Goal: Information Seeking & Learning: Learn about a topic

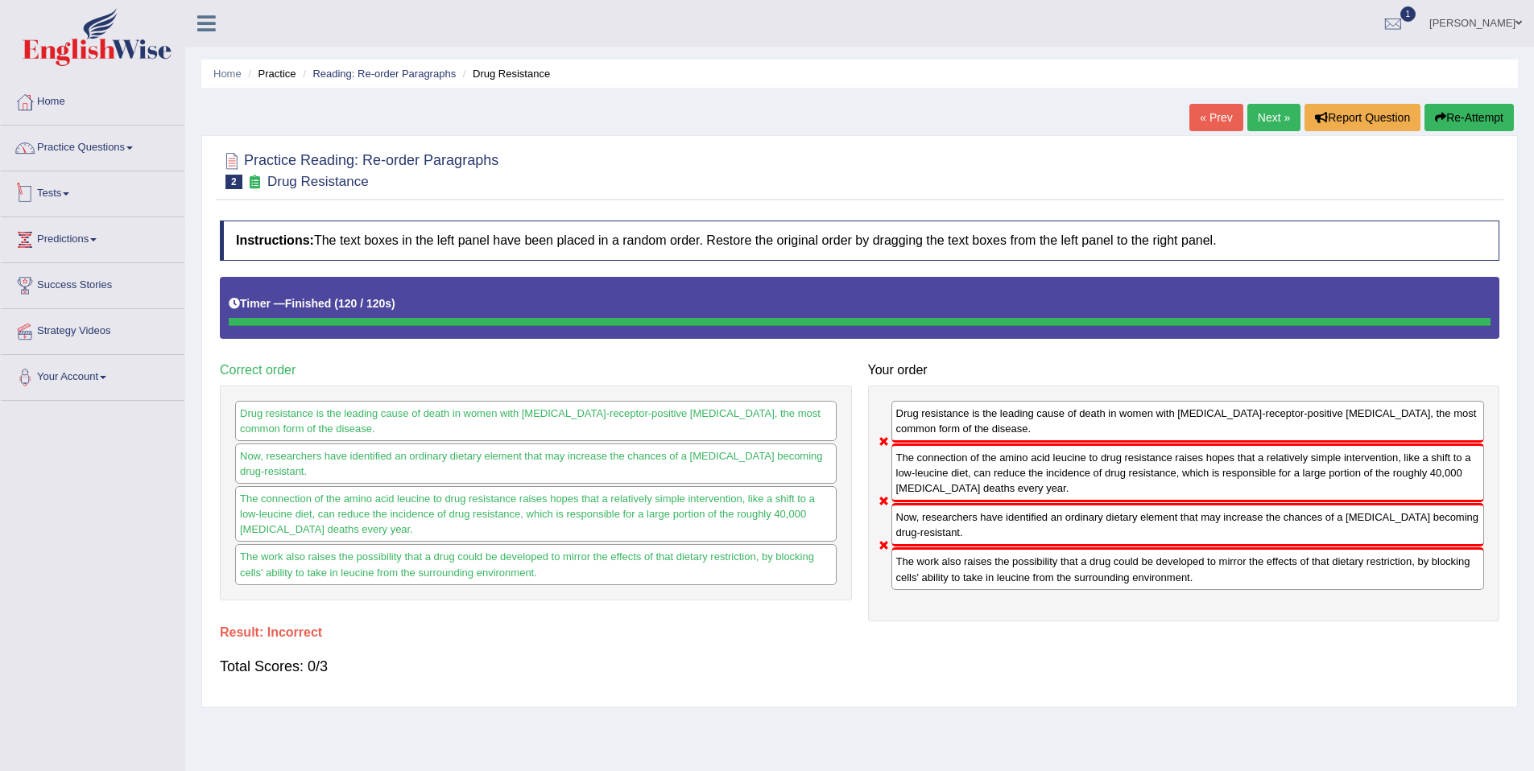
click at [77, 154] on link "Practice Questions" at bounding box center [93, 146] width 184 height 40
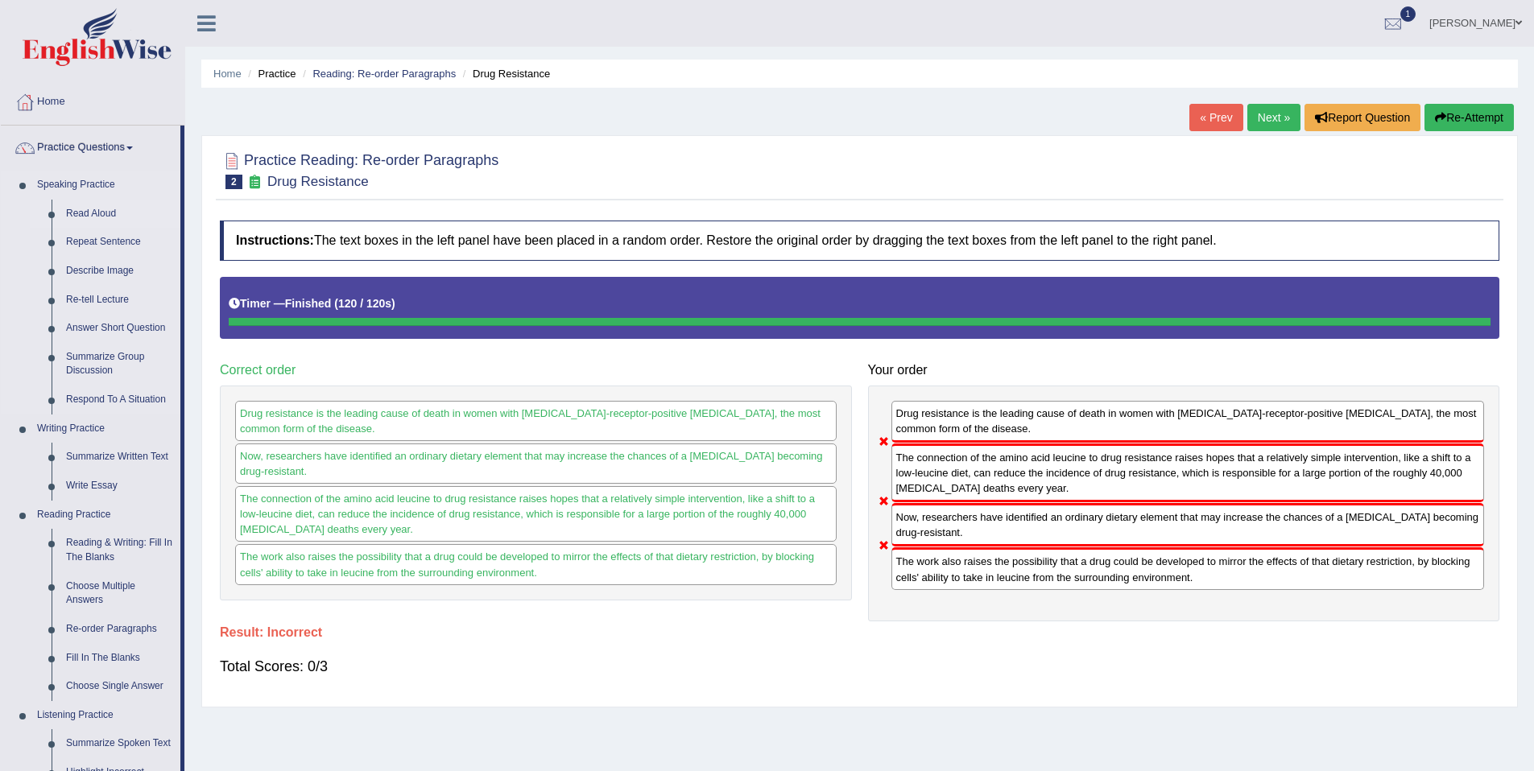
click at [91, 209] on link "Read Aloud" at bounding box center [120, 214] width 122 height 29
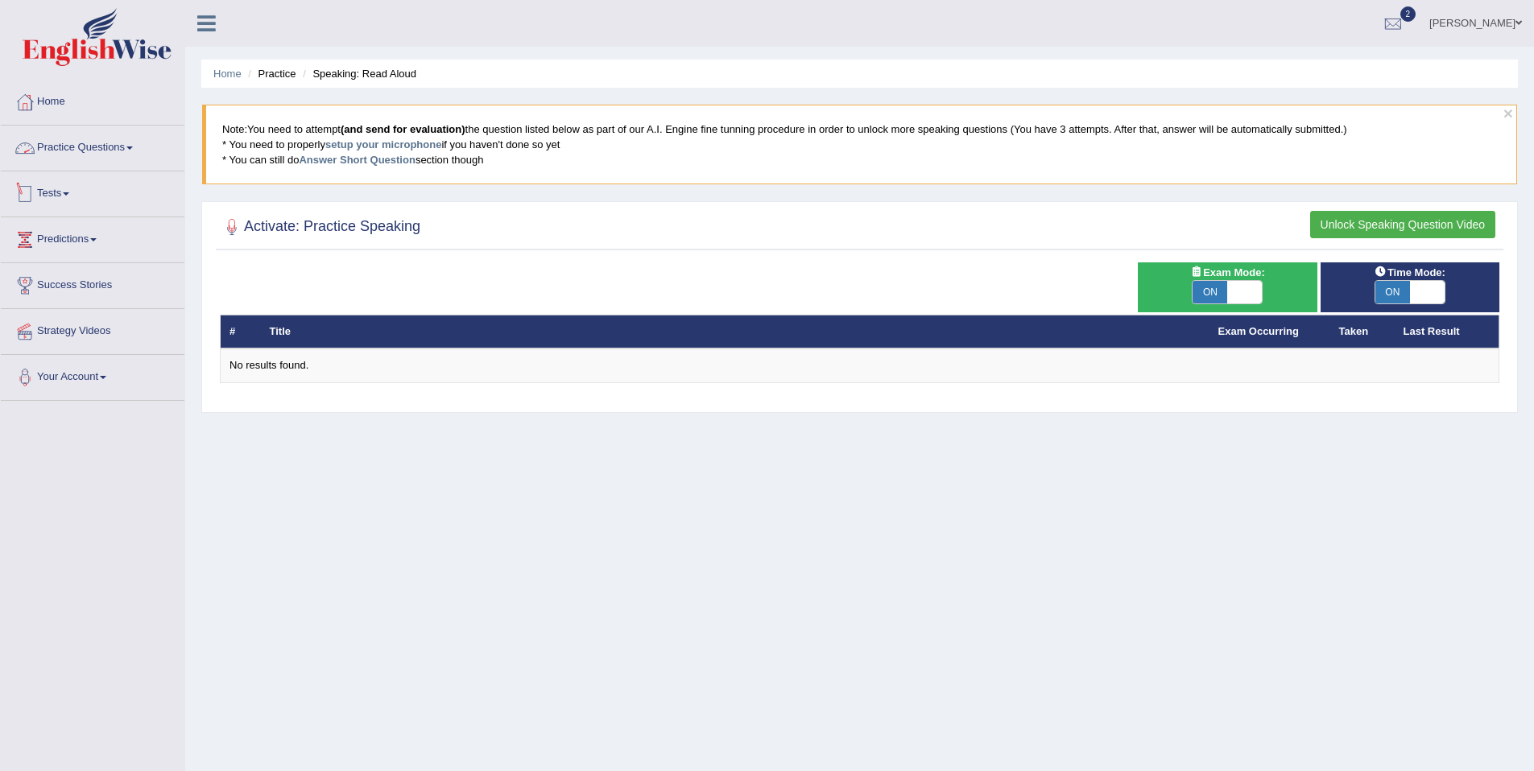
click at [84, 148] on link "Practice Questions" at bounding box center [93, 146] width 184 height 40
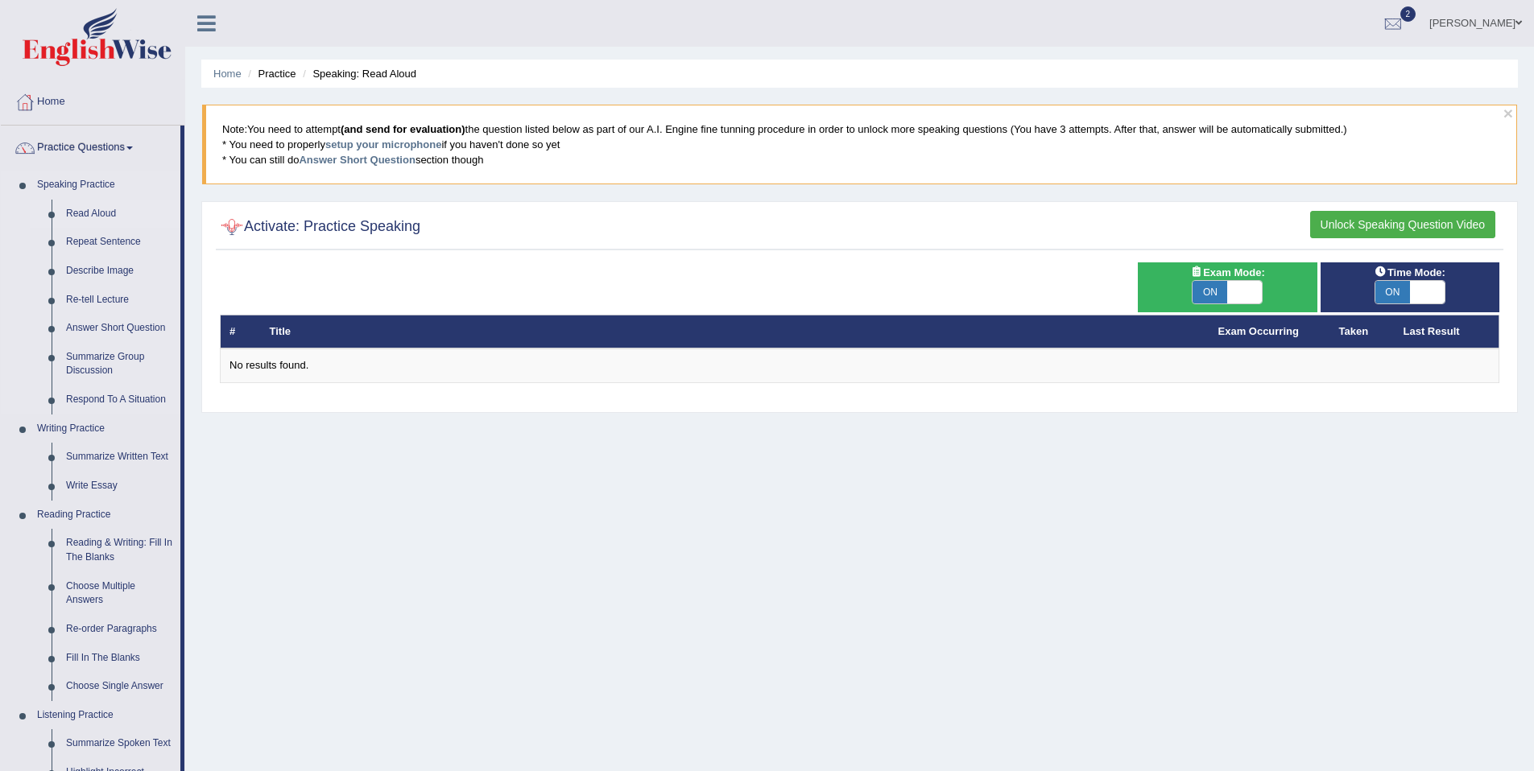
click at [86, 214] on link "Read Aloud" at bounding box center [120, 214] width 122 height 29
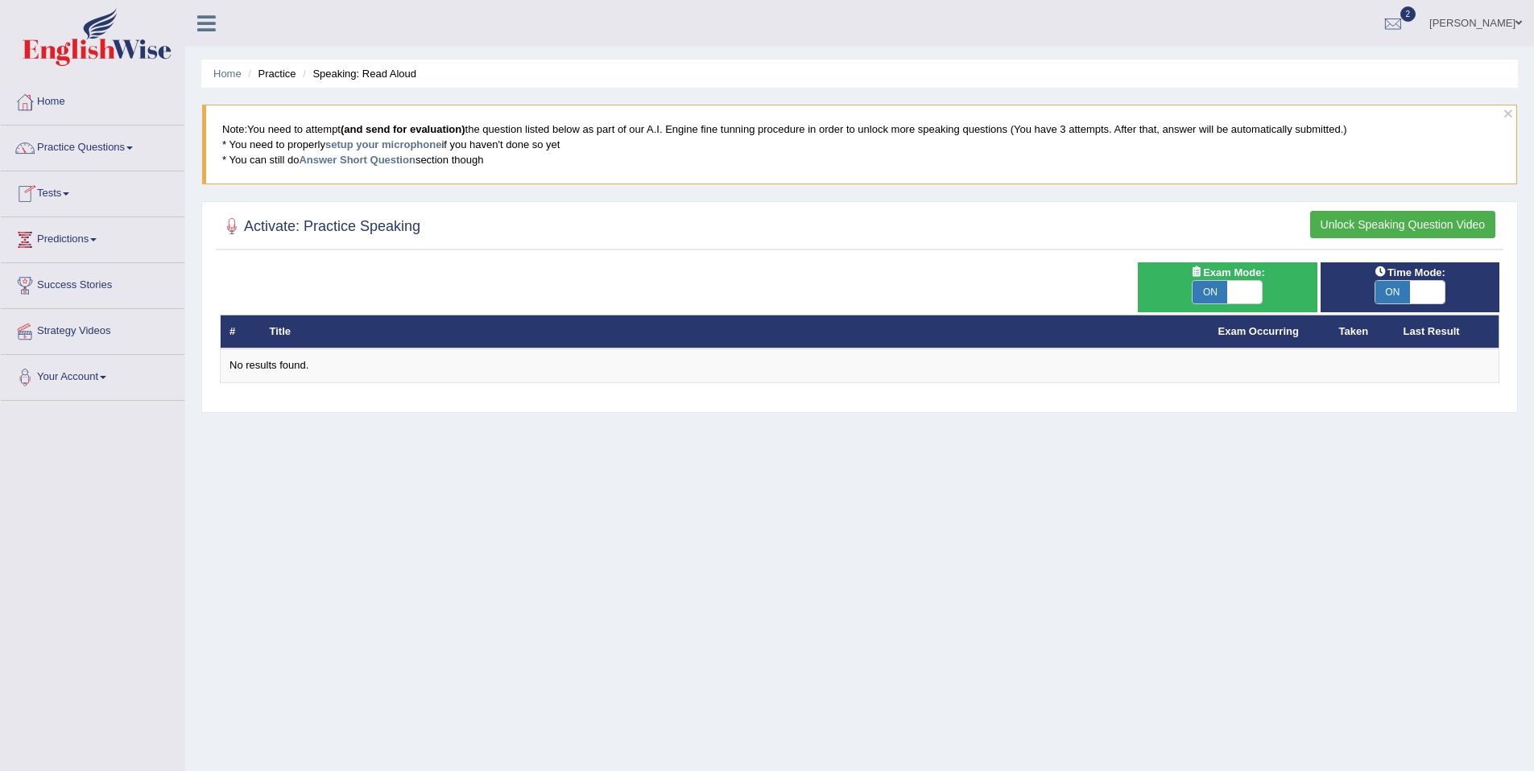
click at [230, 229] on div at bounding box center [232, 227] width 24 height 24
click at [1050, 217] on div at bounding box center [860, 227] width 1280 height 33
click at [1419, 223] on button "Unlock Speaking Question Video" at bounding box center [1402, 224] width 185 height 27
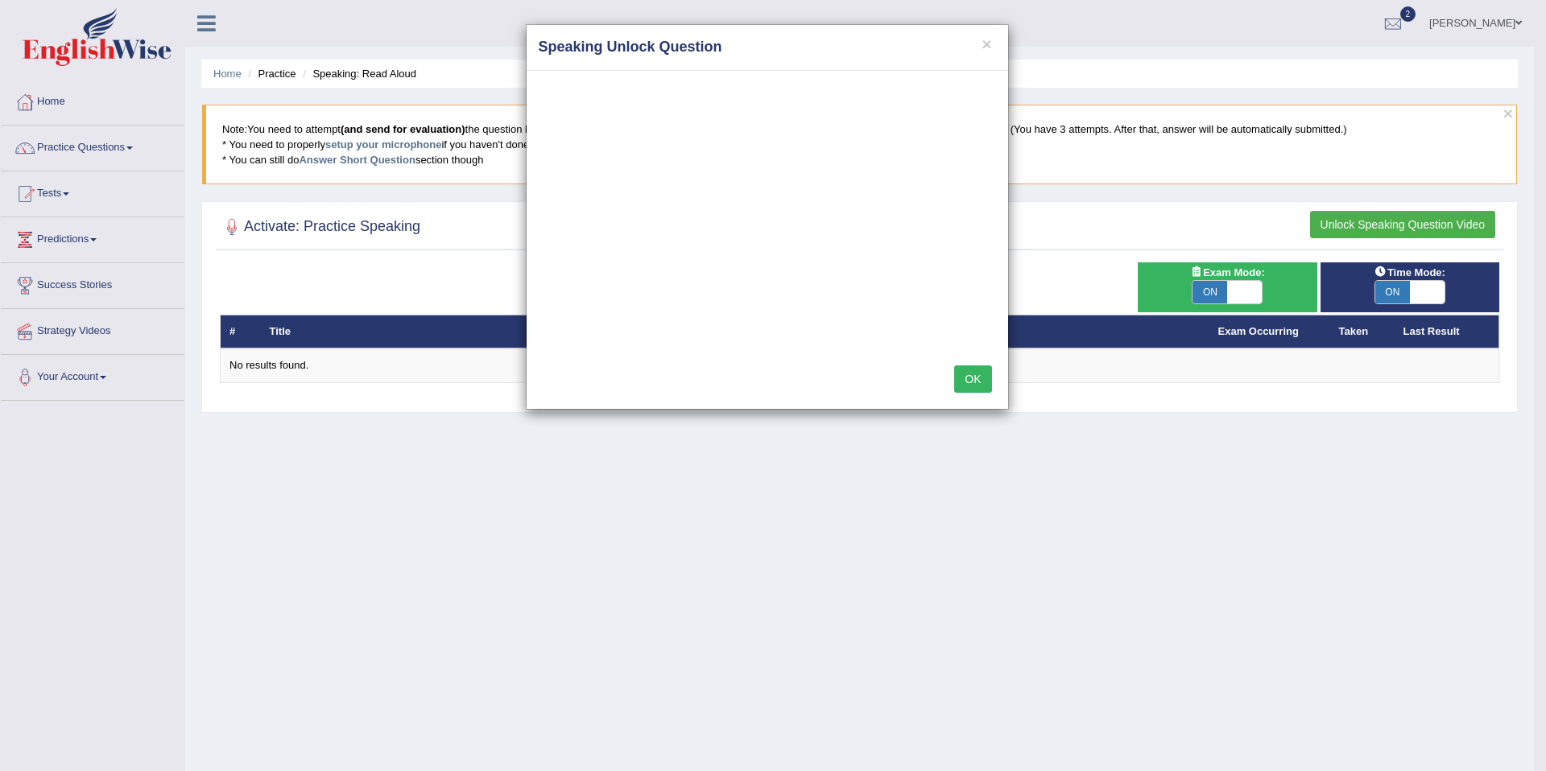
click at [979, 383] on button "OK" at bounding box center [972, 379] width 37 height 27
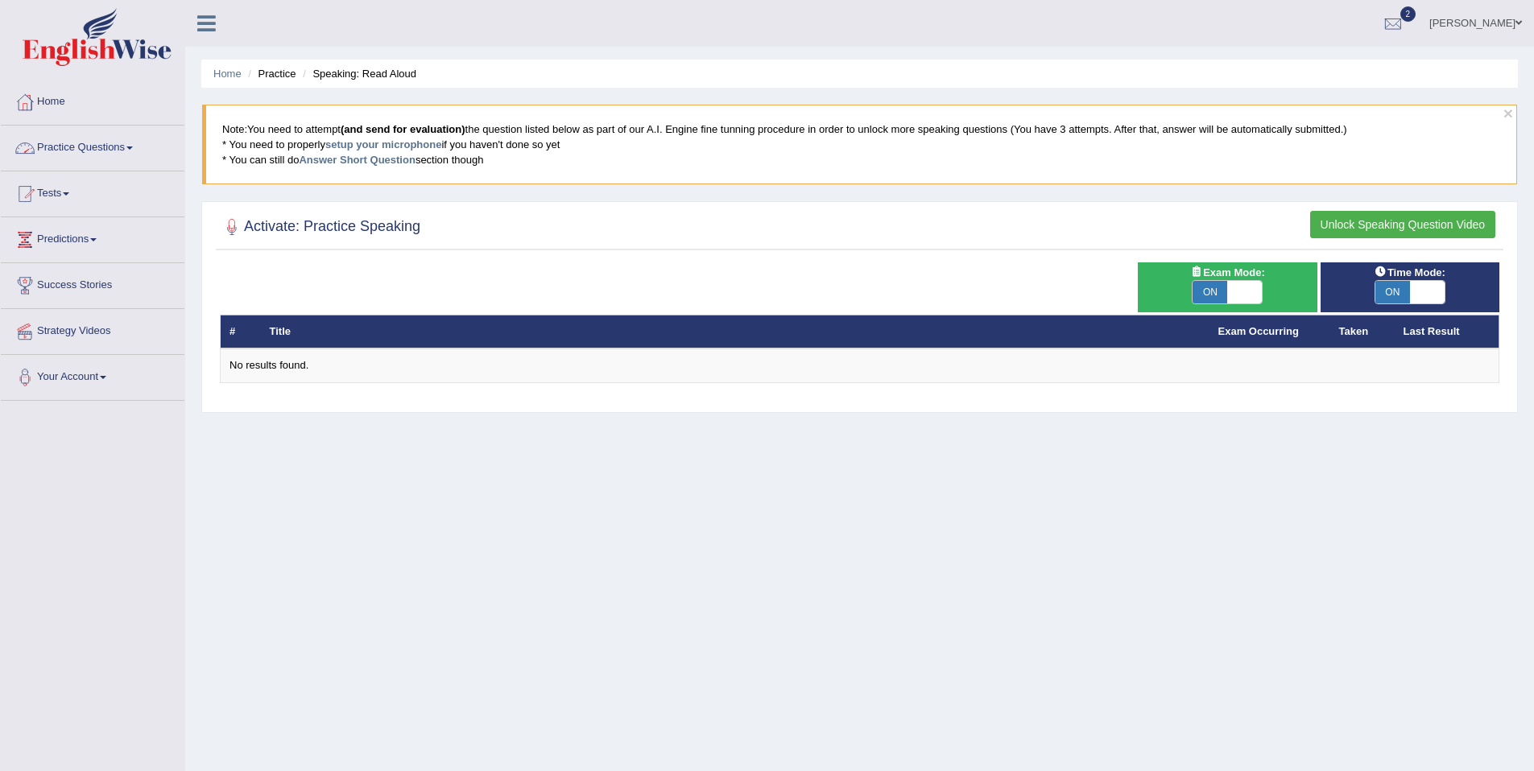
click at [128, 142] on link "Practice Questions" at bounding box center [93, 146] width 184 height 40
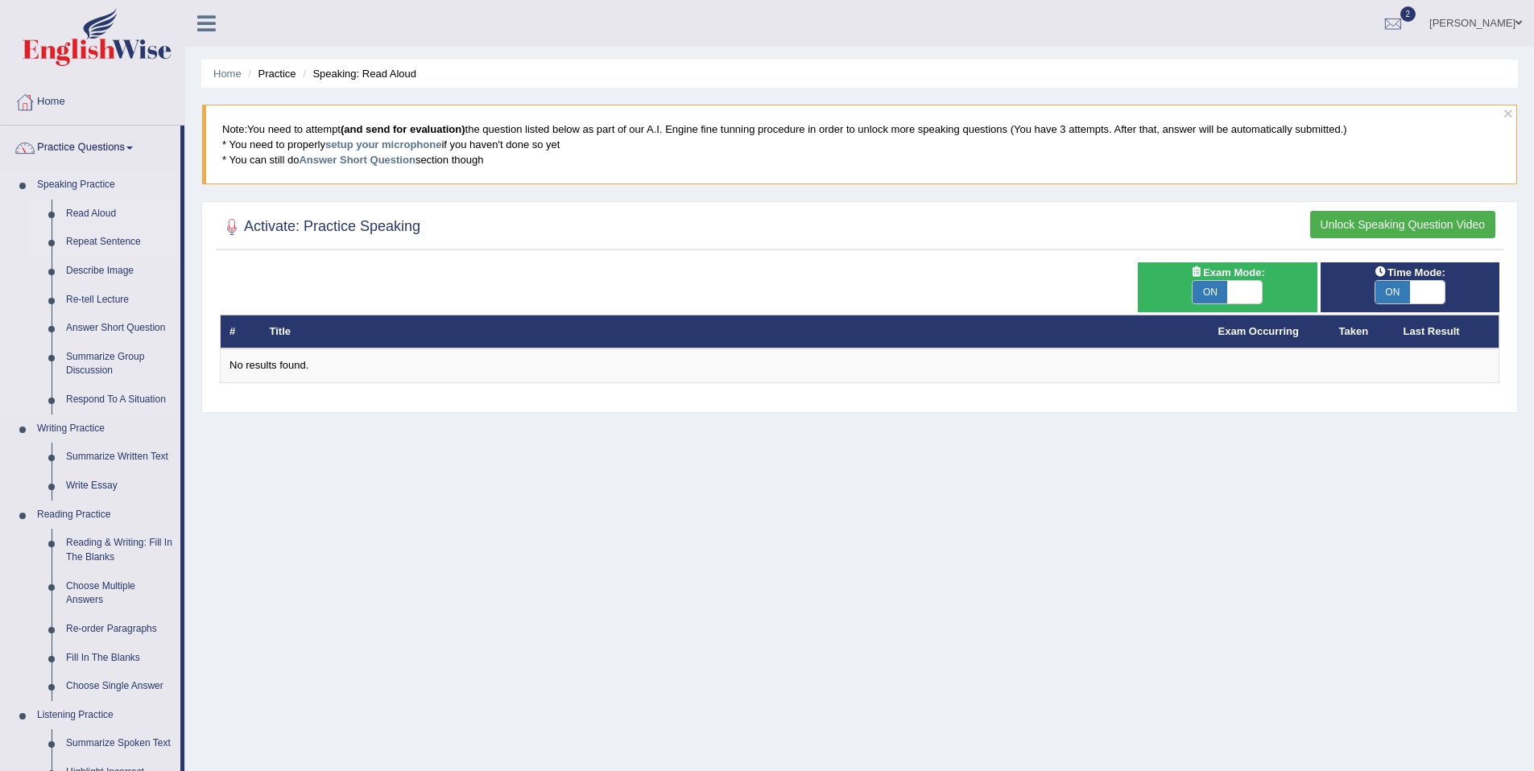
click at [91, 240] on link "Repeat Sentence" at bounding box center [120, 242] width 122 height 29
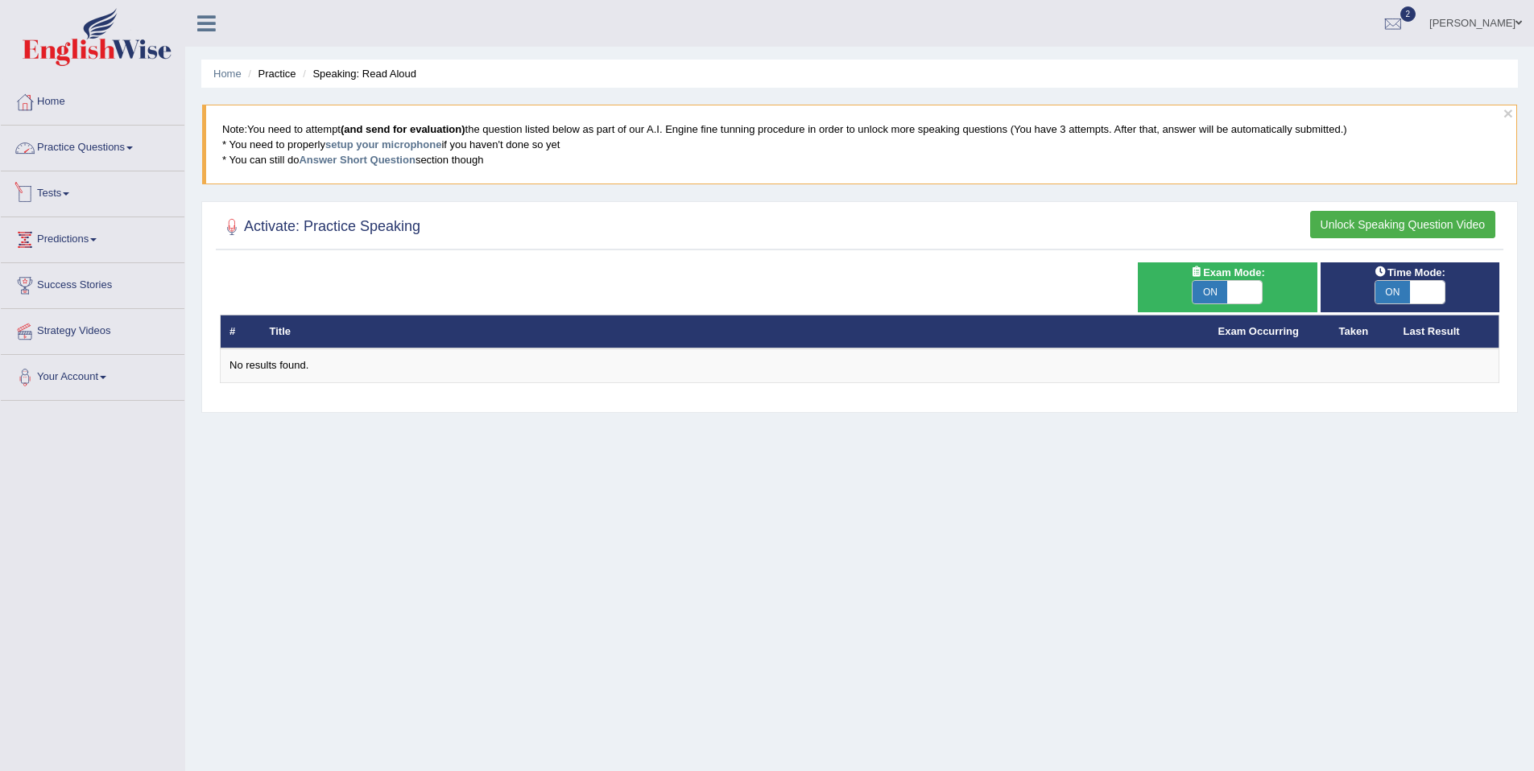
click at [77, 147] on link "Practice Questions" at bounding box center [93, 146] width 184 height 40
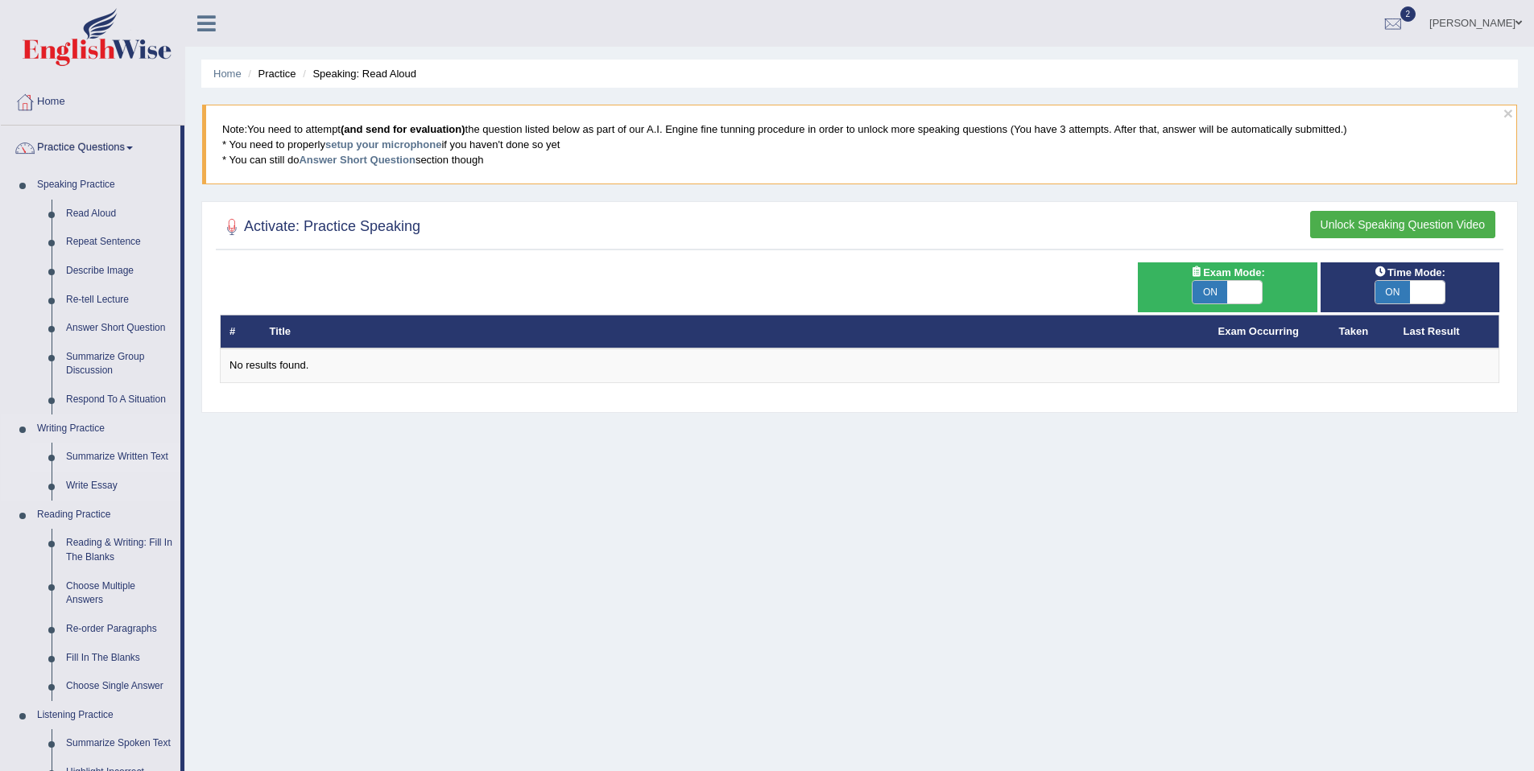
click at [93, 455] on link "Summarize Written Text" at bounding box center [120, 457] width 122 height 29
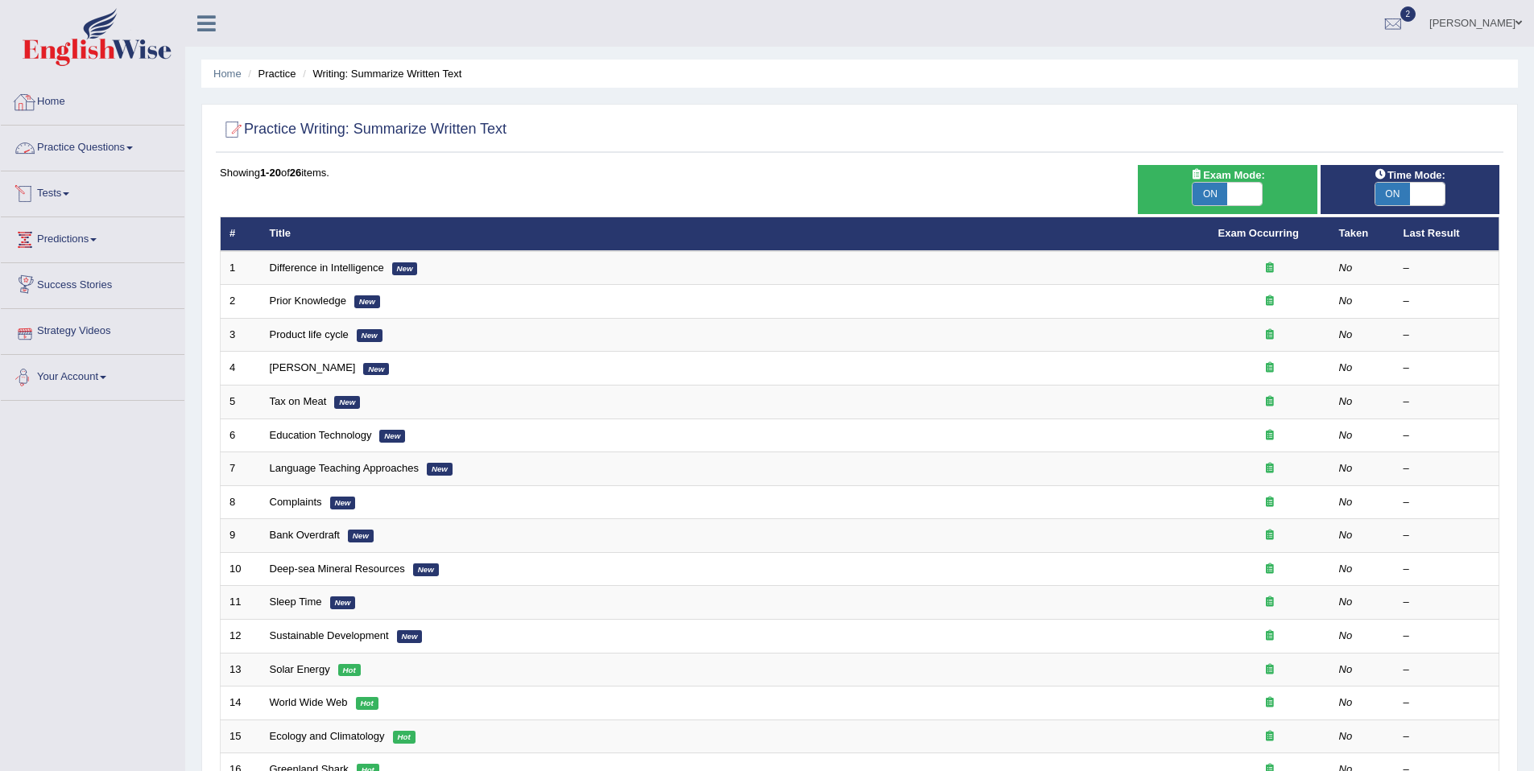
click at [99, 157] on link "Practice Questions" at bounding box center [93, 146] width 184 height 40
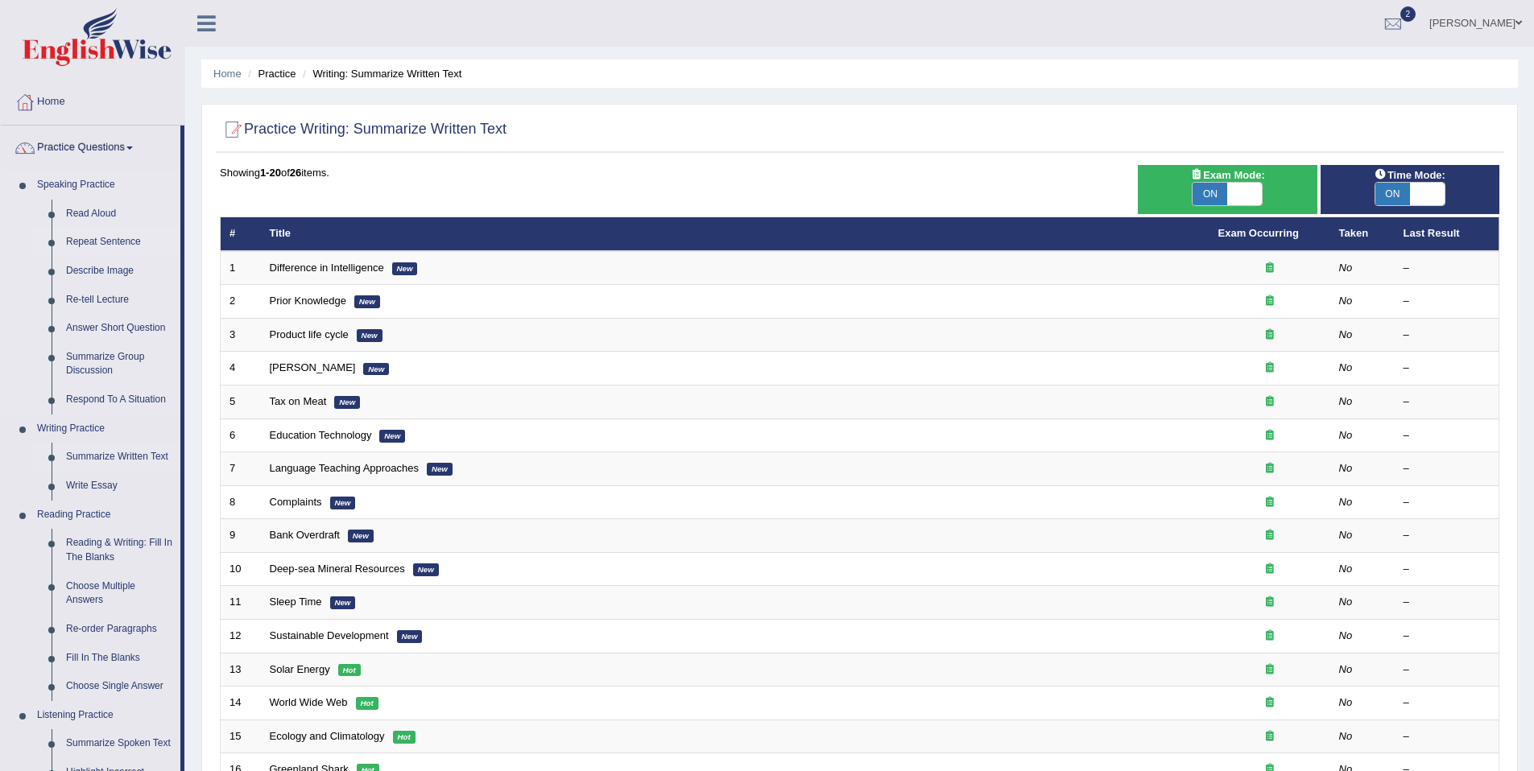
click at [97, 242] on link "Repeat Sentence" at bounding box center [120, 242] width 122 height 29
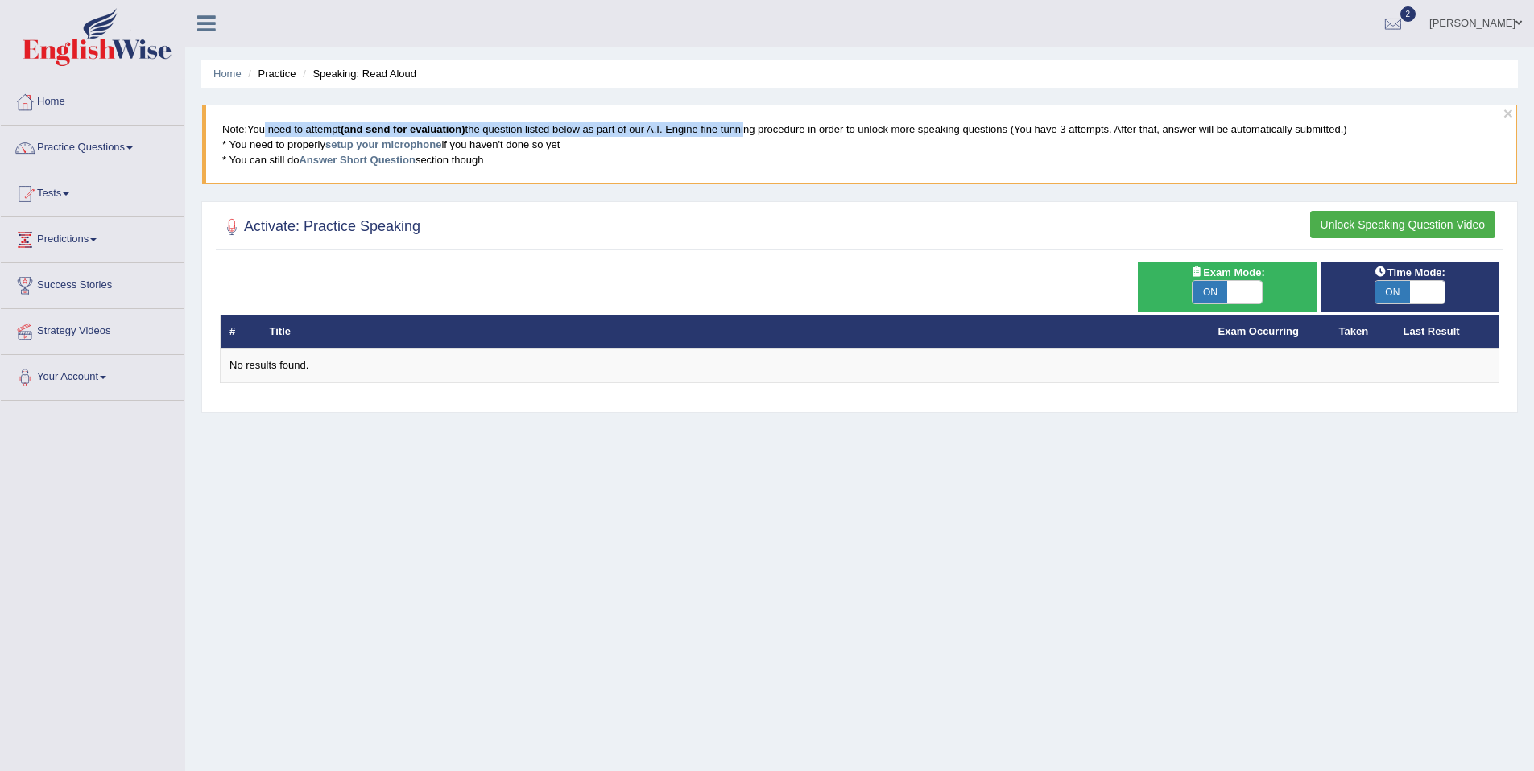
drag, startPoint x: 263, startPoint y: 131, endPoint x: 752, endPoint y: 136, distance: 488.8
click at [752, 136] on blockquote "Note: You need to attempt (and send for evaluation) the question listed below a…" at bounding box center [859, 145] width 1315 height 80
click at [1382, 222] on button "Unlock Speaking Question Video" at bounding box center [1402, 224] width 185 height 27
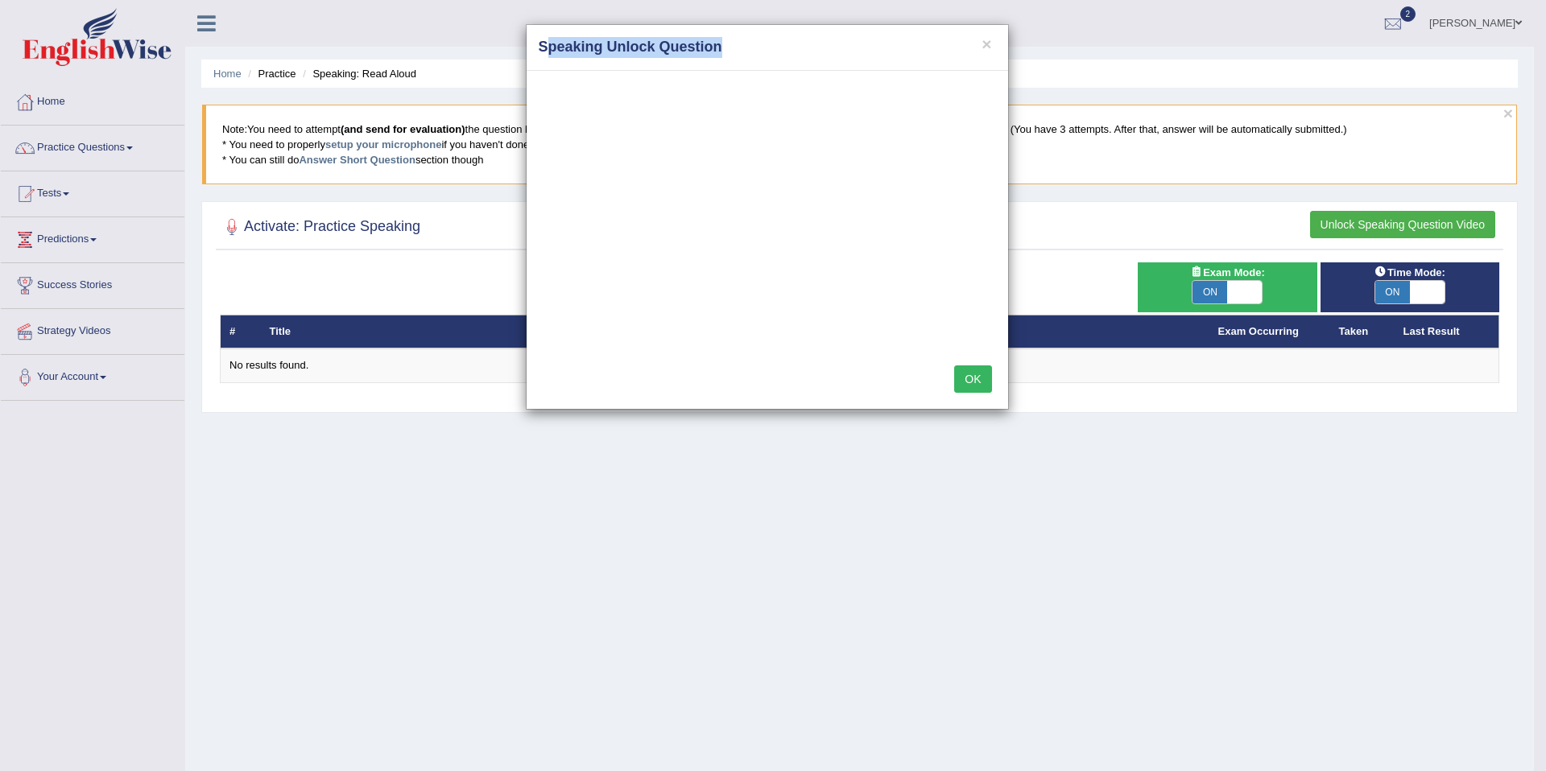
drag, startPoint x: 545, startPoint y: 42, endPoint x: 767, endPoint y: 51, distance: 221.6
click at [767, 51] on h4 "Speaking Unlock Question" at bounding box center [767, 47] width 457 height 21
click at [980, 374] on button "OK" at bounding box center [972, 379] width 37 height 27
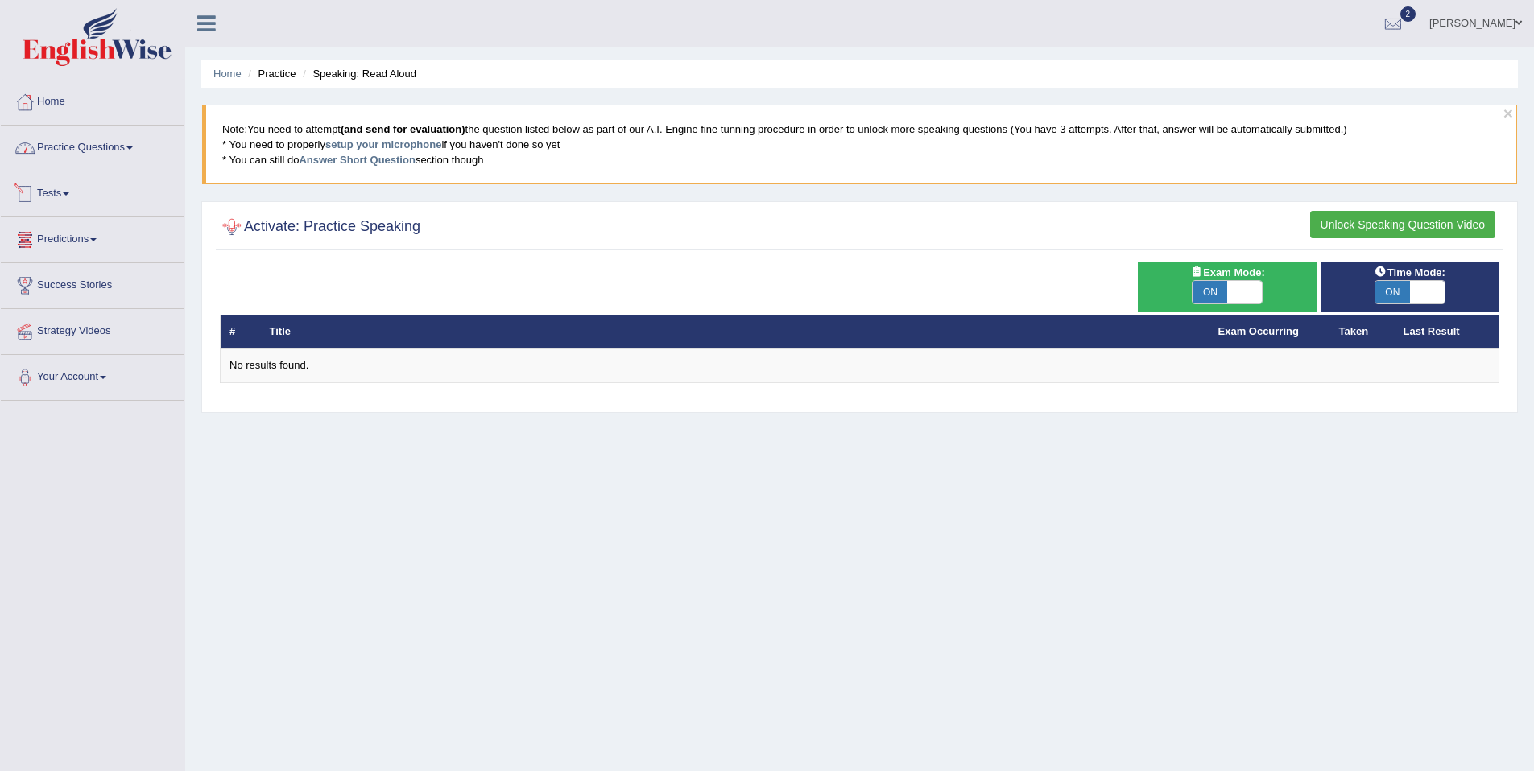
click at [68, 143] on link "Practice Questions" at bounding box center [93, 146] width 184 height 40
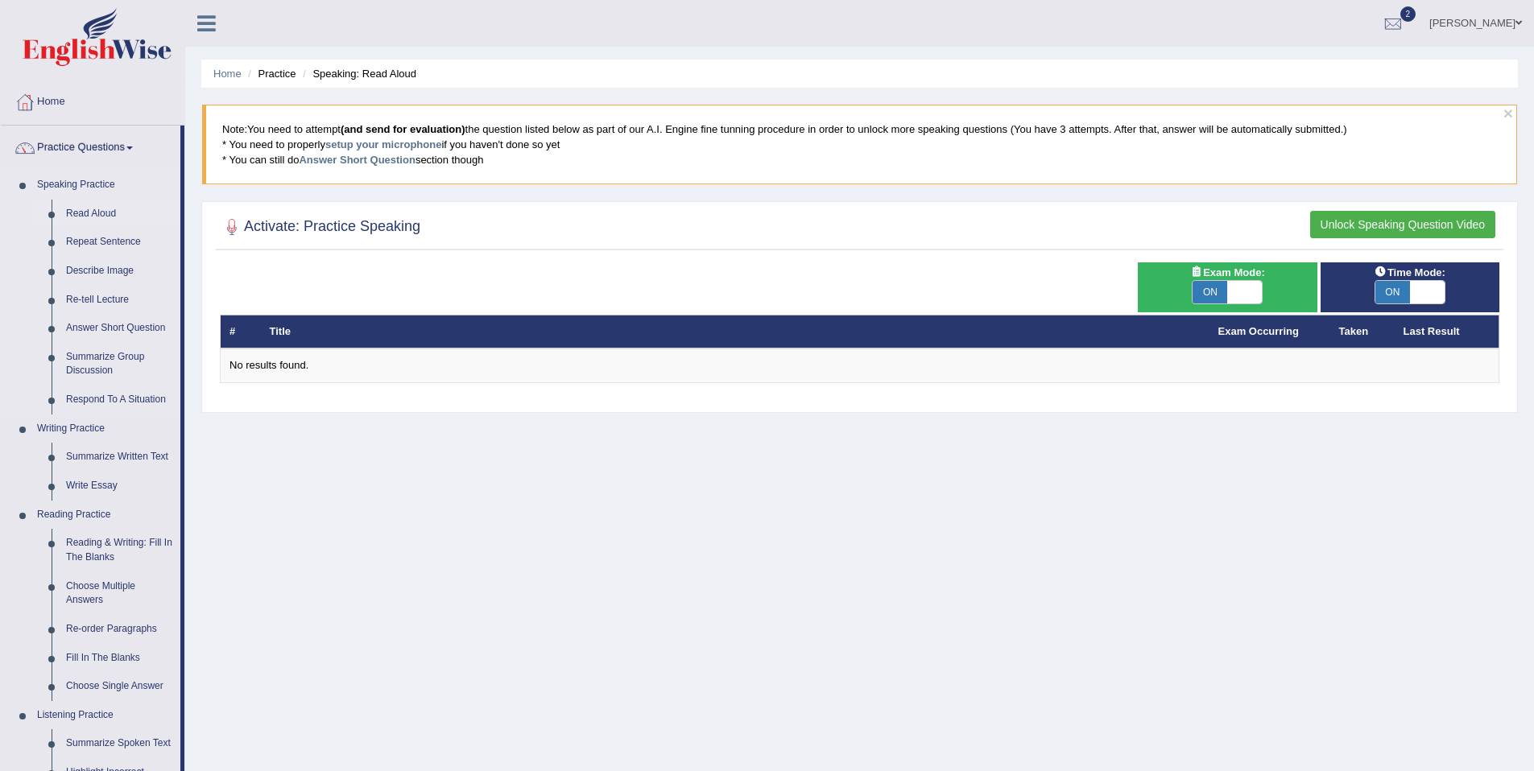
click at [94, 209] on link "Read Aloud" at bounding box center [120, 214] width 122 height 29
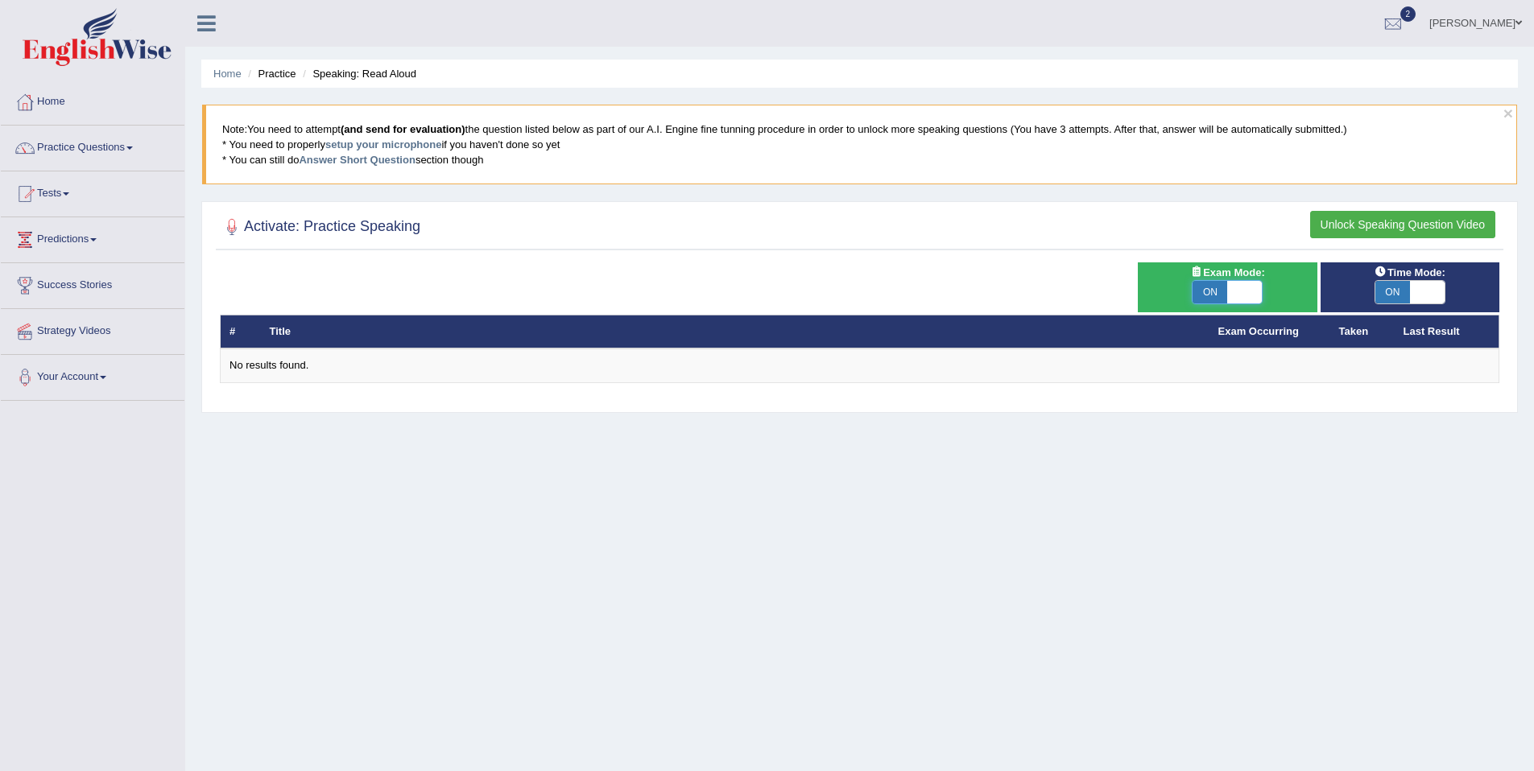
click at [1245, 291] on span at bounding box center [1244, 292] width 35 height 23
checkbox input "false"
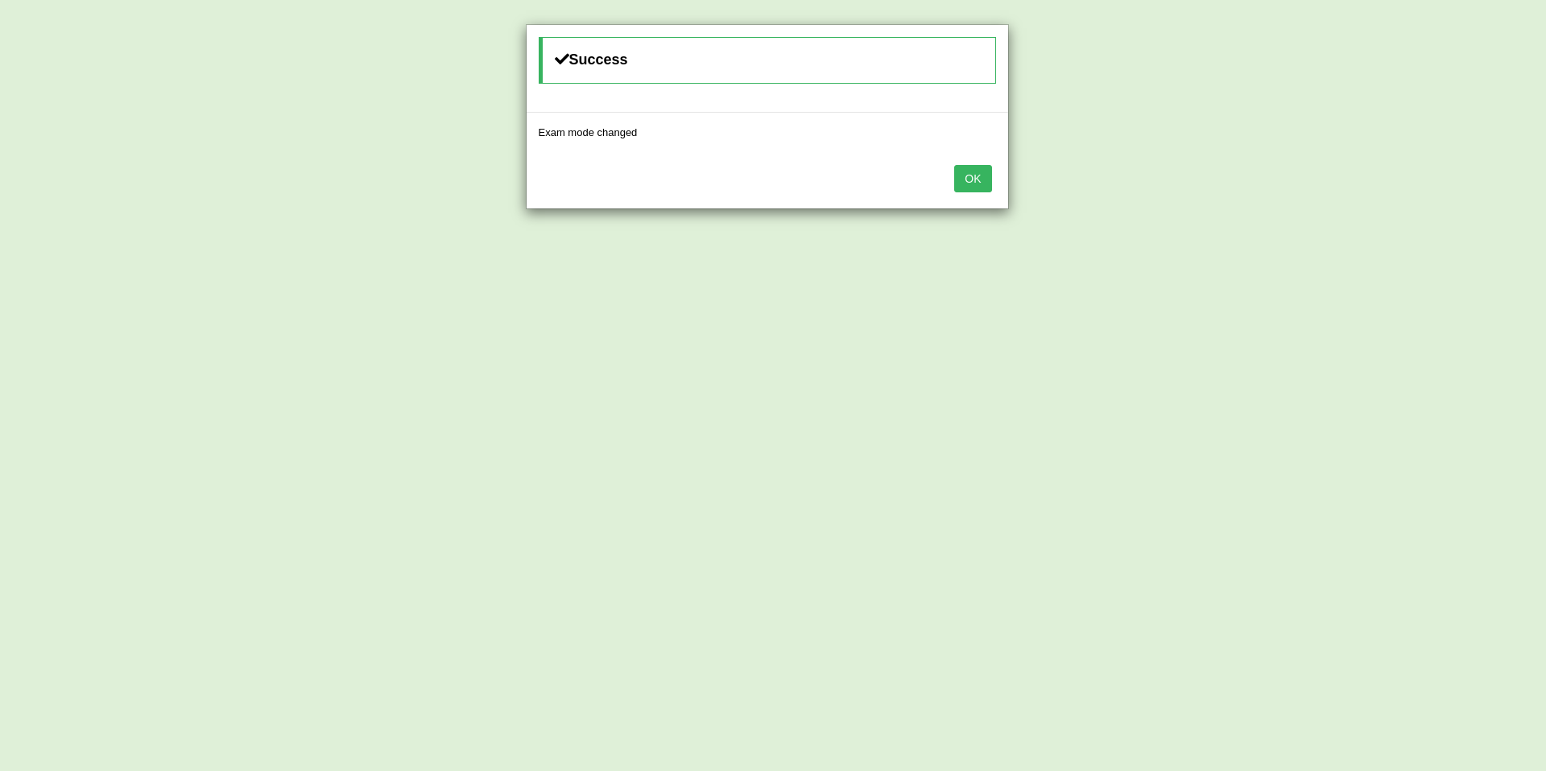
click at [980, 172] on button "OK" at bounding box center [972, 178] width 37 height 27
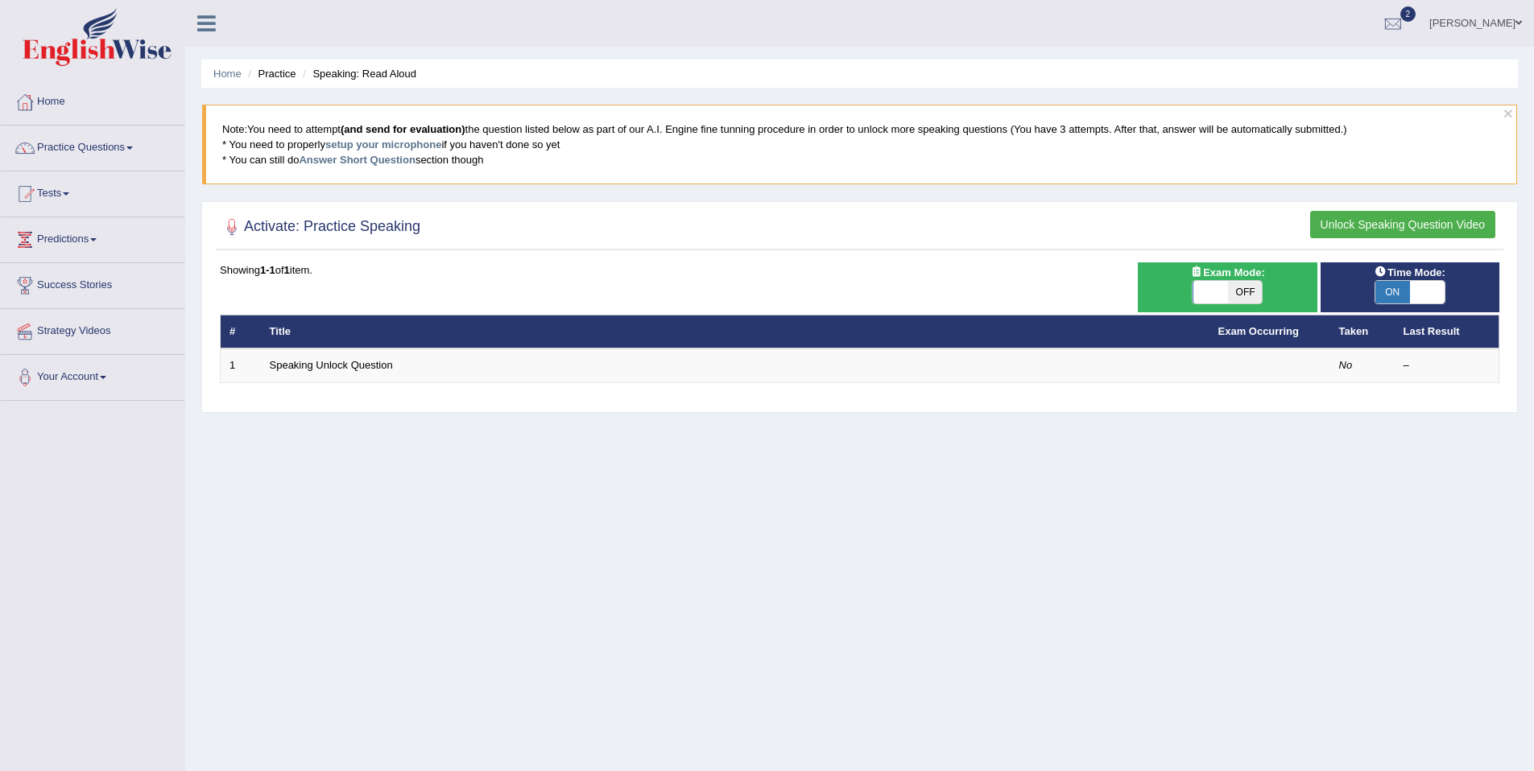
click at [1433, 290] on span at bounding box center [1427, 292] width 35 height 23
click at [1429, 291] on span at bounding box center [1427, 292] width 35 height 23
checkbox input "false"
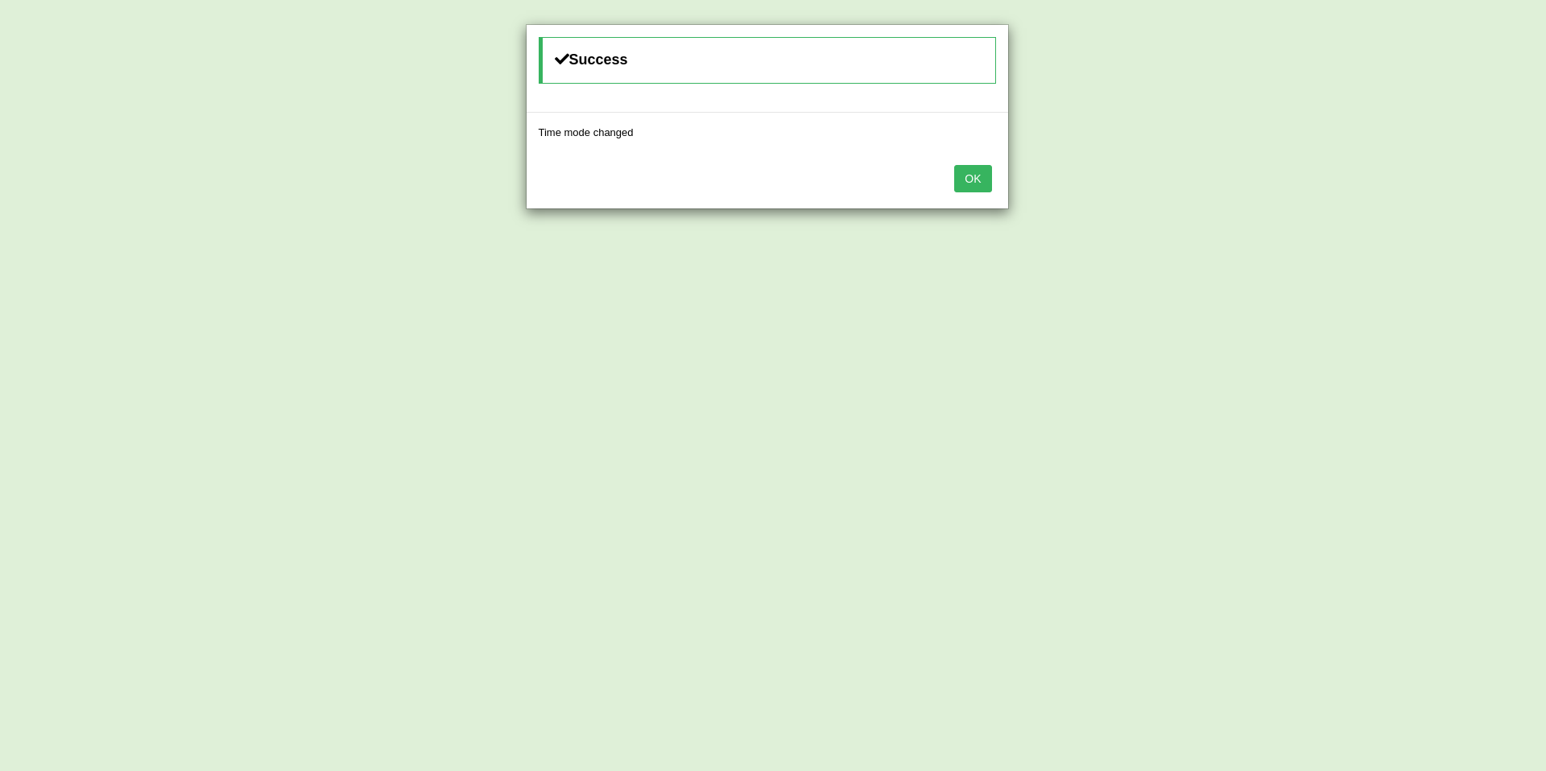
click at [971, 182] on button "OK" at bounding box center [972, 178] width 37 height 27
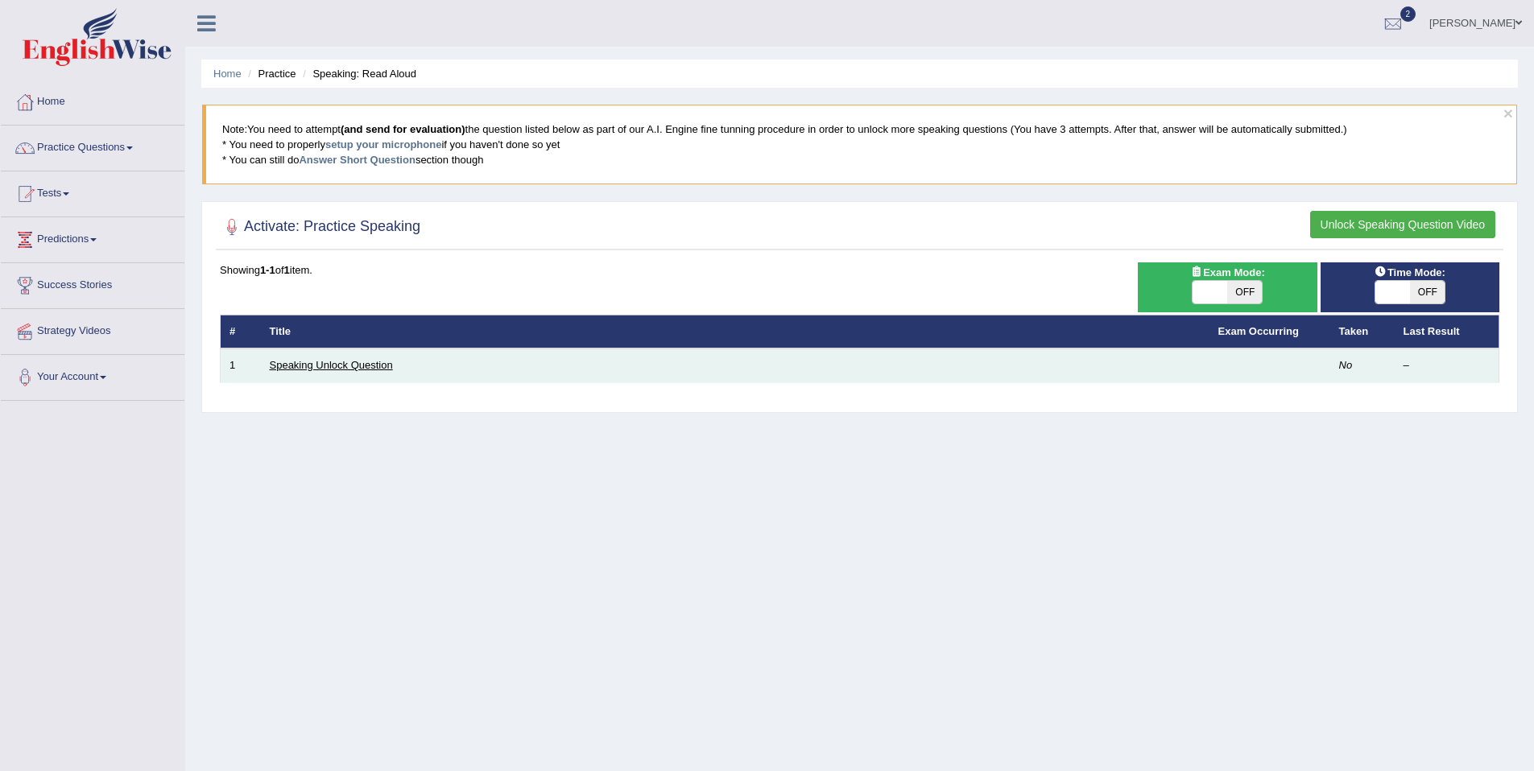
click at [366, 368] on link "Speaking Unlock Question" at bounding box center [331, 365] width 123 height 12
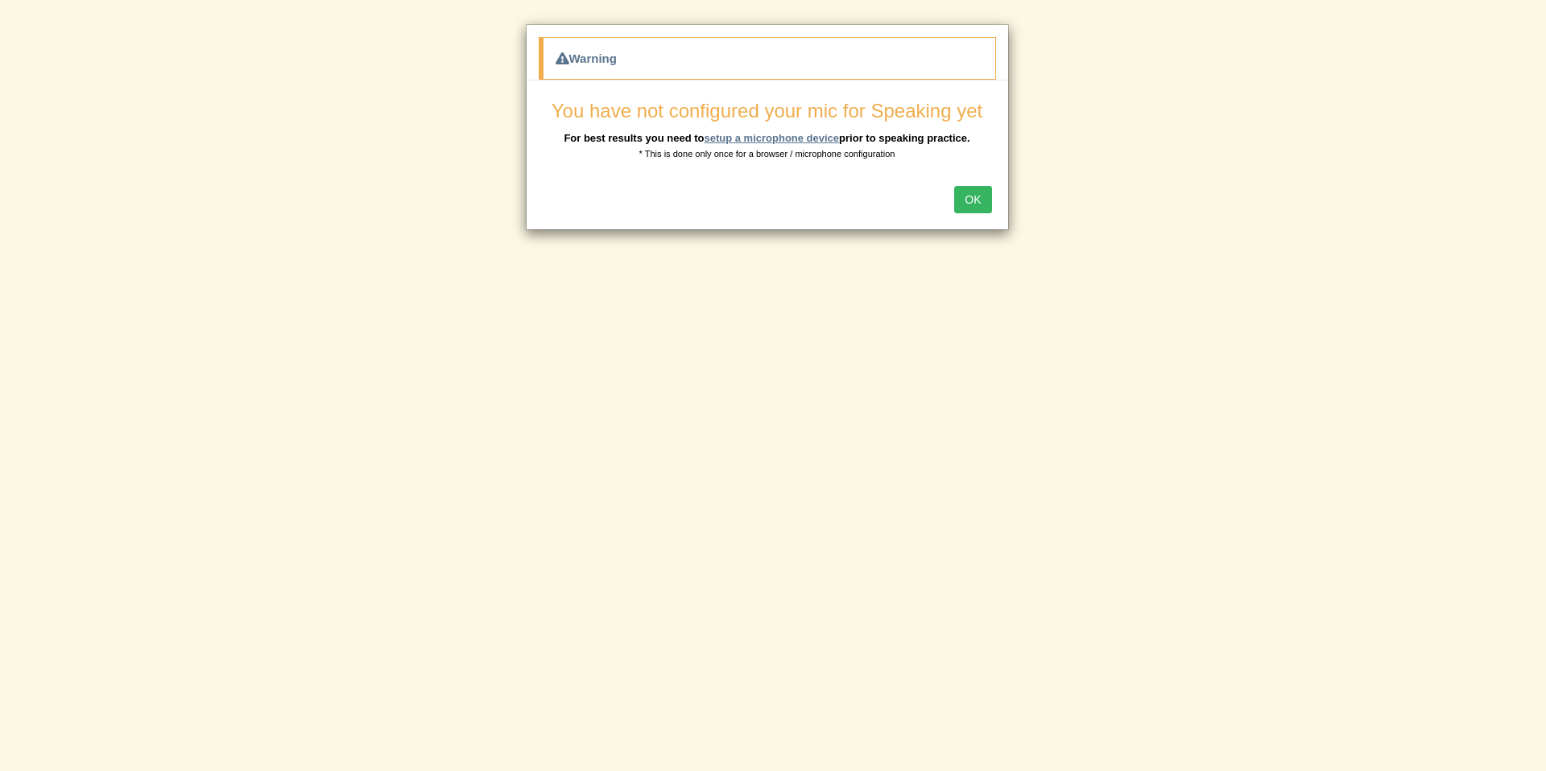
click at [806, 141] on link "setup a microphone device" at bounding box center [771, 138] width 135 height 12
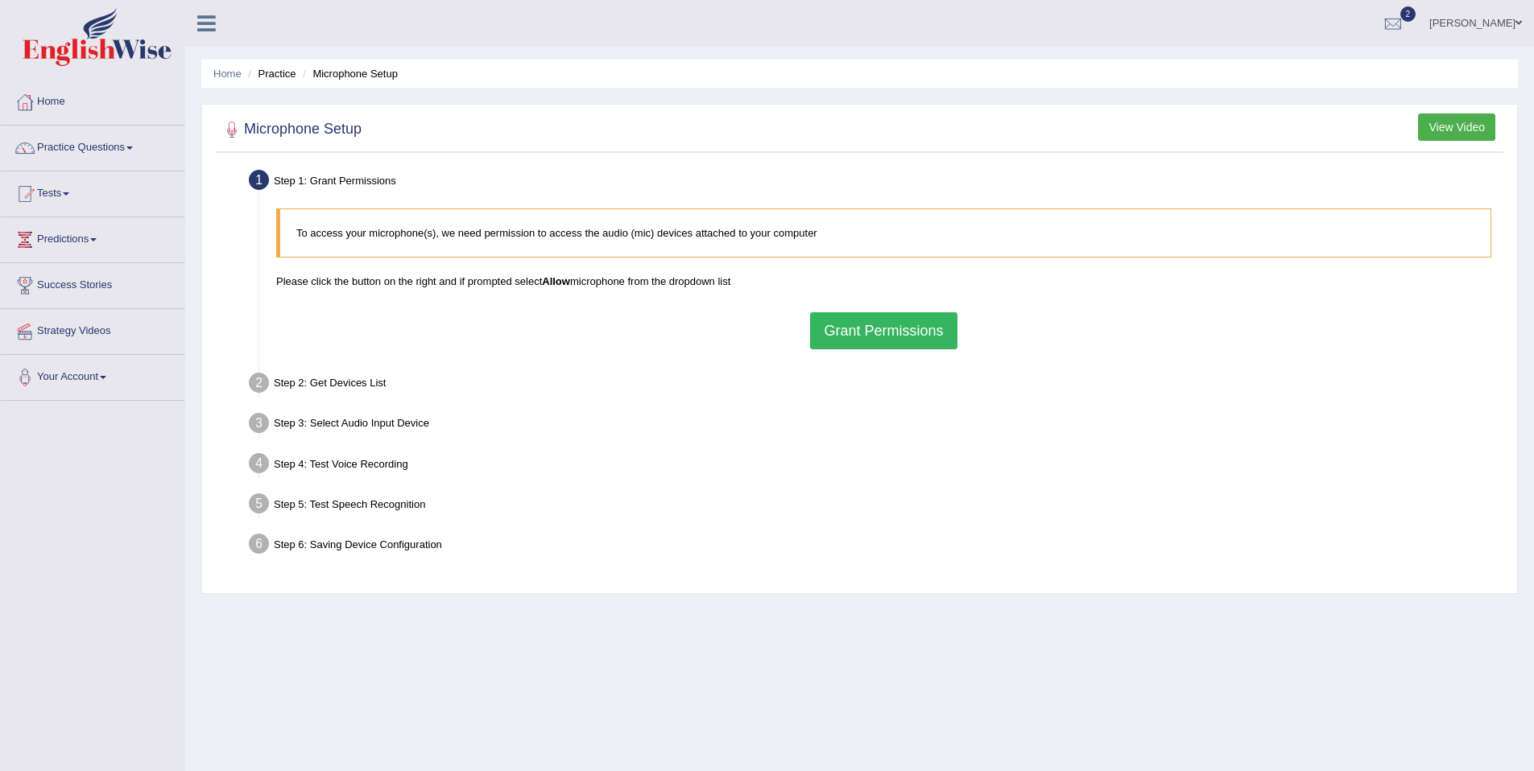
click at [854, 330] on button "Grant Permissions" at bounding box center [883, 330] width 147 height 37
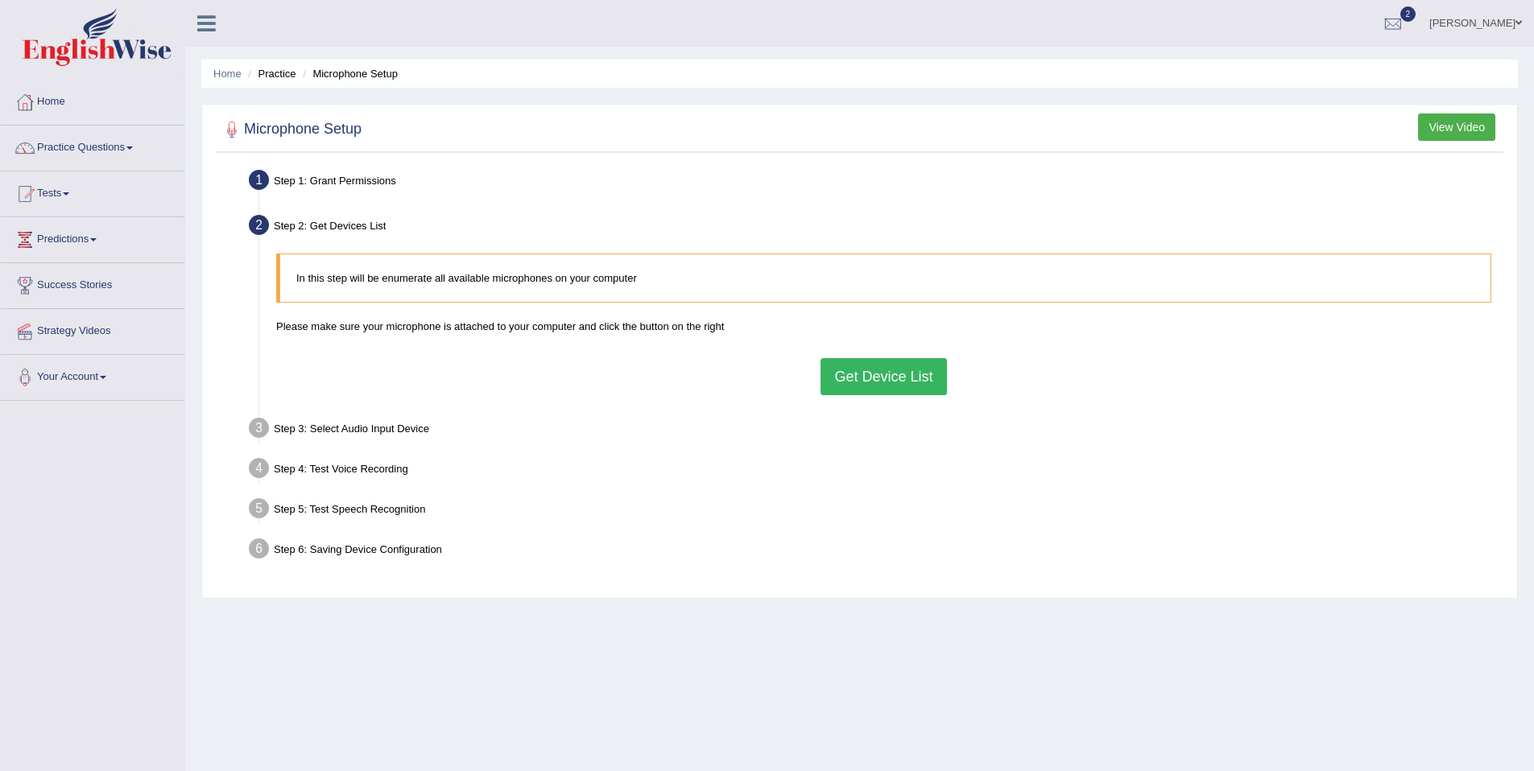
click at [844, 379] on button "Get Device List" at bounding box center [884, 376] width 126 height 37
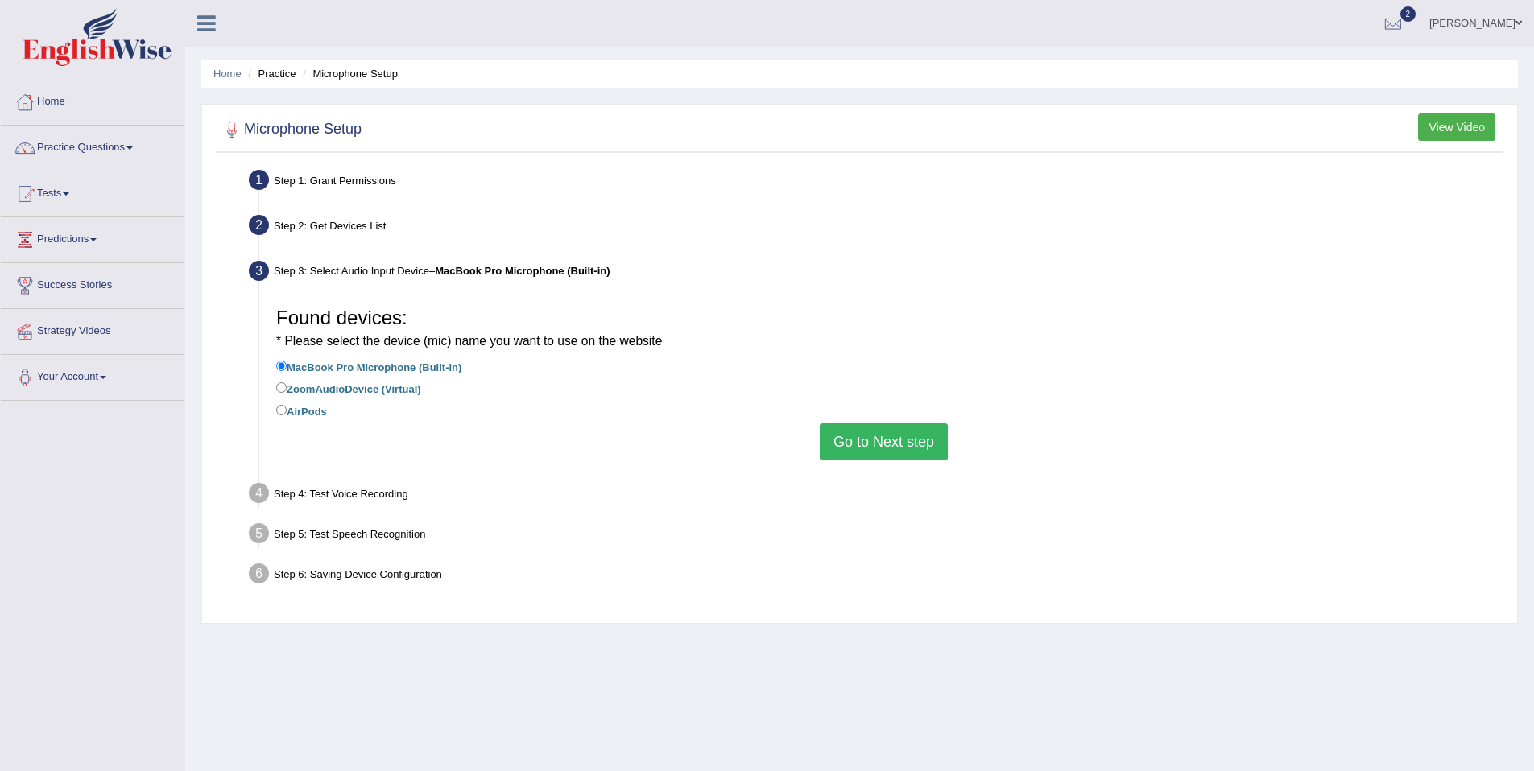
click at [316, 411] on label "AirPods" at bounding box center [301, 411] width 51 height 18
click at [287, 411] on input "AirPods" at bounding box center [281, 410] width 10 height 10
radio input "true"
click at [858, 441] on button "Go to Next step" at bounding box center [884, 442] width 128 height 37
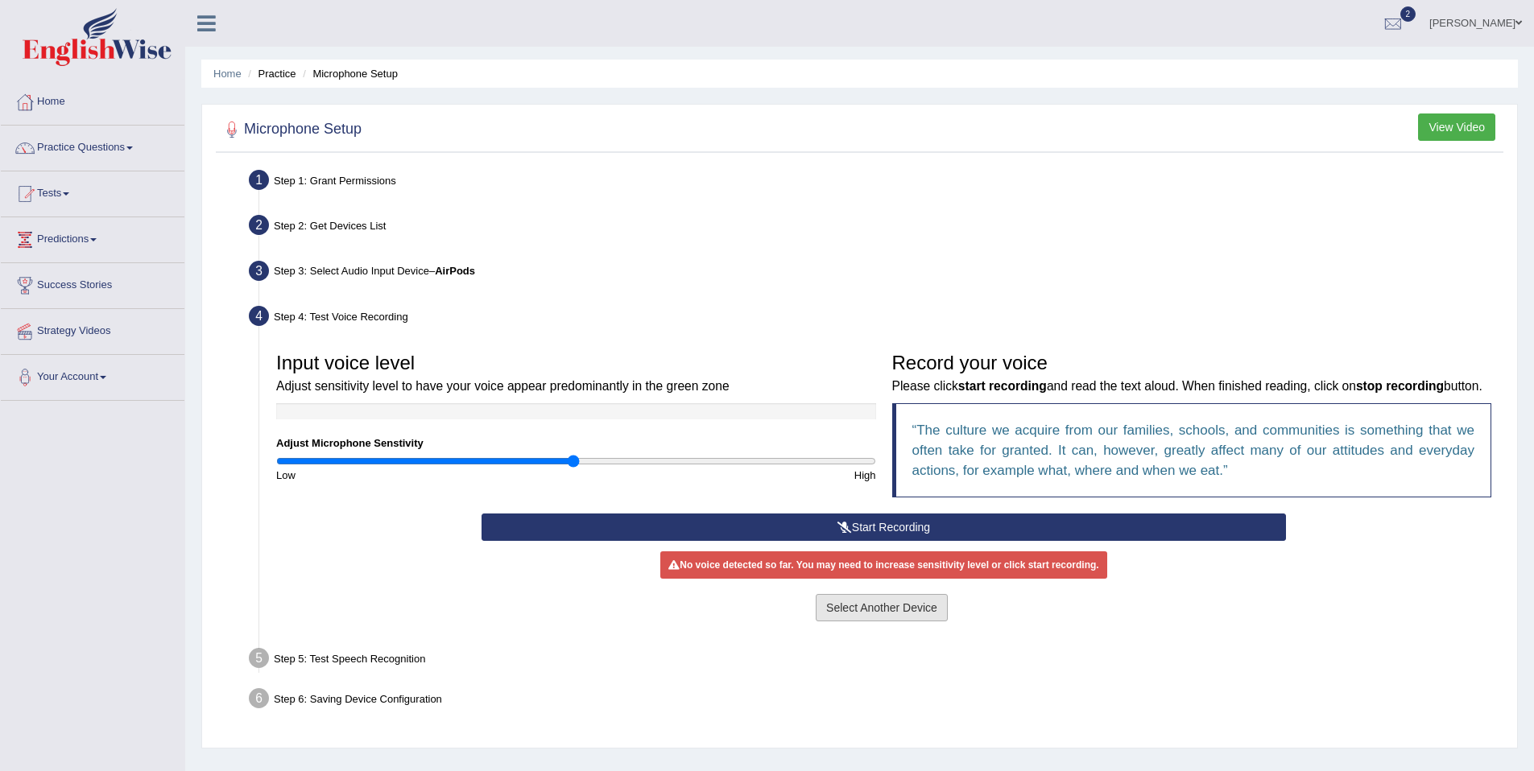
click at [842, 622] on button "Select Another Device" at bounding box center [882, 607] width 132 height 27
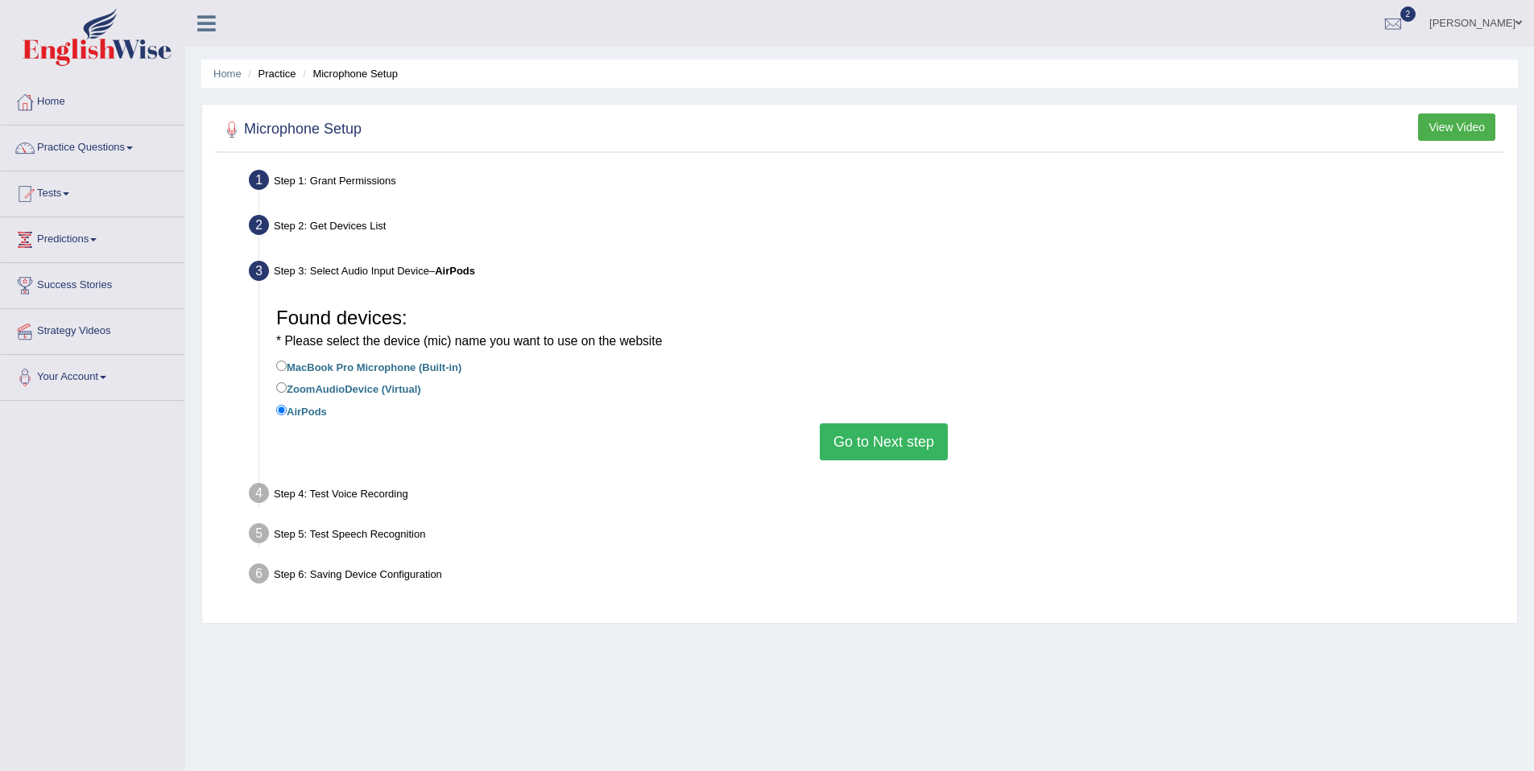
click at [868, 444] on button "Go to Next step" at bounding box center [884, 442] width 128 height 37
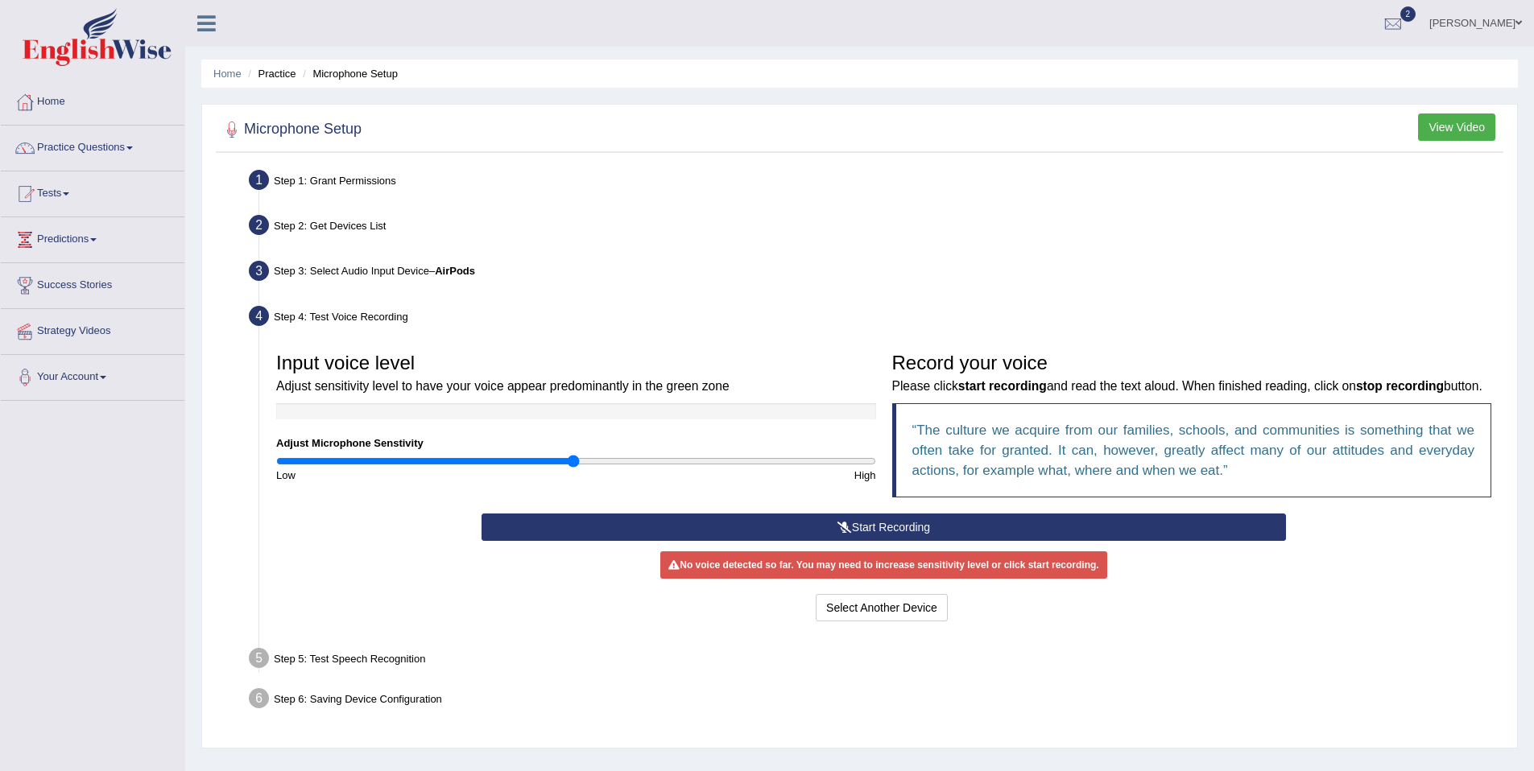
click at [800, 541] on button "Start Recording" at bounding box center [884, 527] width 804 height 27
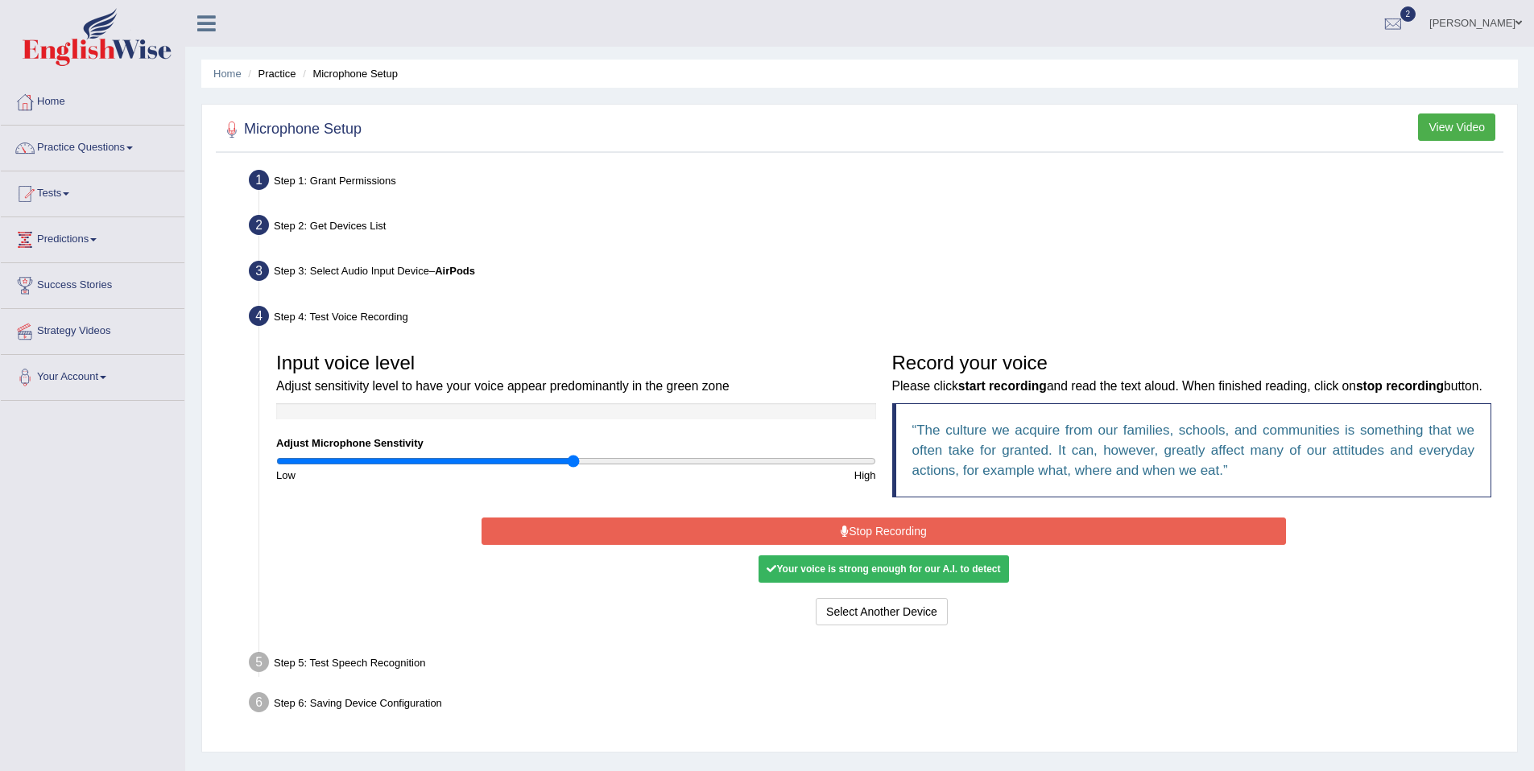
click at [870, 545] on button "Stop Recording" at bounding box center [884, 531] width 804 height 27
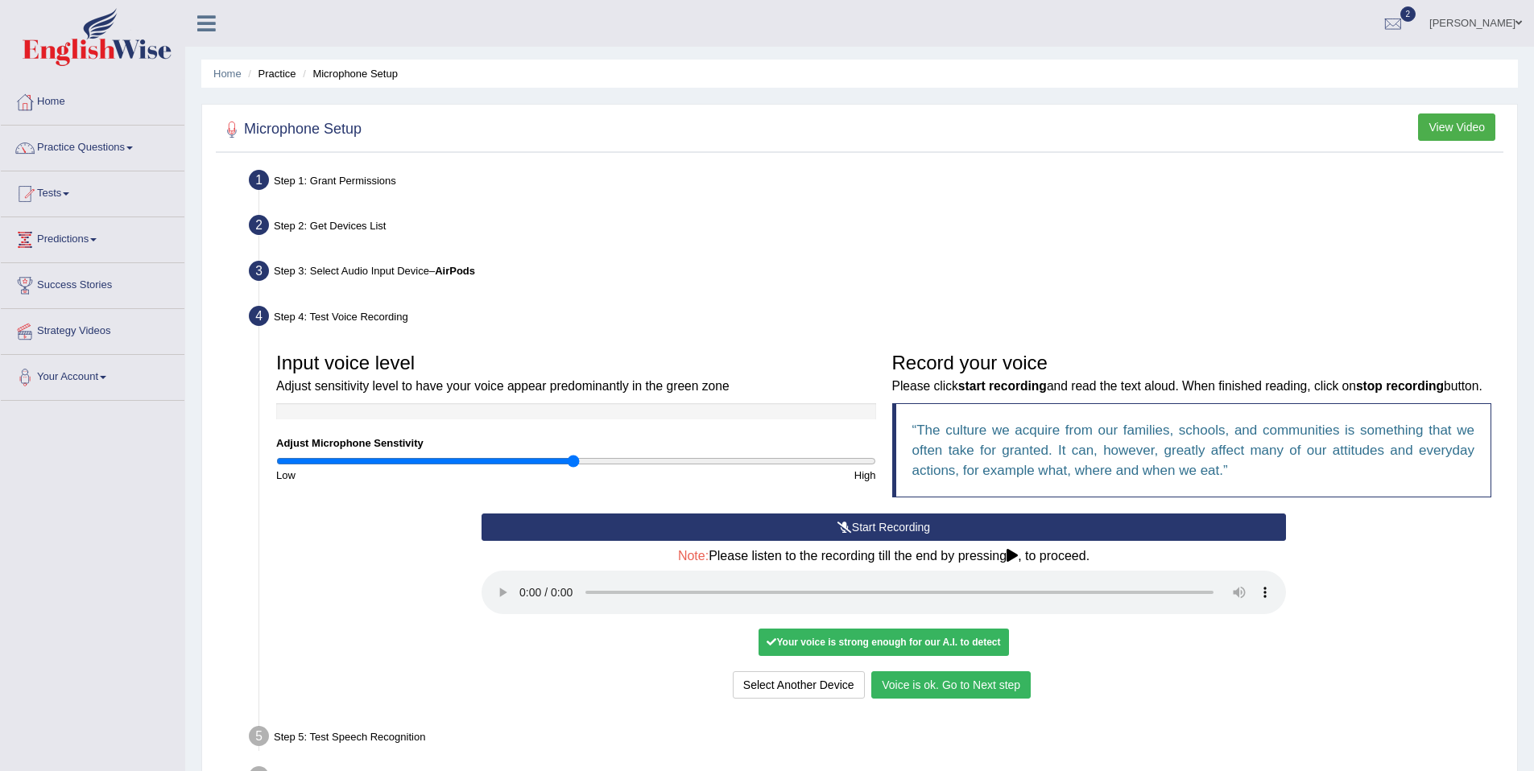
click at [936, 699] on button "Voice is ok. Go to Next step" at bounding box center [950, 685] width 159 height 27
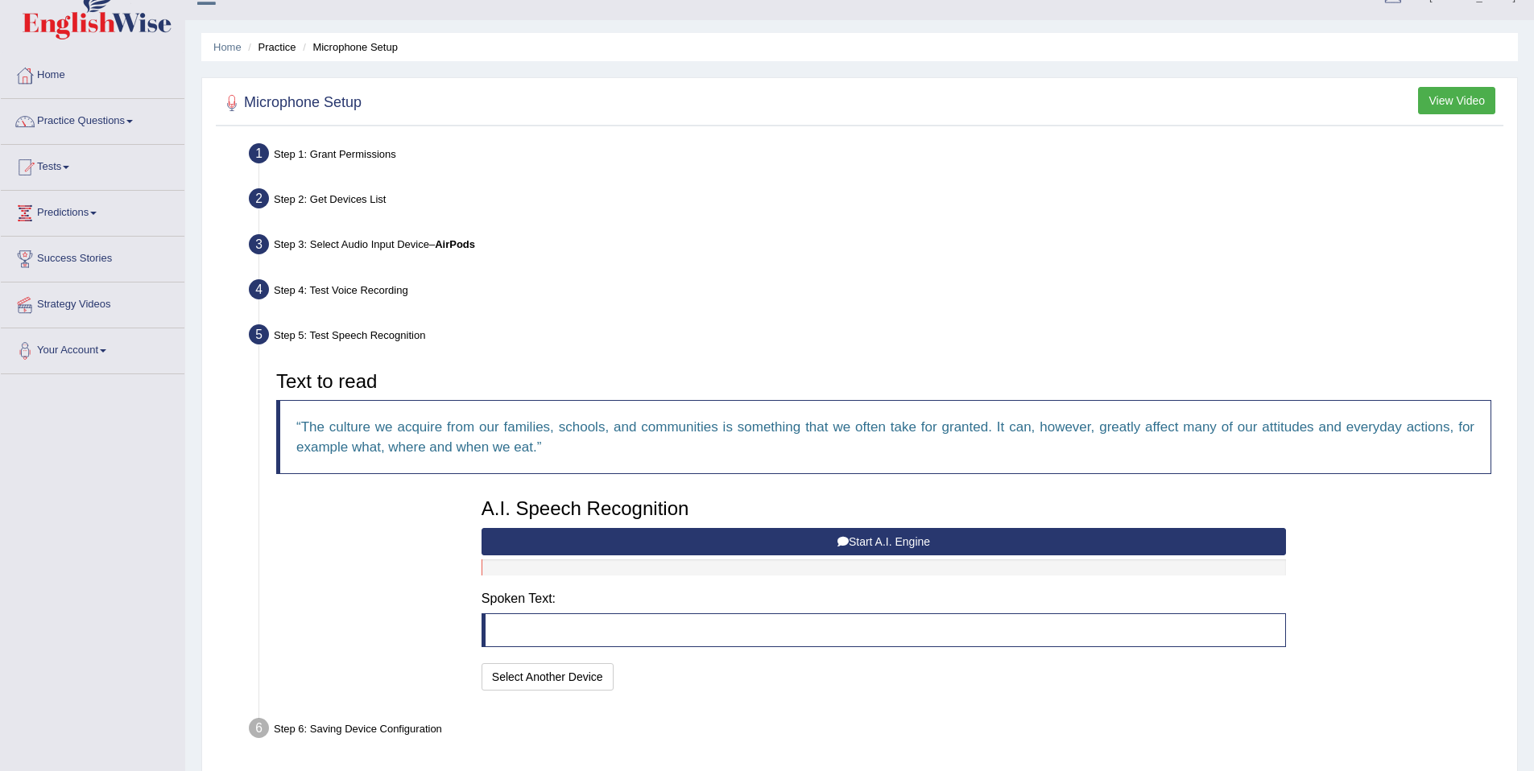
scroll to position [86, 0]
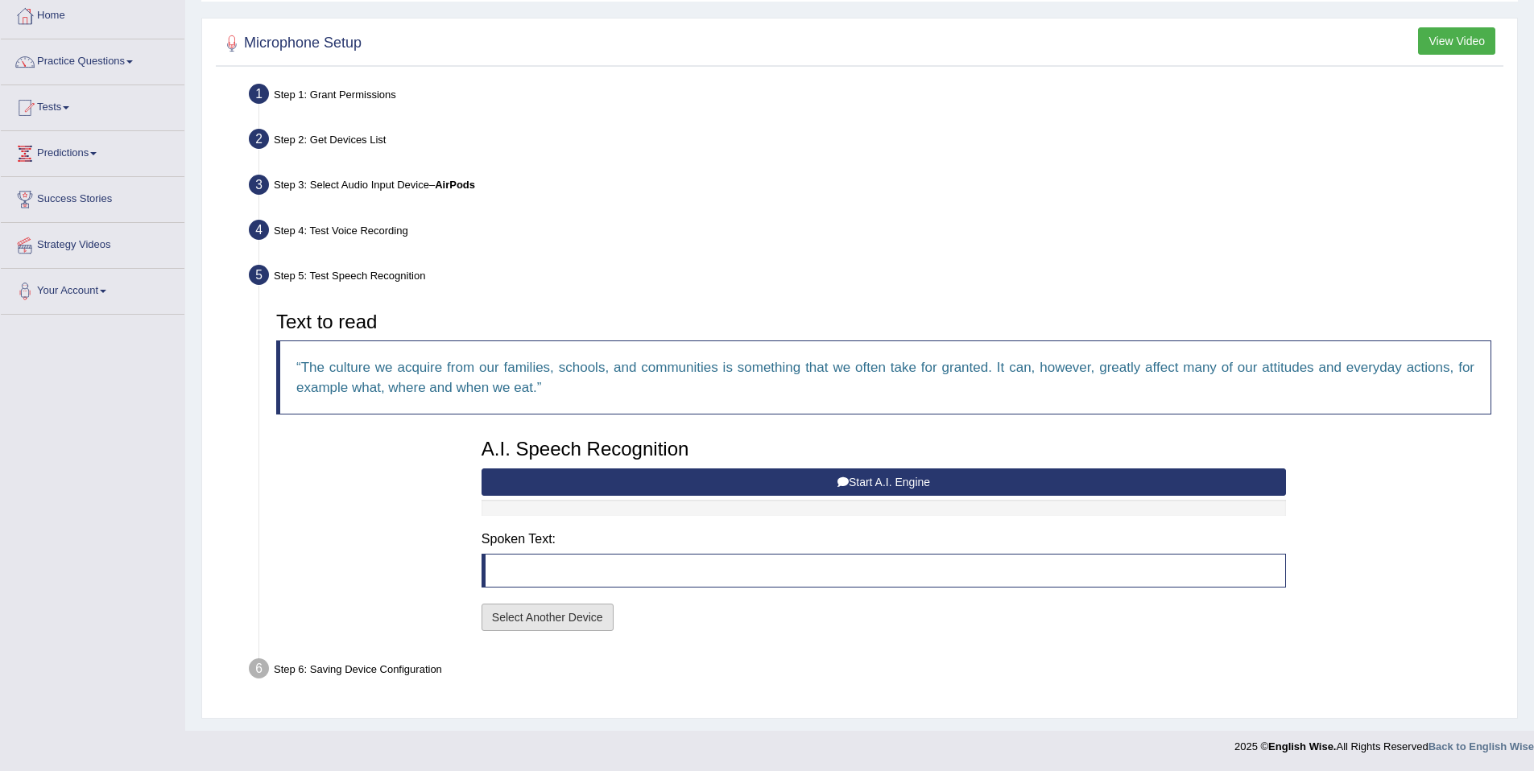
click at [564, 608] on button "Select Another Device" at bounding box center [548, 617] width 132 height 27
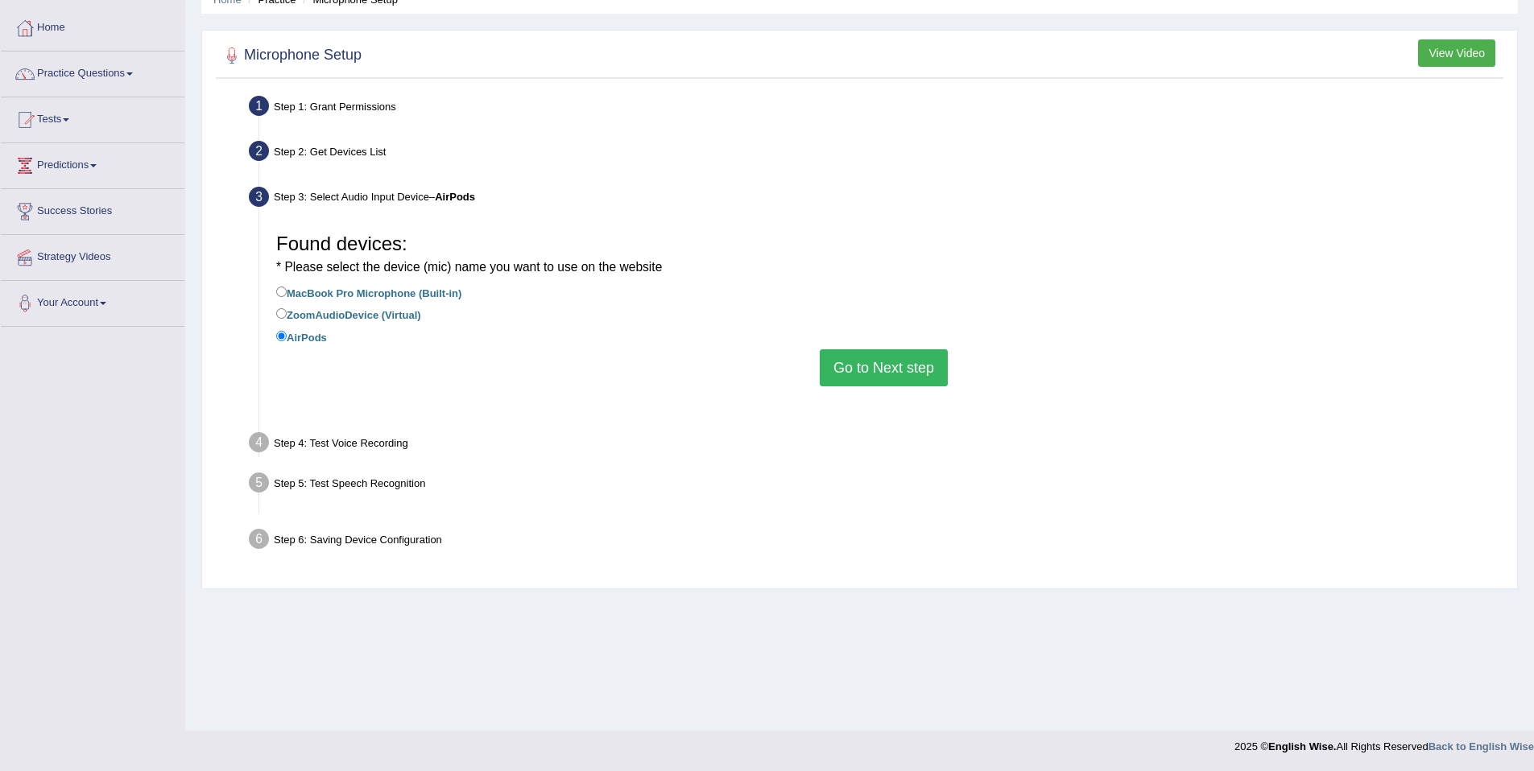
scroll to position [74, 0]
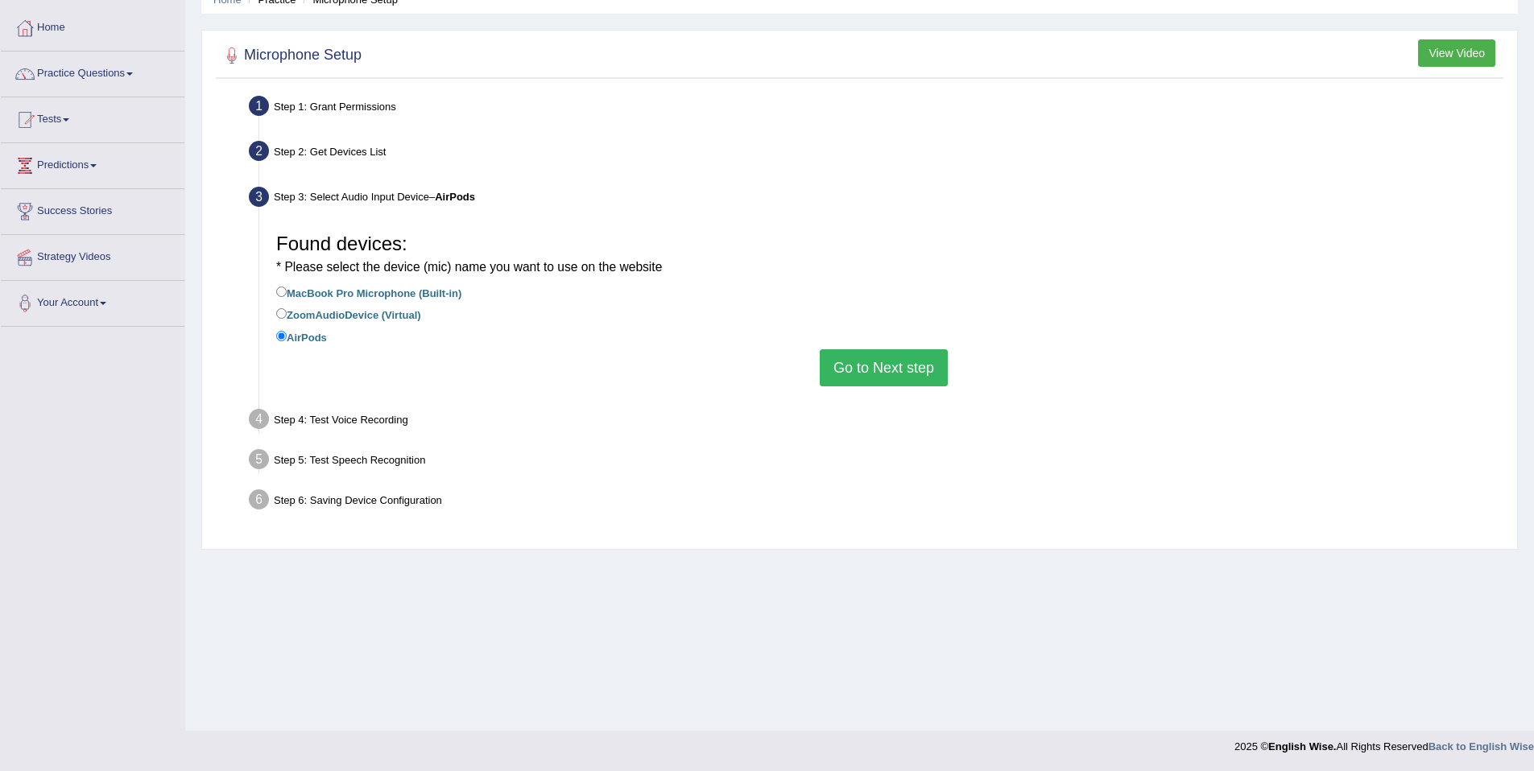
click at [858, 369] on button "Go to Next step" at bounding box center [884, 367] width 128 height 37
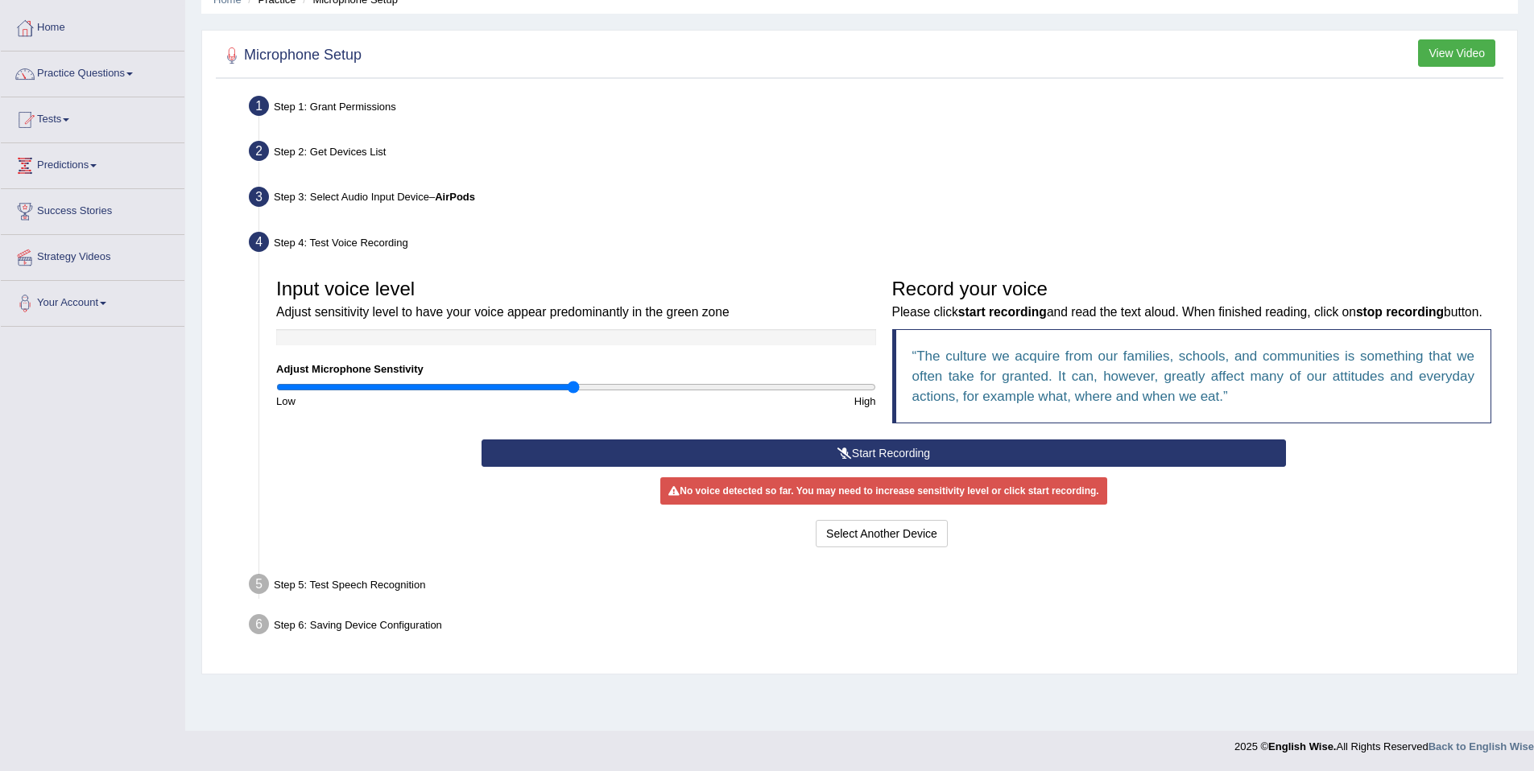
click at [879, 467] on button "Start Recording" at bounding box center [884, 453] width 804 height 27
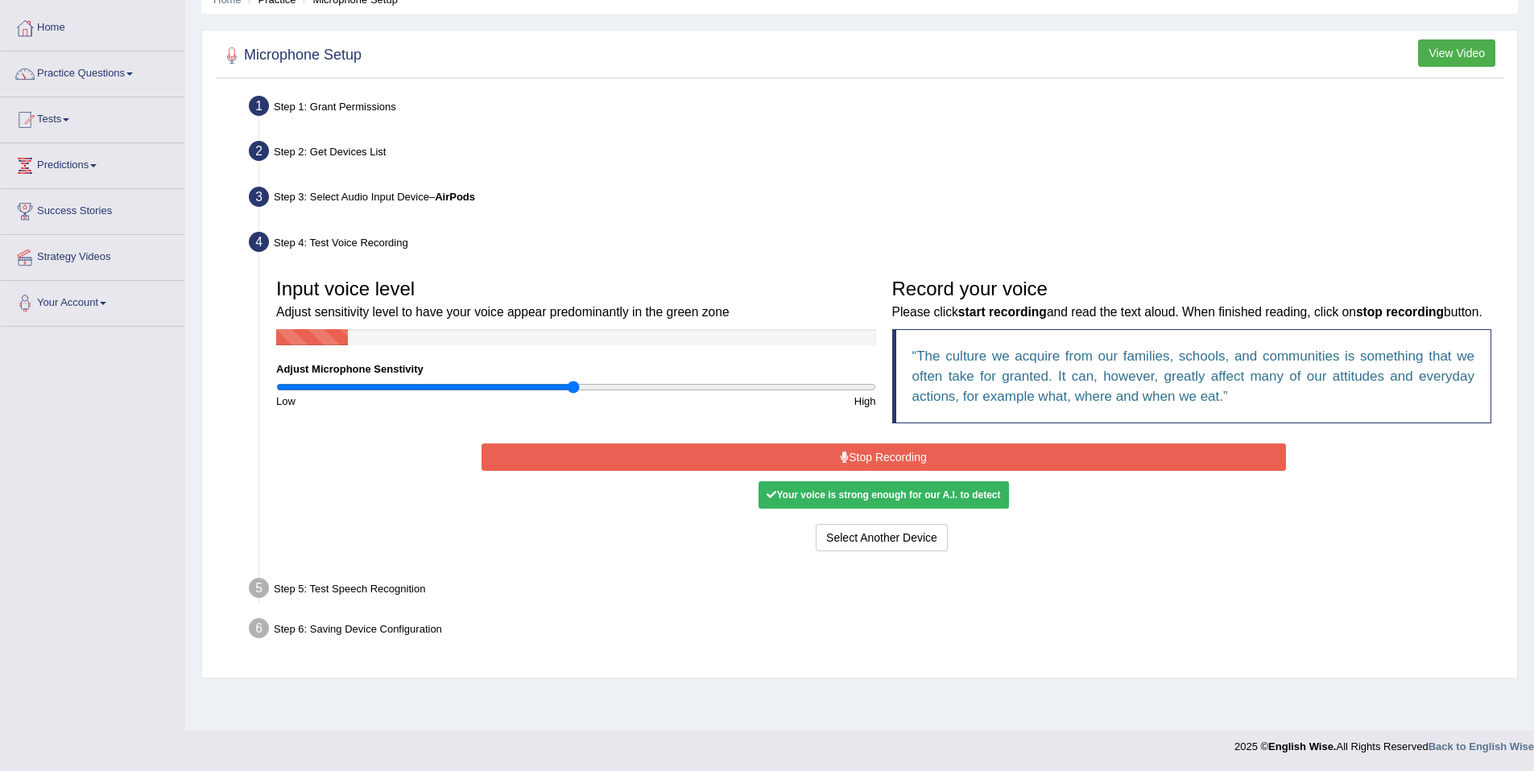
click at [947, 471] on button "Stop Recording" at bounding box center [884, 457] width 804 height 27
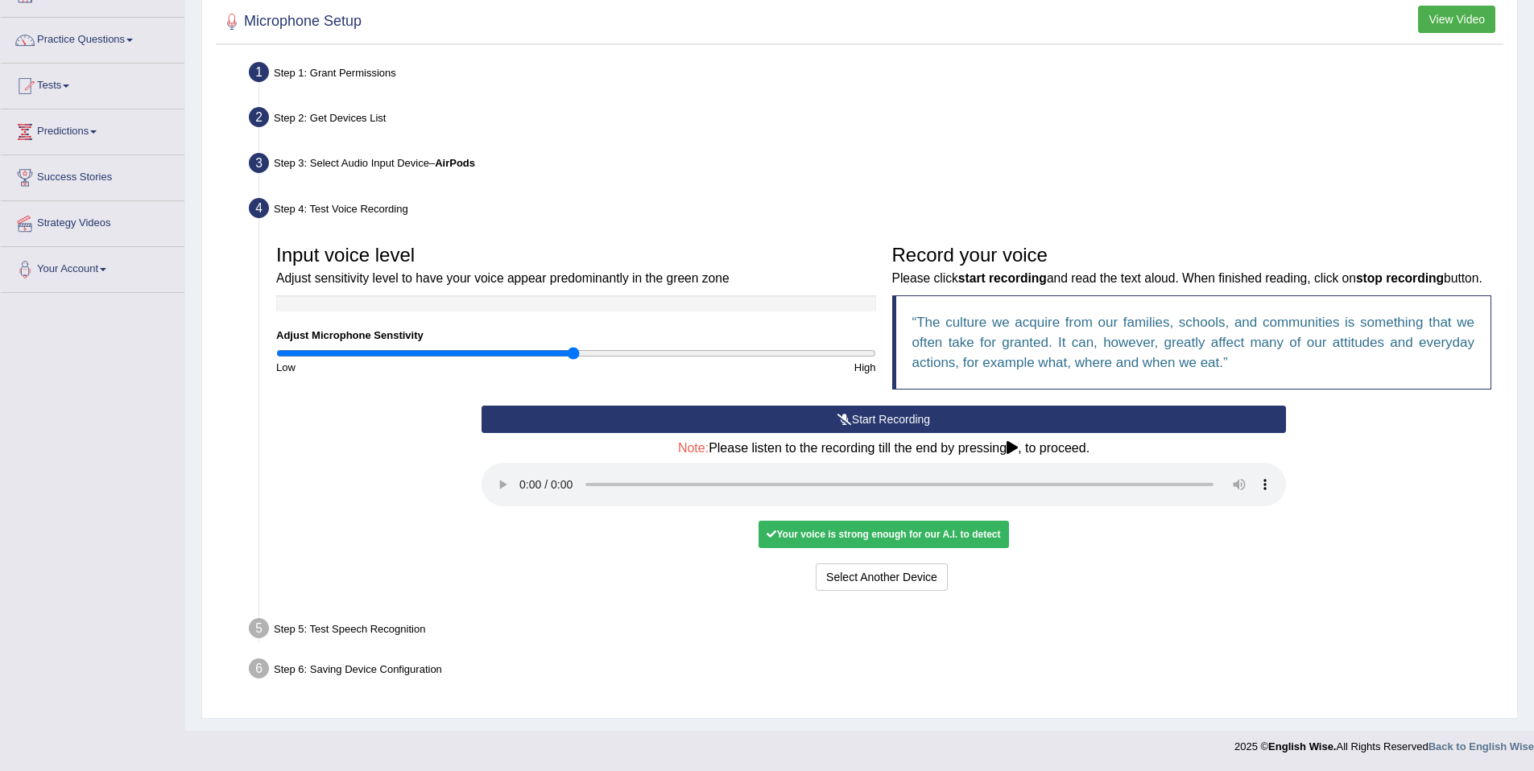
scroll to position [129, 0]
click at [845, 539] on div "Your voice is strong enough for our A.I. to detect" at bounding box center [884, 534] width 250 height 27
click at [933, 578] on button "Voice is ok. Go to Next step" at bounding box center [950, 577] width 159 height 27
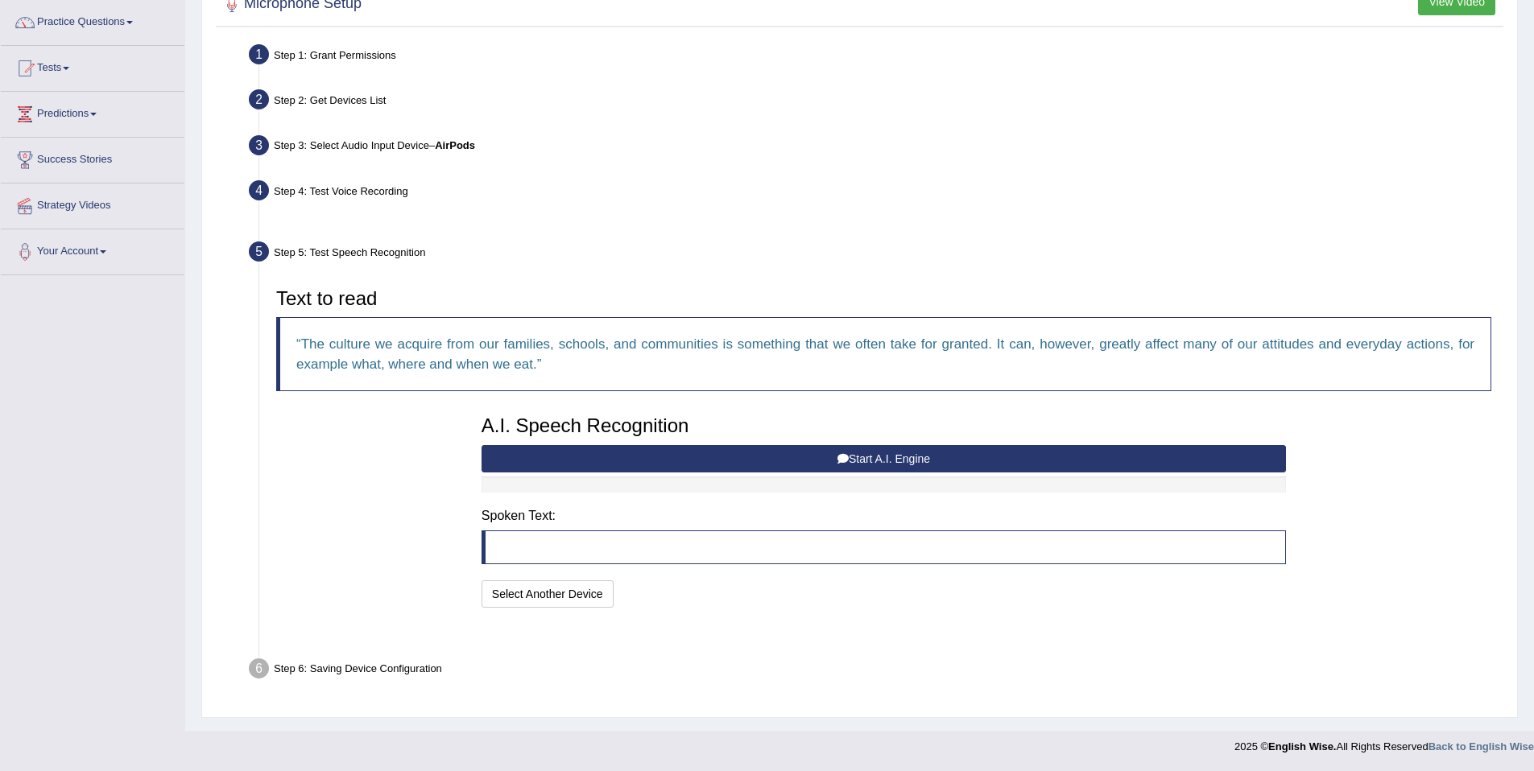
scroll to position [86, 0]
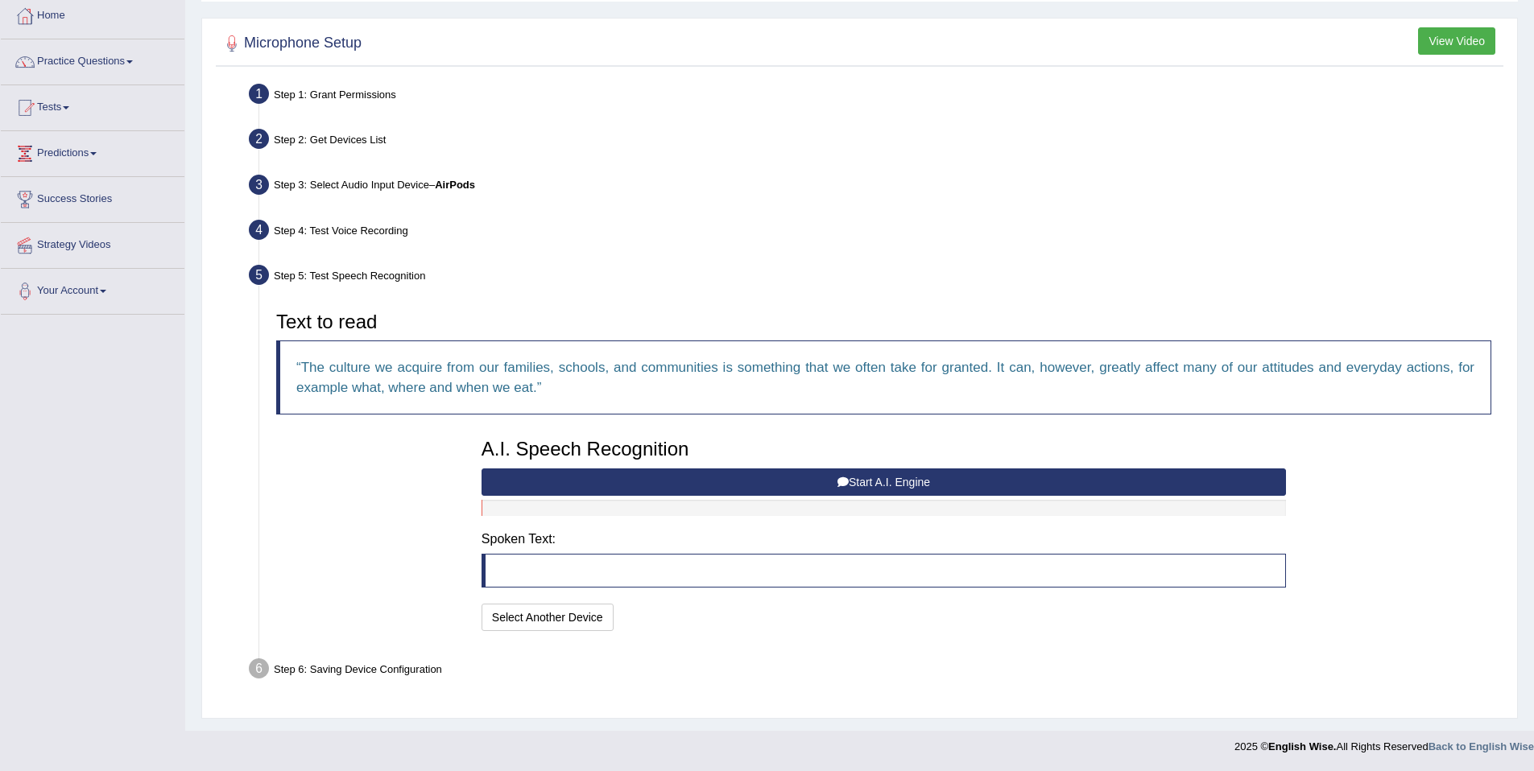
click at [762, 482] on button "Start A.I. Engine" at bounding box center [884, 482] width 804 height 27
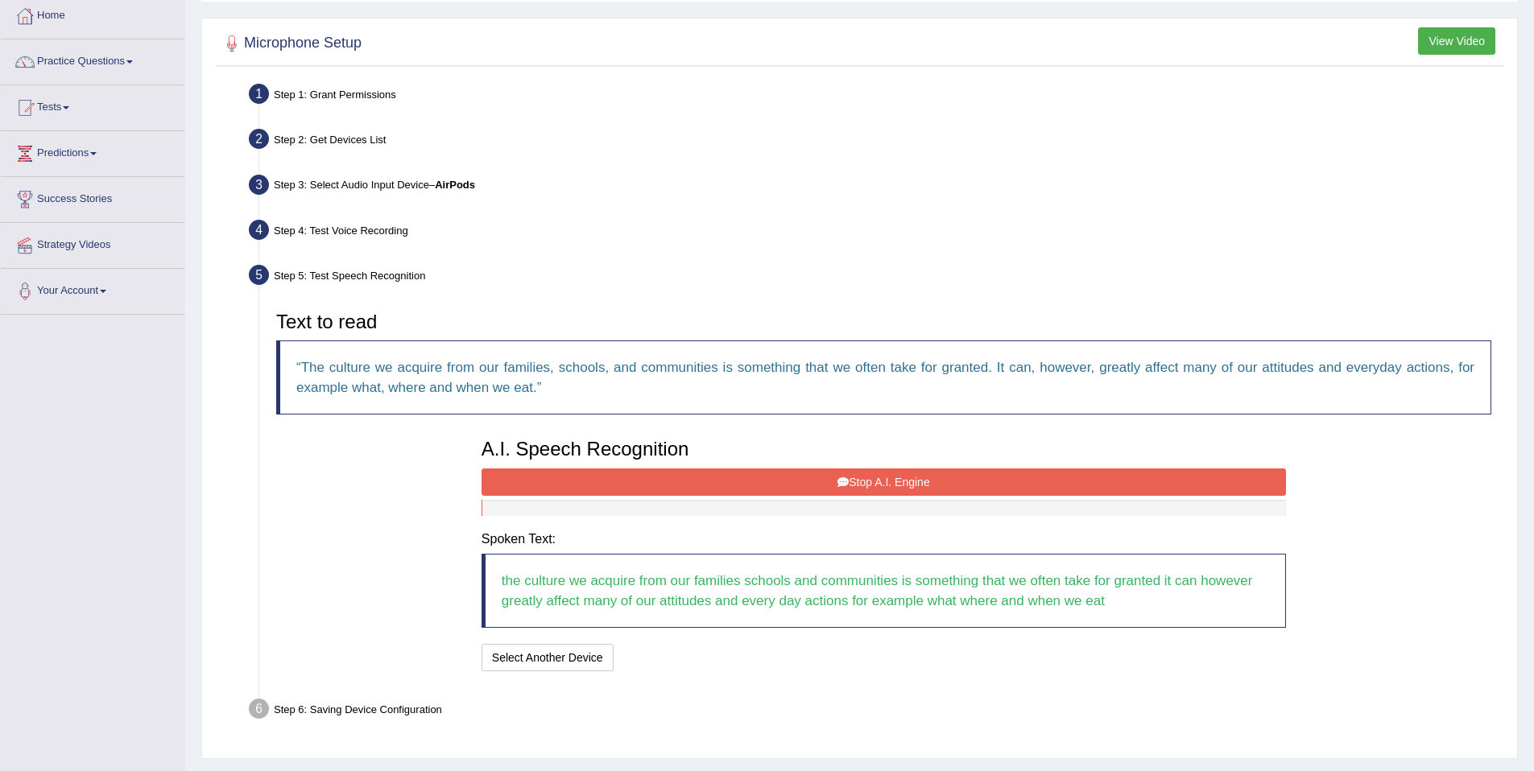
click at [927, 481] on button "Stop A.I. Engine" at bounding box center [884, 482] width 804 height 27
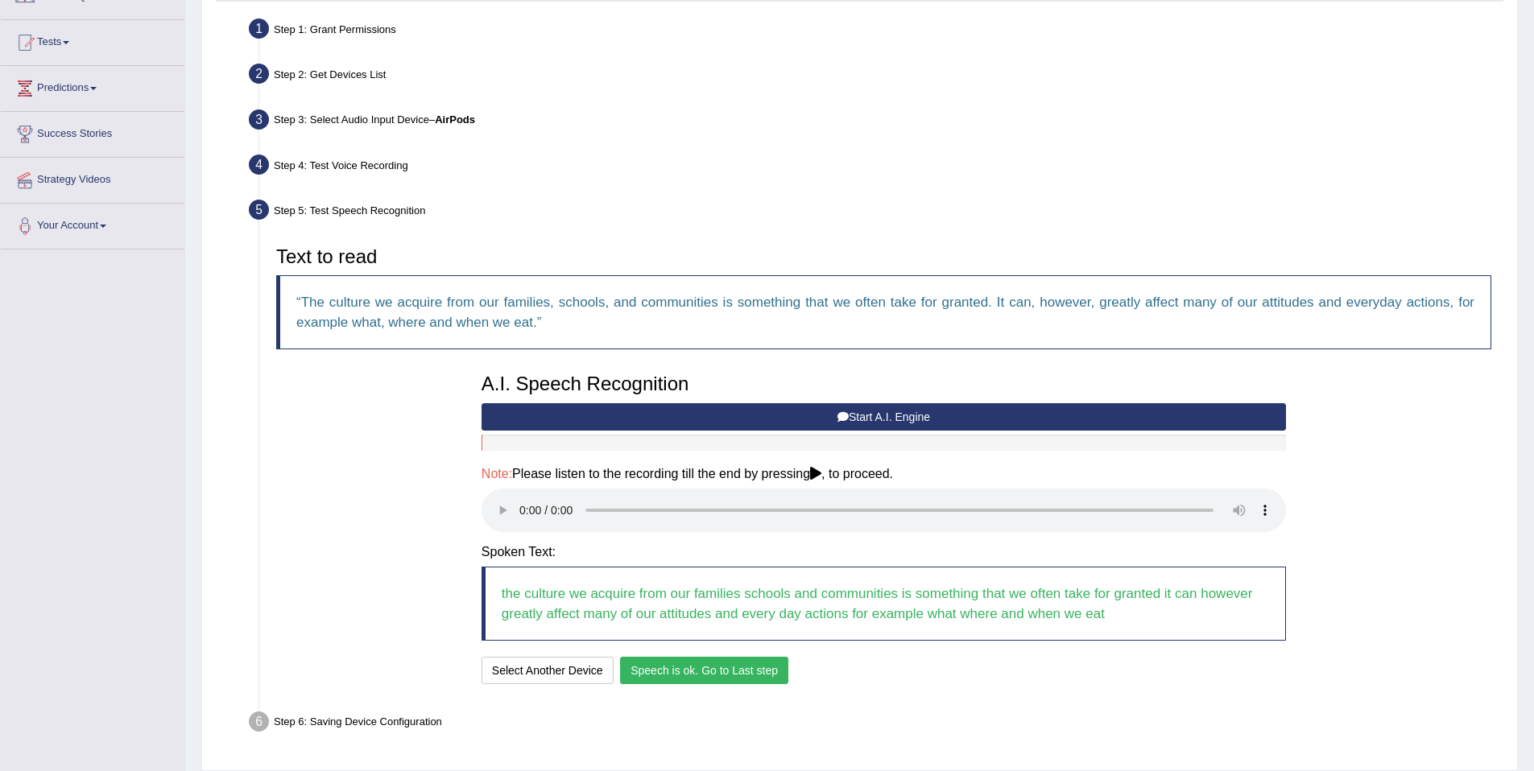
click at [726, 669] on button "Speech is ok. Go to Last step" at bounding box center [704, 670] width 168 height 27
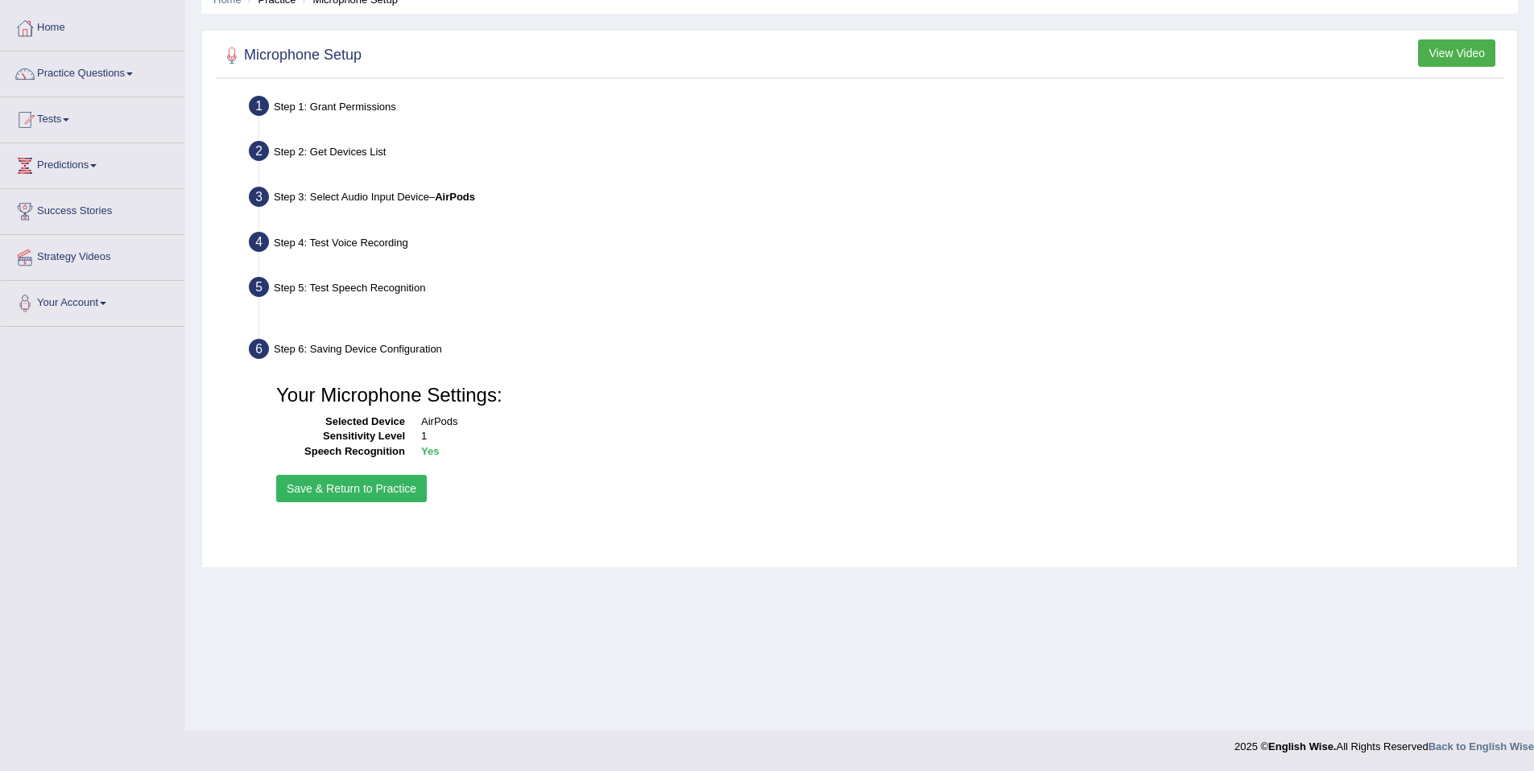
scroll to position [74, 0]
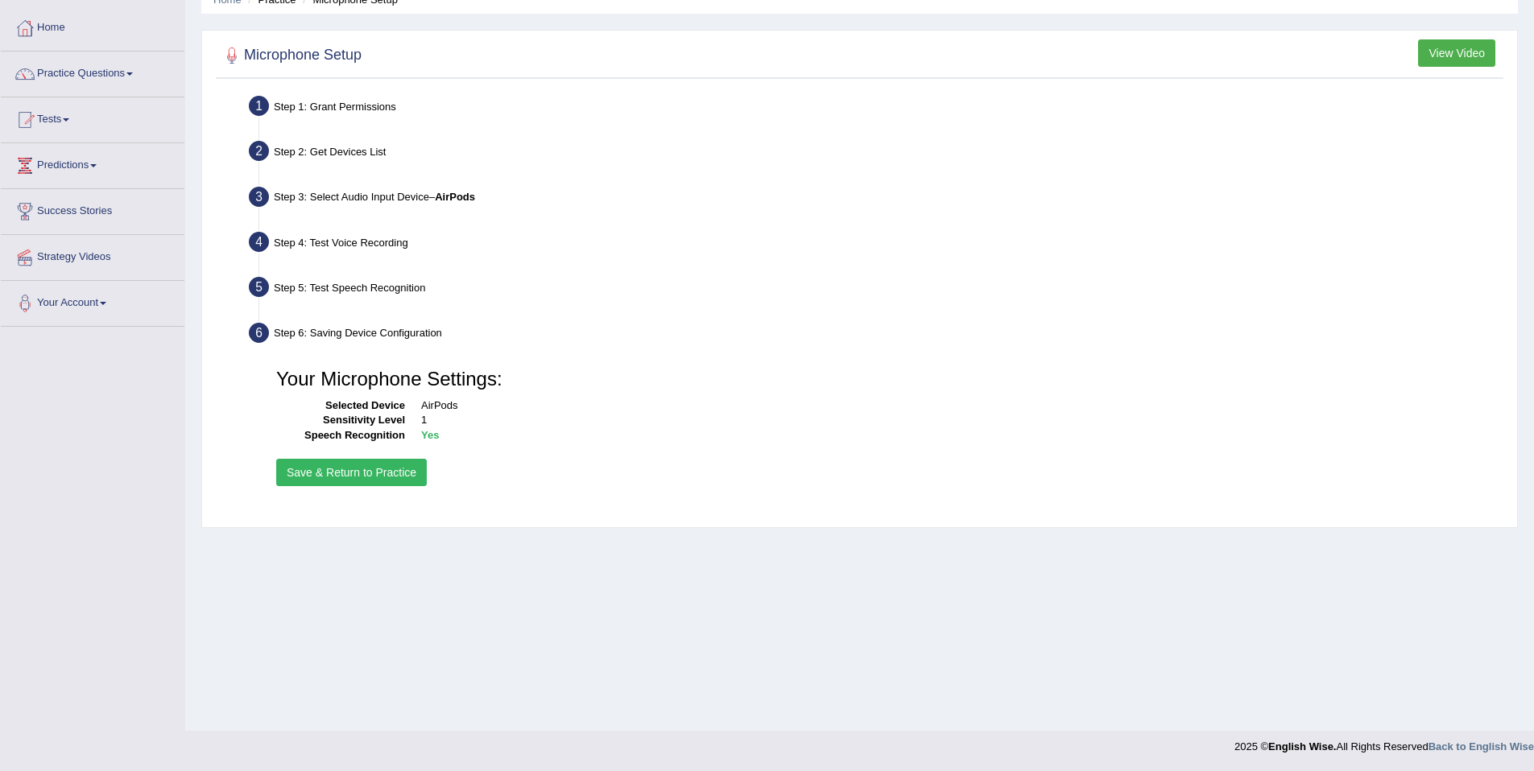
click at [341, 472] on button "Save & Return to Practice" at bounding box center [351, 472] width 151 height 27
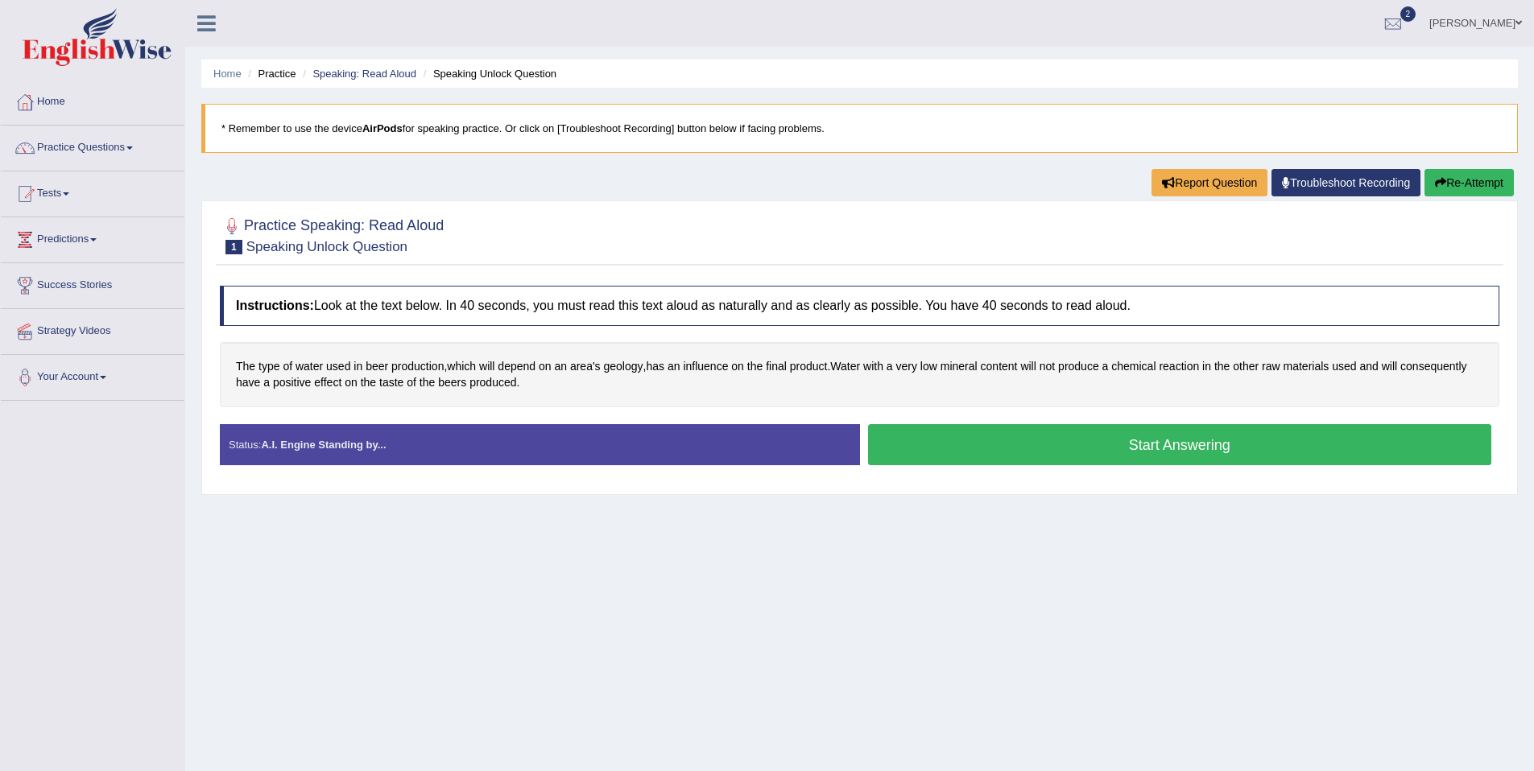
click at [976, 454] on button "Start Answering" at bounding box center [1180, 444] width 624 height 41
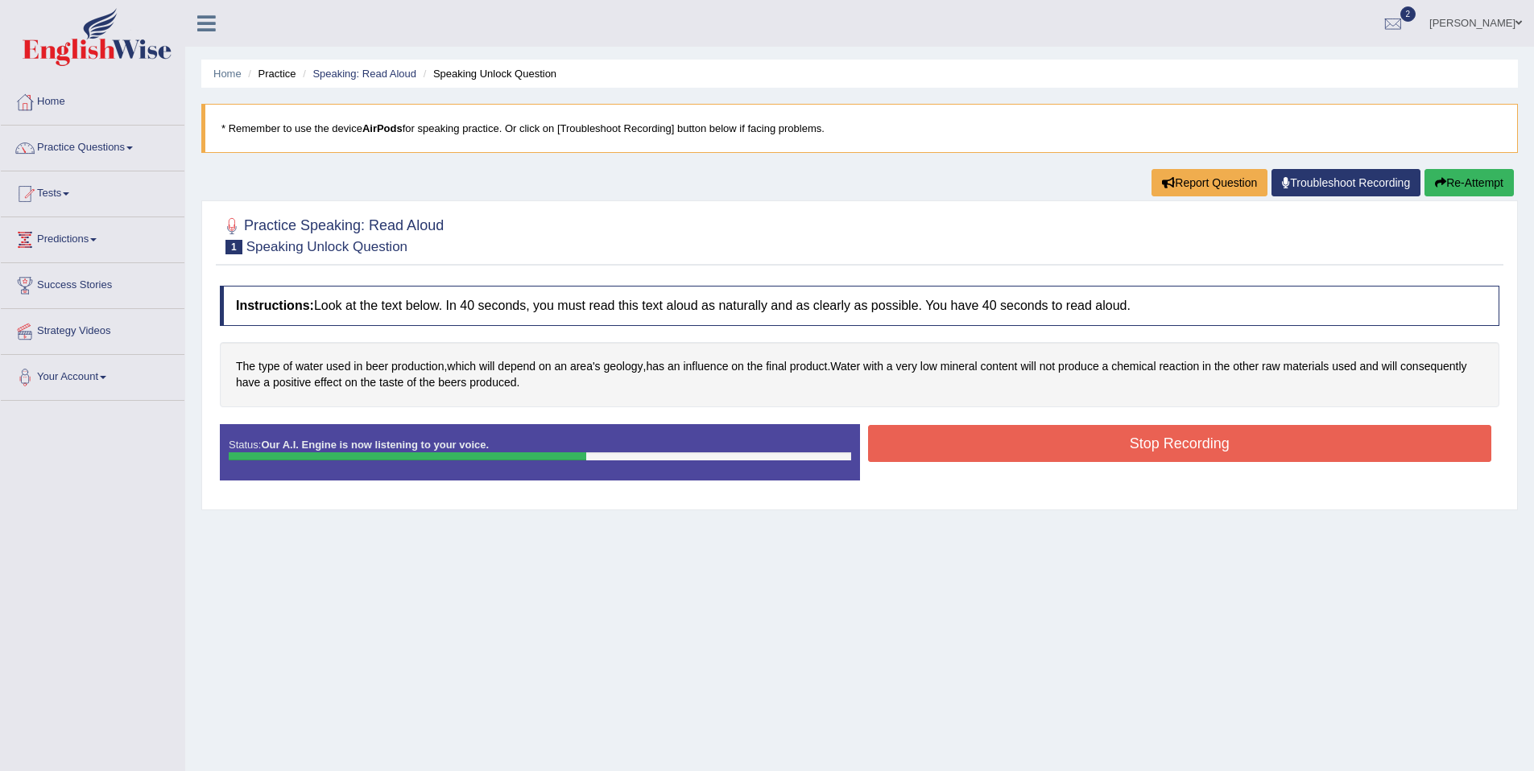
click at [881, 438] on button "Stop Recording" at bounding box center [1180, 443] width 624 height 37
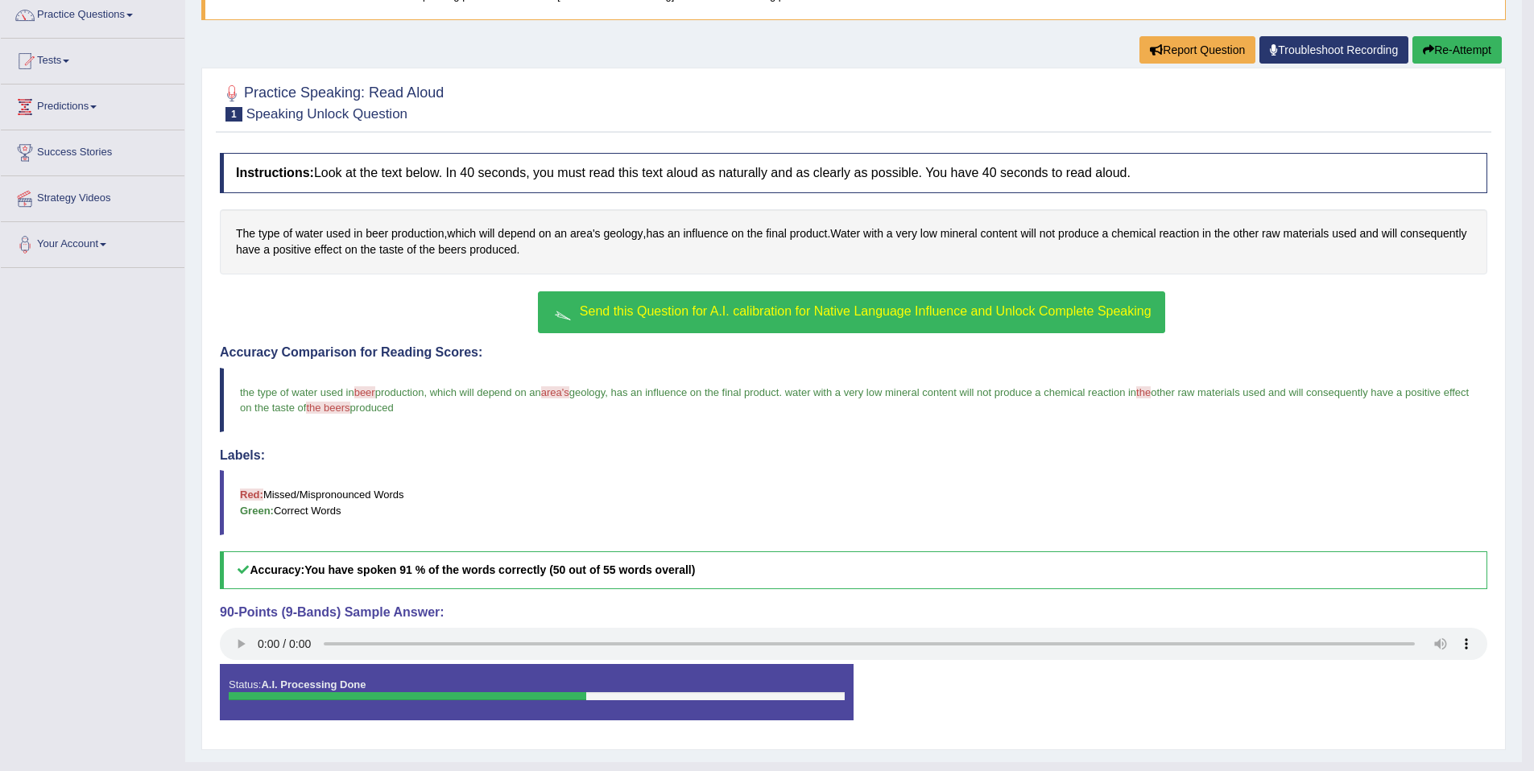
scroll to position [134, 0]
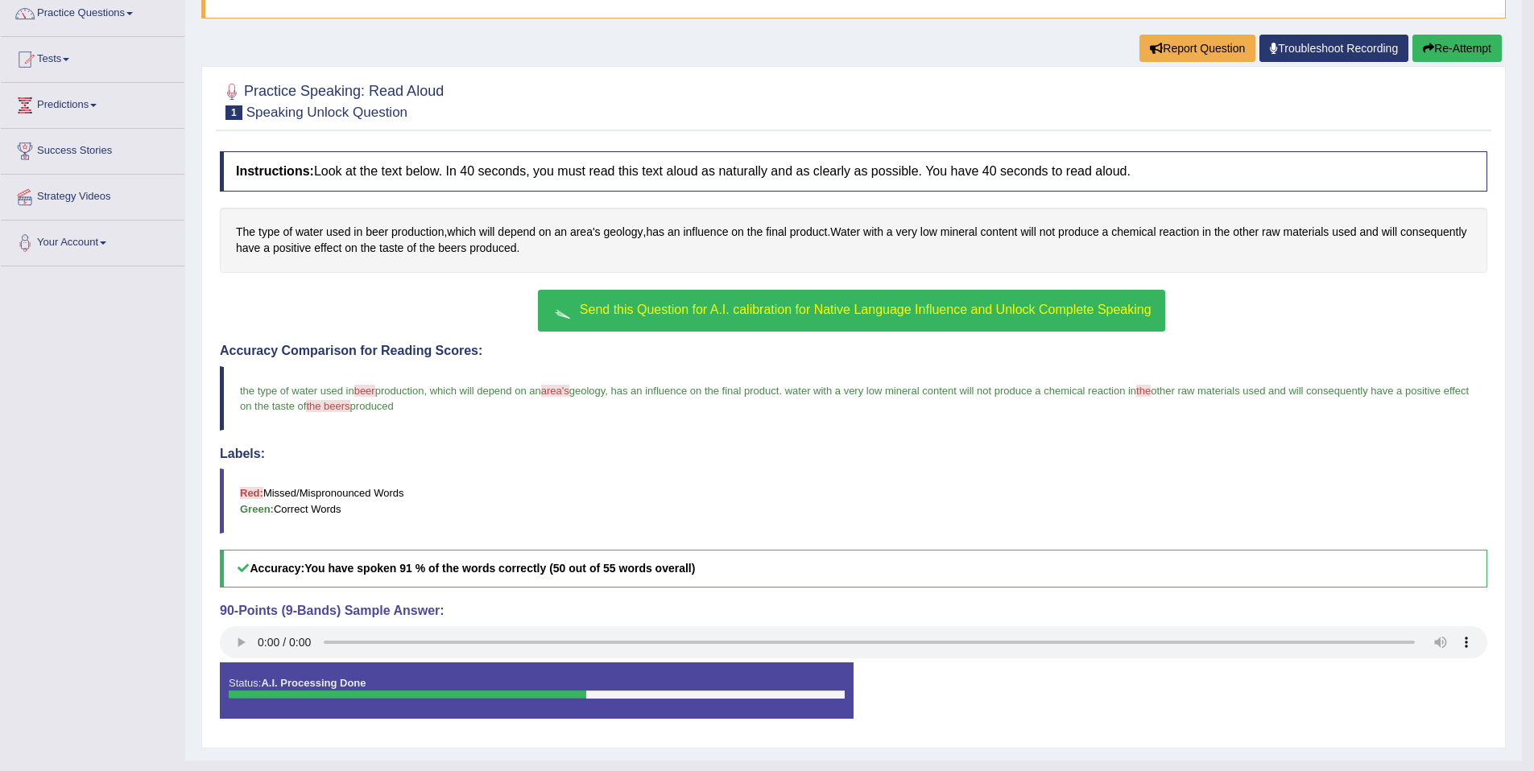
click at [814, 313] on span "Send this Question for A.I. calibration for Native Language Influence and Unloc…" at bounding box center [866, 310] width 572 height 14
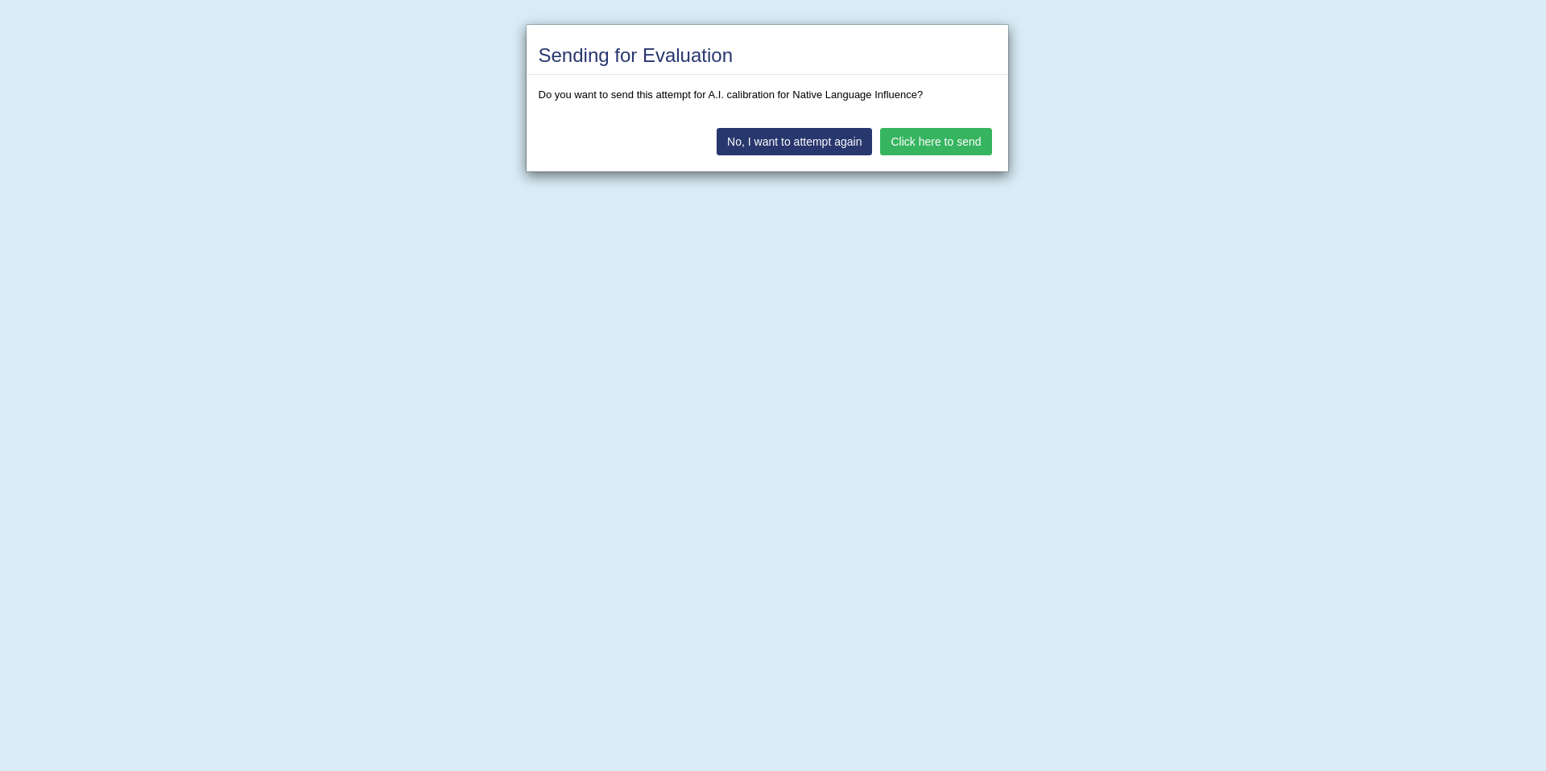
click at [914, 143] on button "Click here to send" at bounding box center [935, 141] width 111 height 27
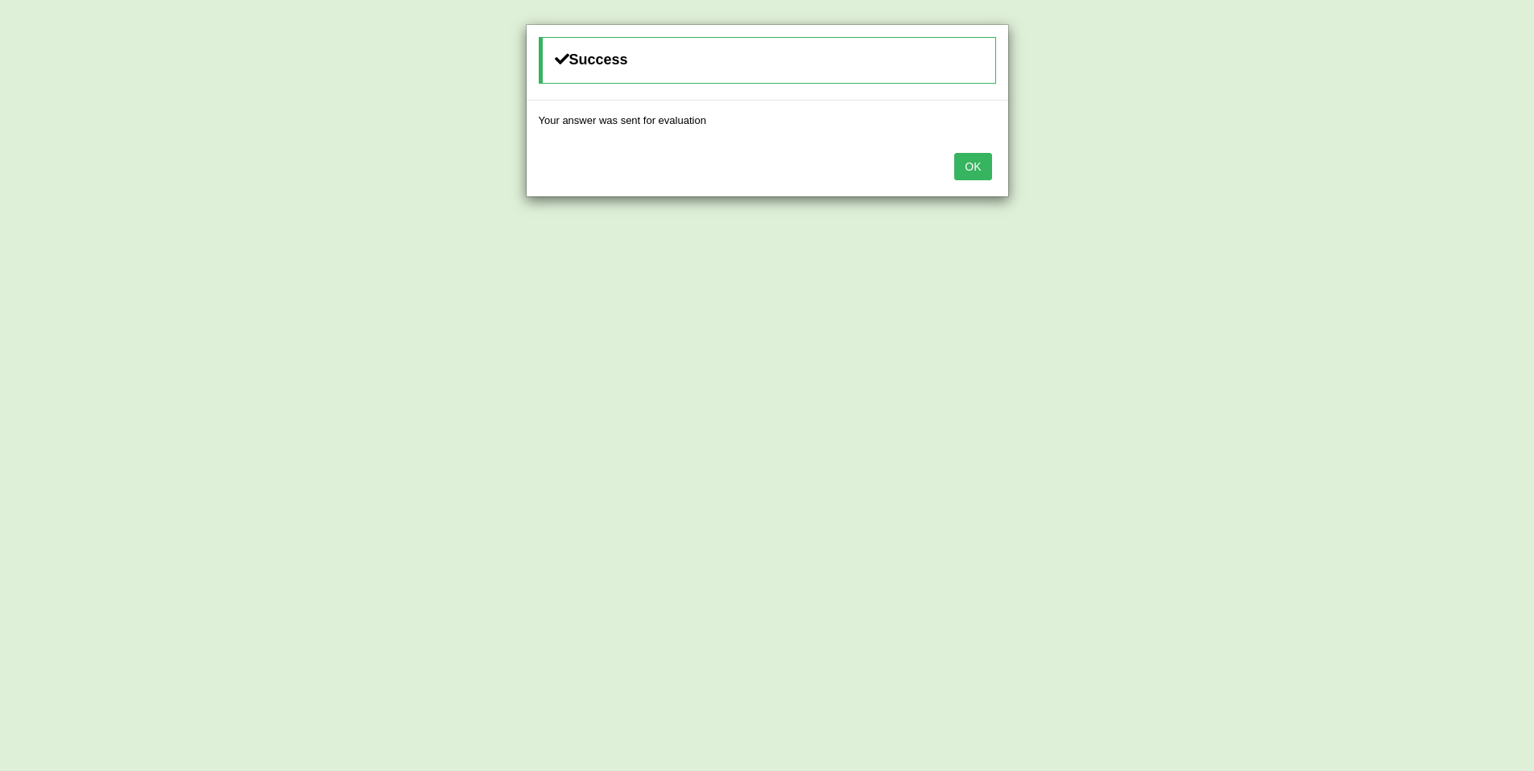
click at [961, 161] on button "OK" at bounding box center [972, 166] width 37 height 27
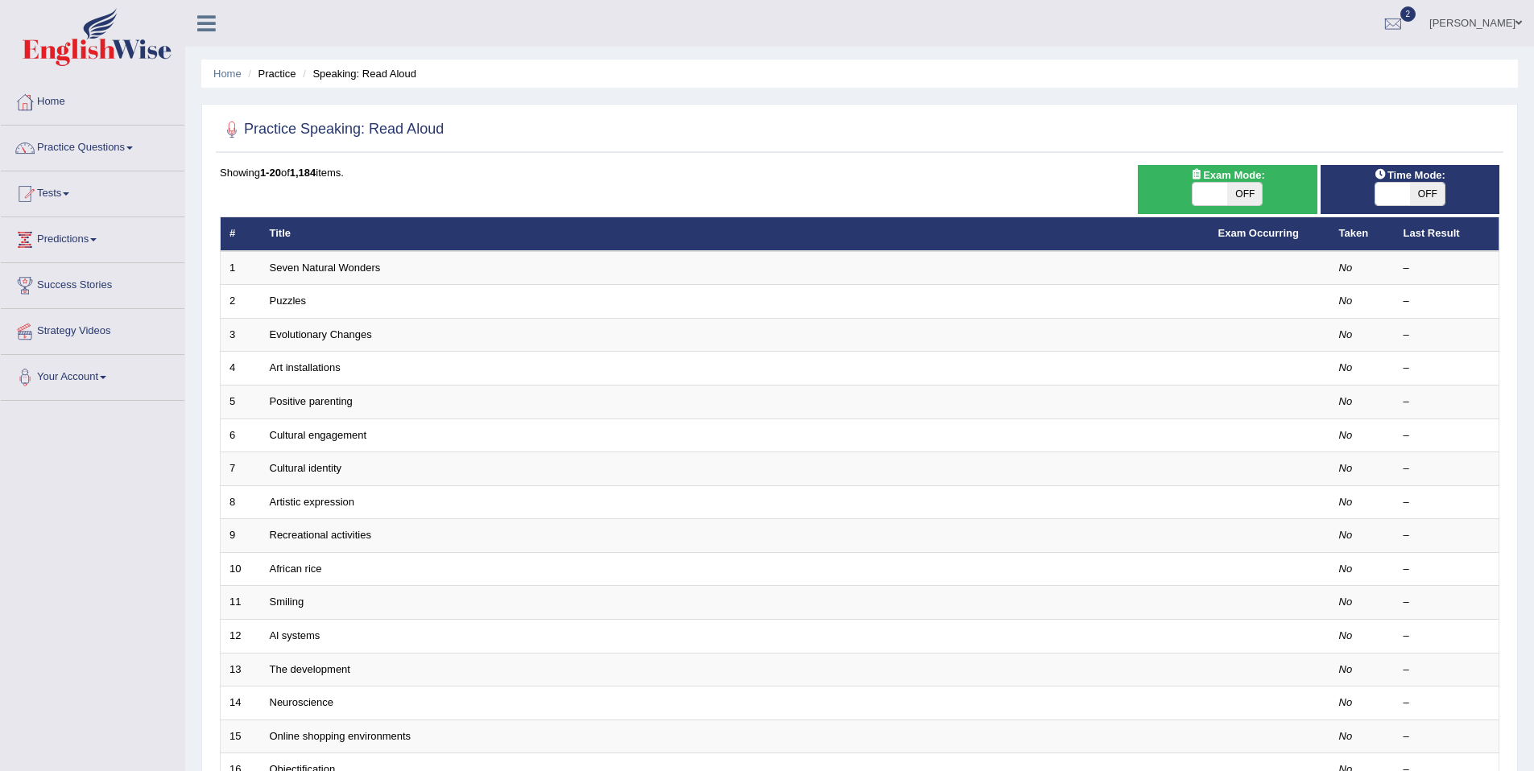
click at [1207, 196] on span at bounding box center [1210, 194] width 35 height 23
click at [1230, 192] on span "OFF" at bounding box center [1244, 194] width 35 height 23
checkbox input "true"
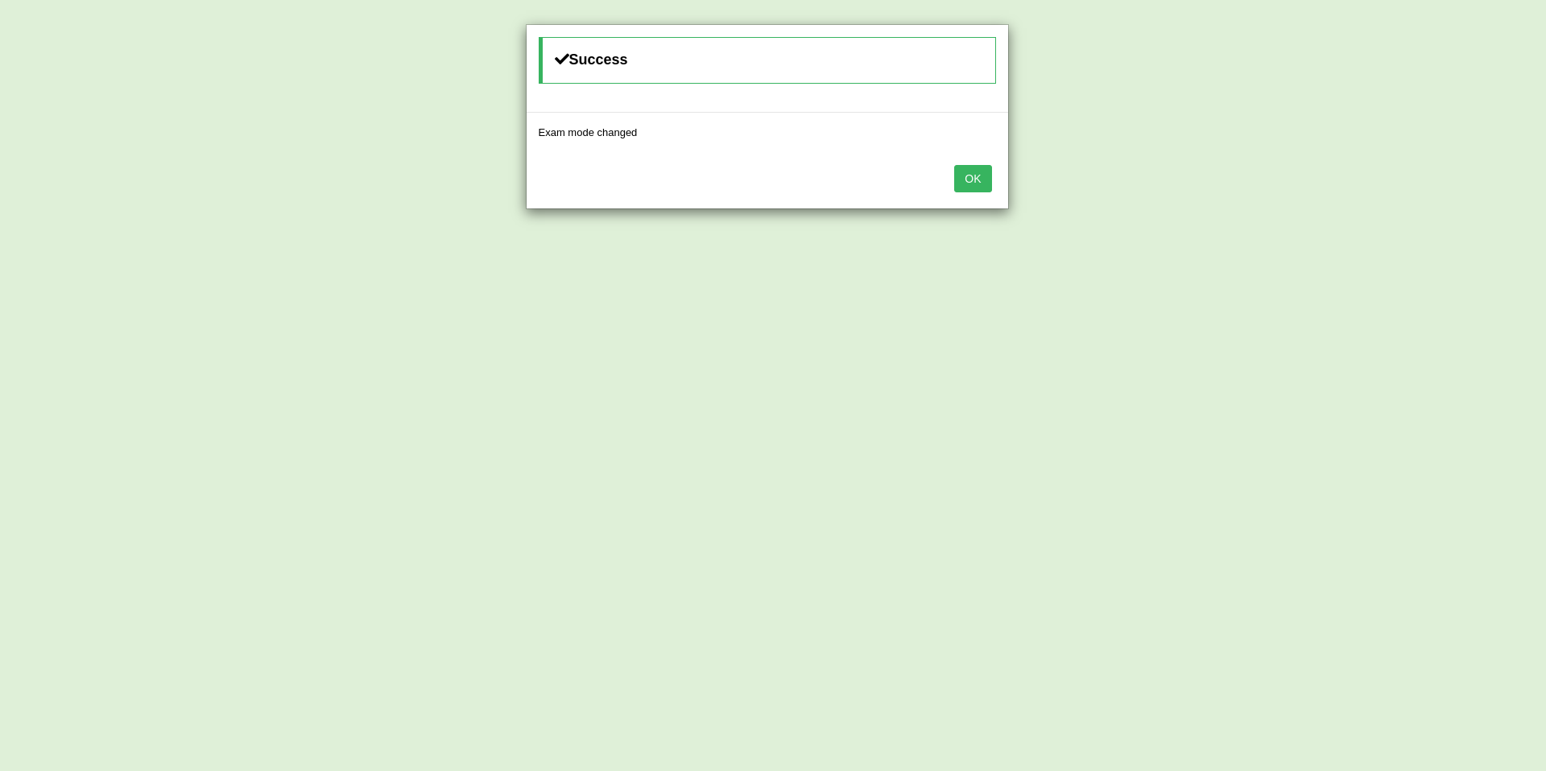
click at [996, 185] on div "OK" at bounding box center [768, 180] width 482 height 56
click at [982, 182] on button "OK" at bounding box center [972, 178] width 37 height 27
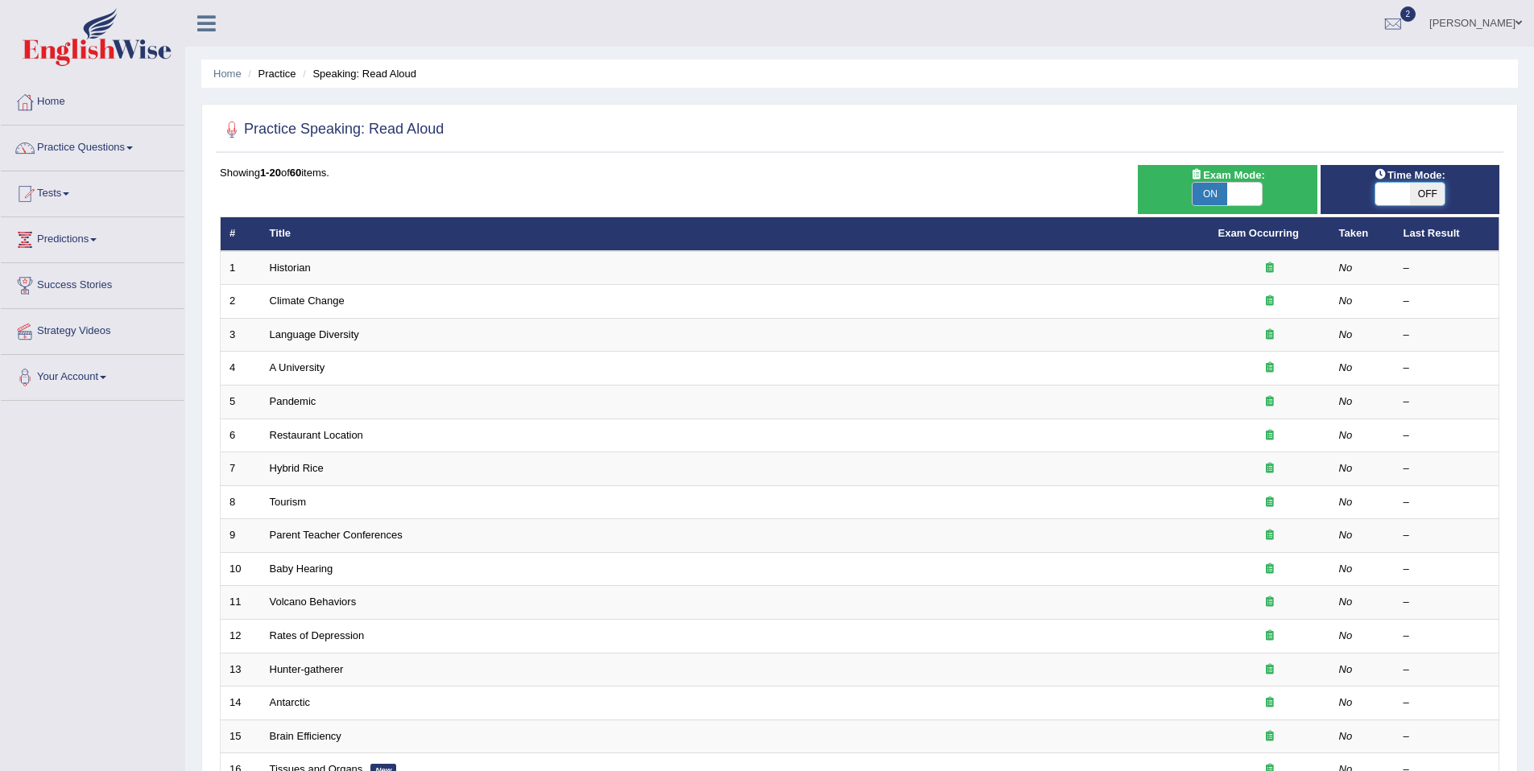
click at [1389, 200] on span at bounding box center [1392, 194] width 35 height 23
checkbox input "true"
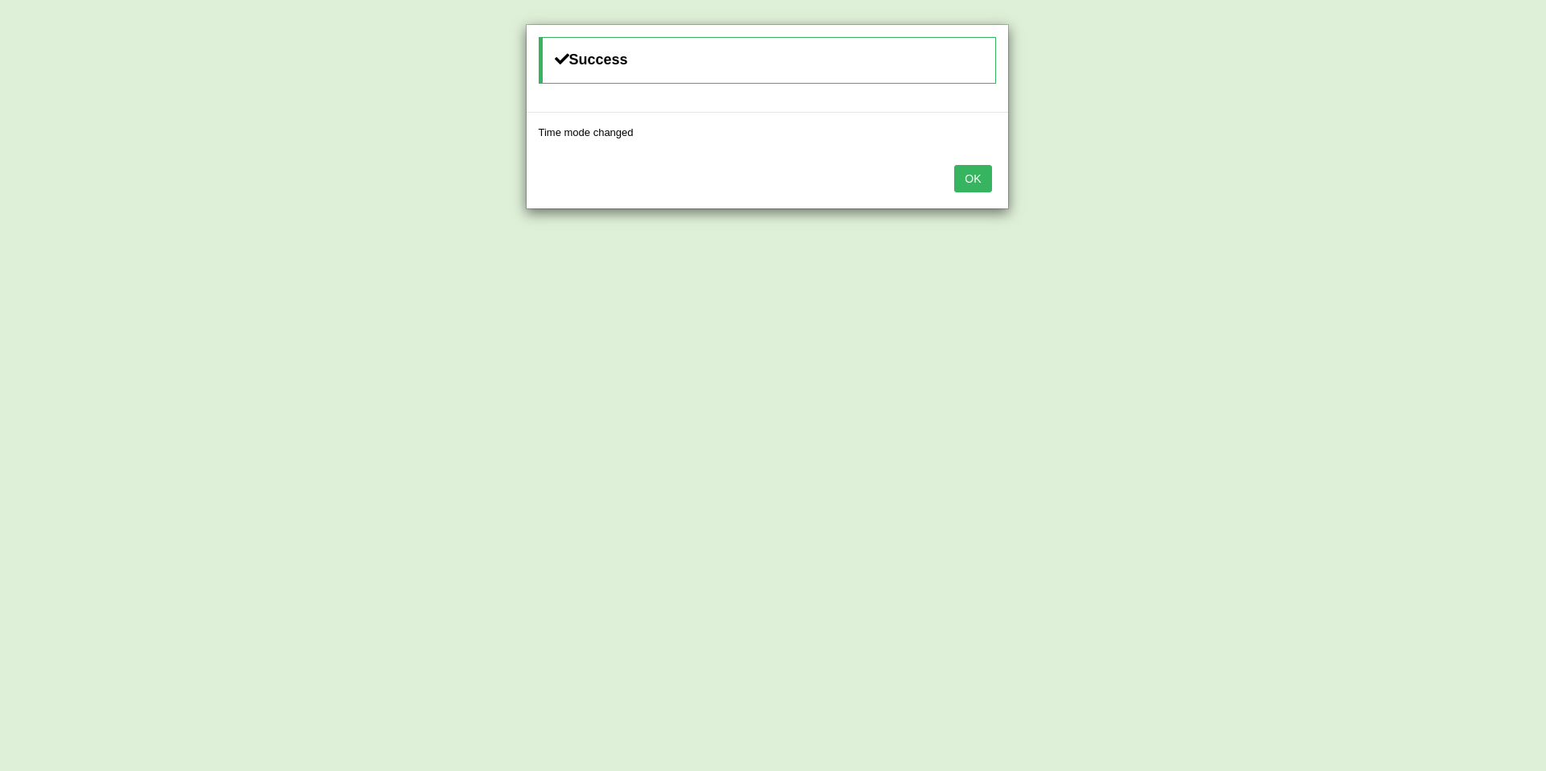
click at [978, 185] on button "OK" at bounding box center [972, 178] width 37 height 27
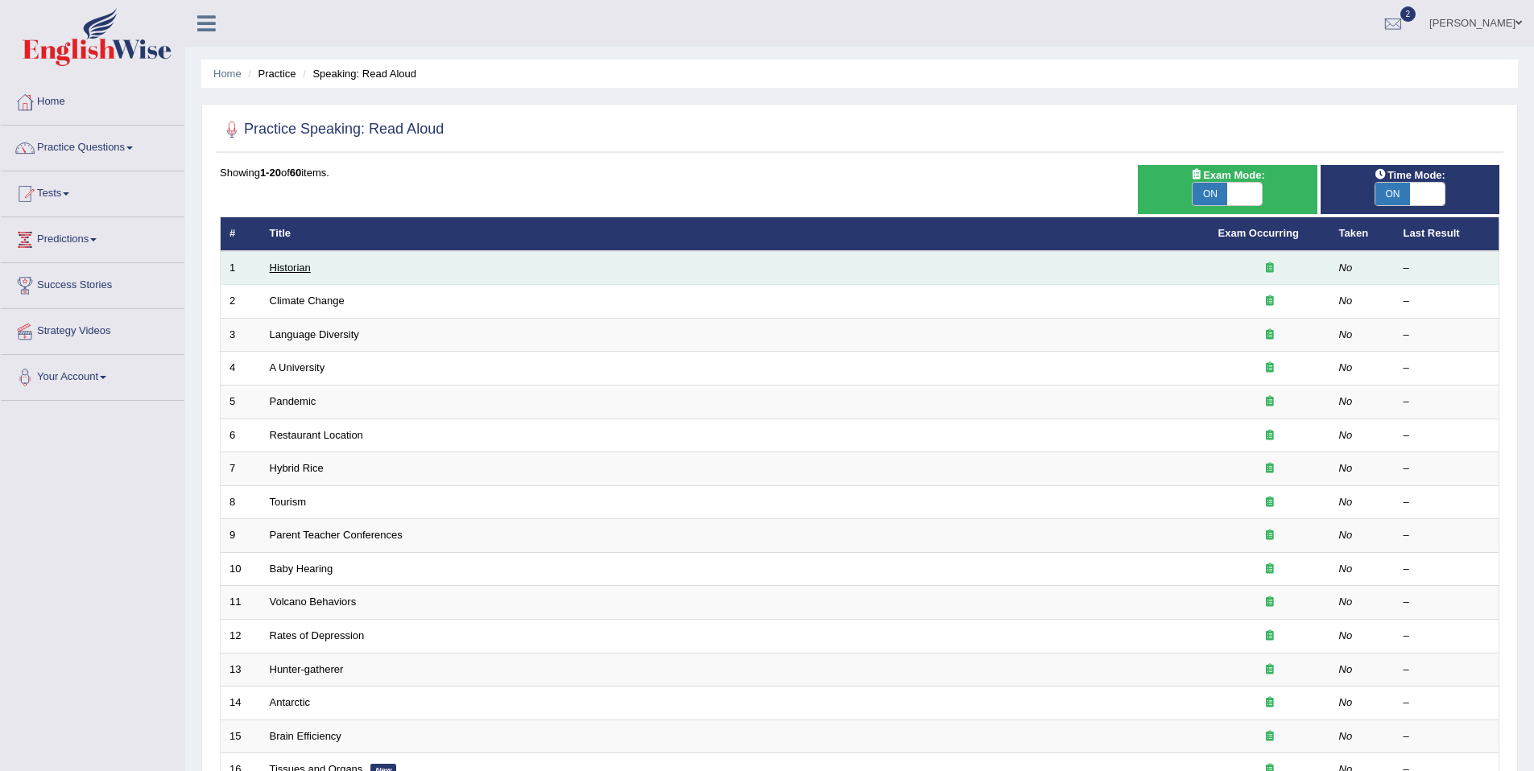
click at [287, 265] on link "Historian" at bounding box center [290, 268] width 41 height 12
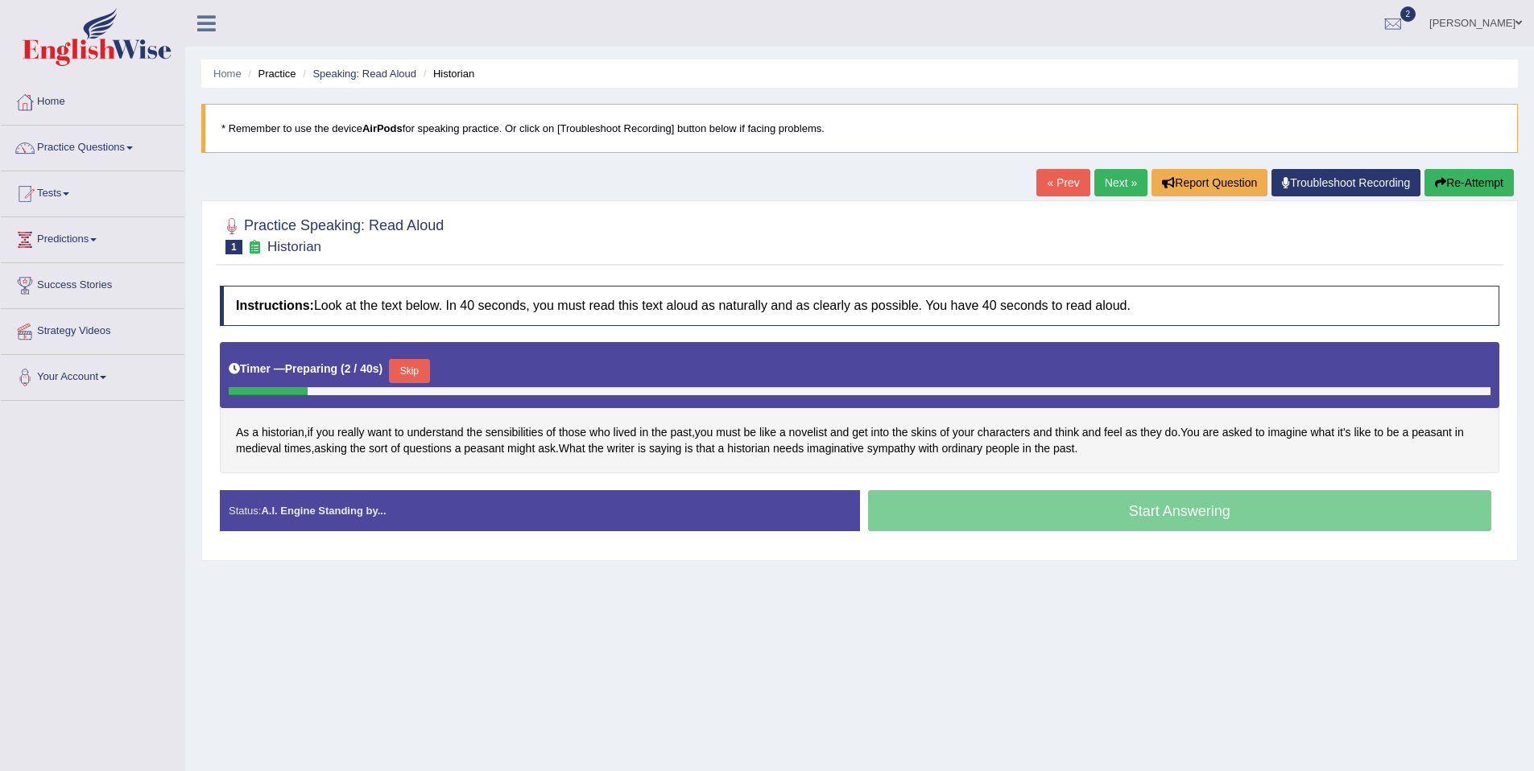
click at [1075, 523] on div "Start Answering" at bounding box center [1180, 512] width 640 height 45
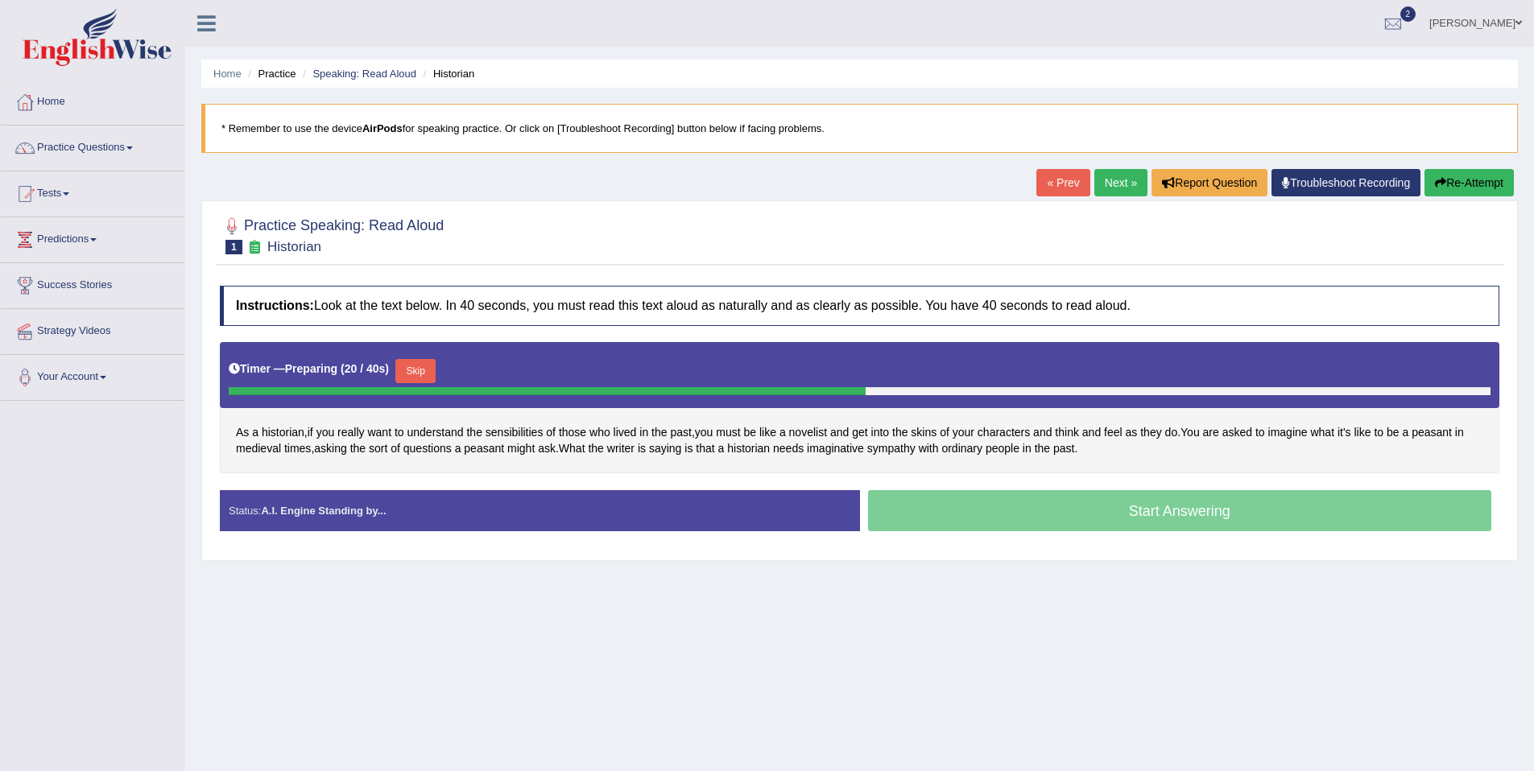
click at [1000, 511] on div "Start Answering" at bounding box center [1180, 512] width 640 height 45
click at [1091, 512] on div "Start Answering" at bounding box center [1180, 512] width 640 height 45
click at [1092, 512] on div "Start Answering" at bounding box center [1180, 512] width 640 height 45
click at [954, 519] on div "Start Answering" at bounding box center [1180, 512] width 640 height 45
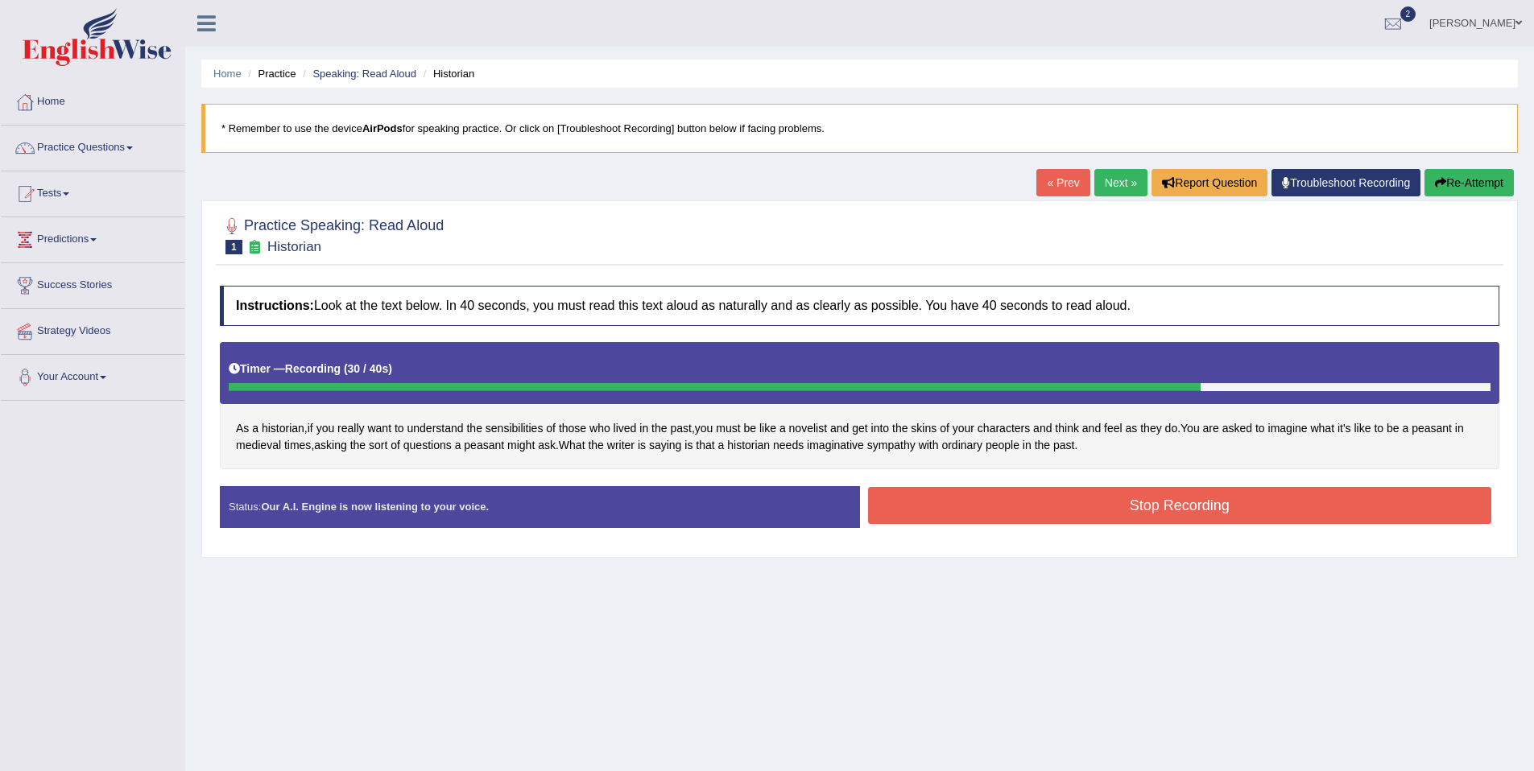
click at [978, 494] on button "Stop Recording" at bounding box center [1180, 505] width 624 height 37
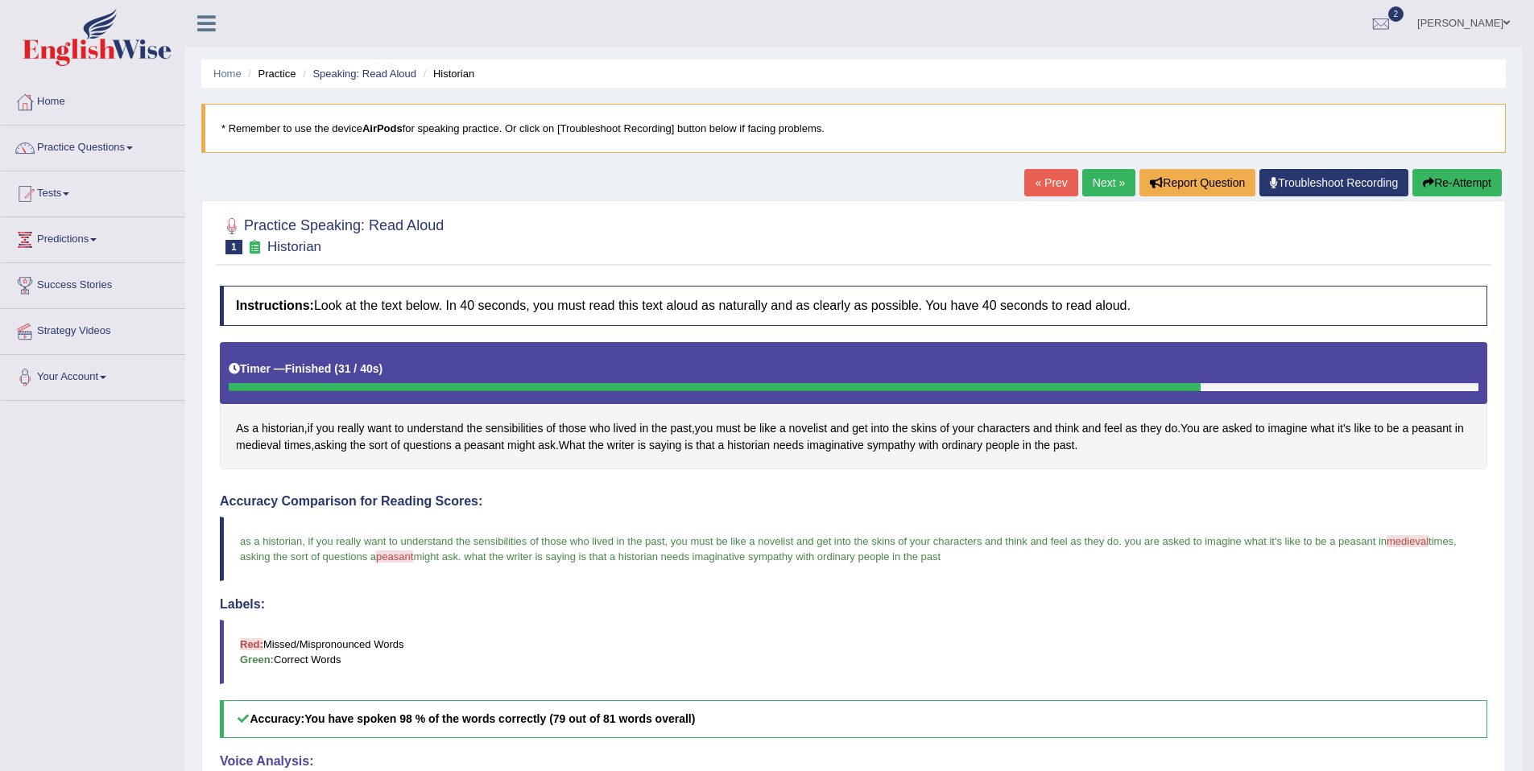
click at [1083, 184] on link "Next »" at bounding box center [1108, 182] width 53 height 27
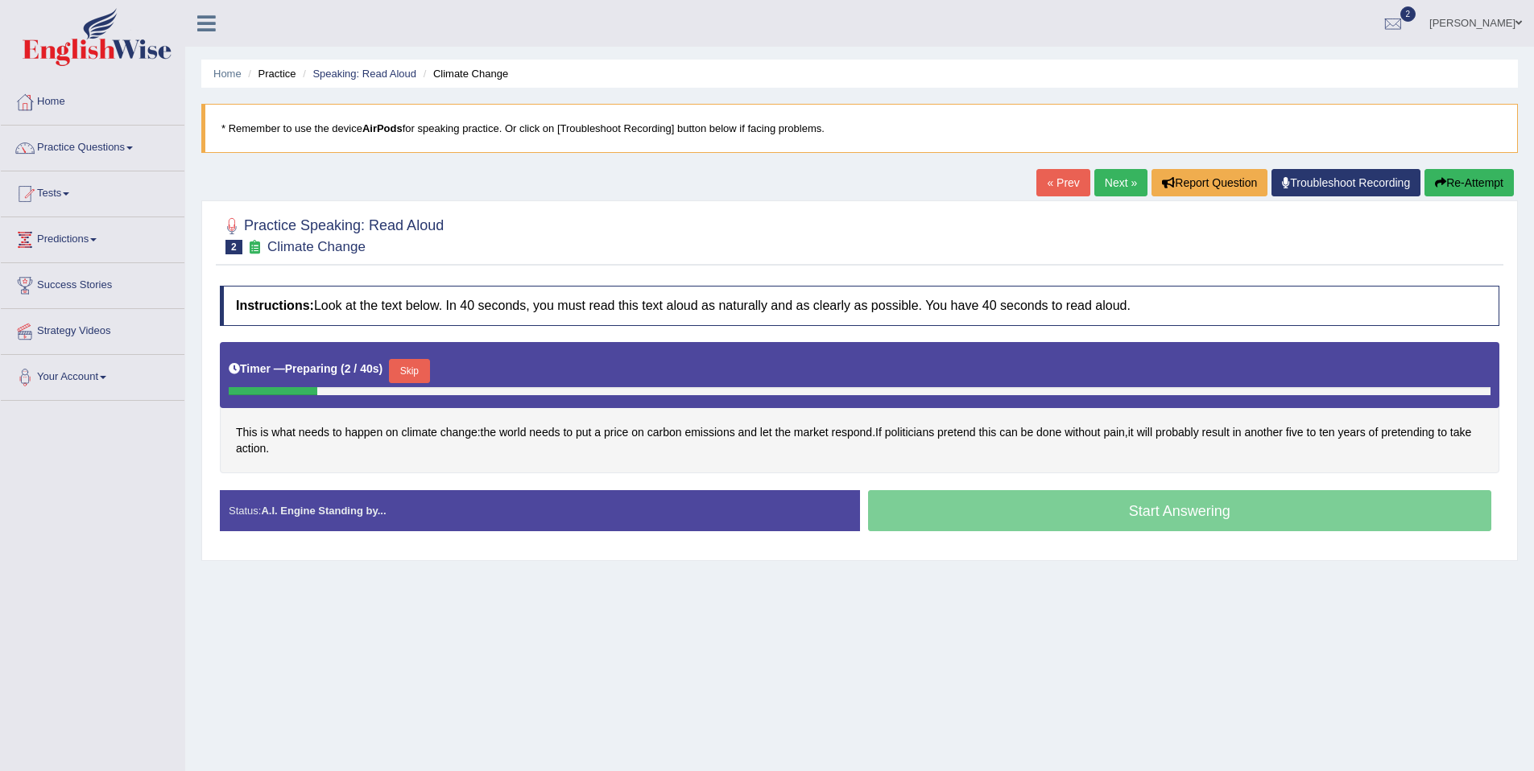
click at [1016, 518] on div "Start Answering" at bounding box center [1180, 512] width 640 height 45
click at [1020, 514] on div "Start Answering" at bounding box center [1180, 512] width 640 height 45
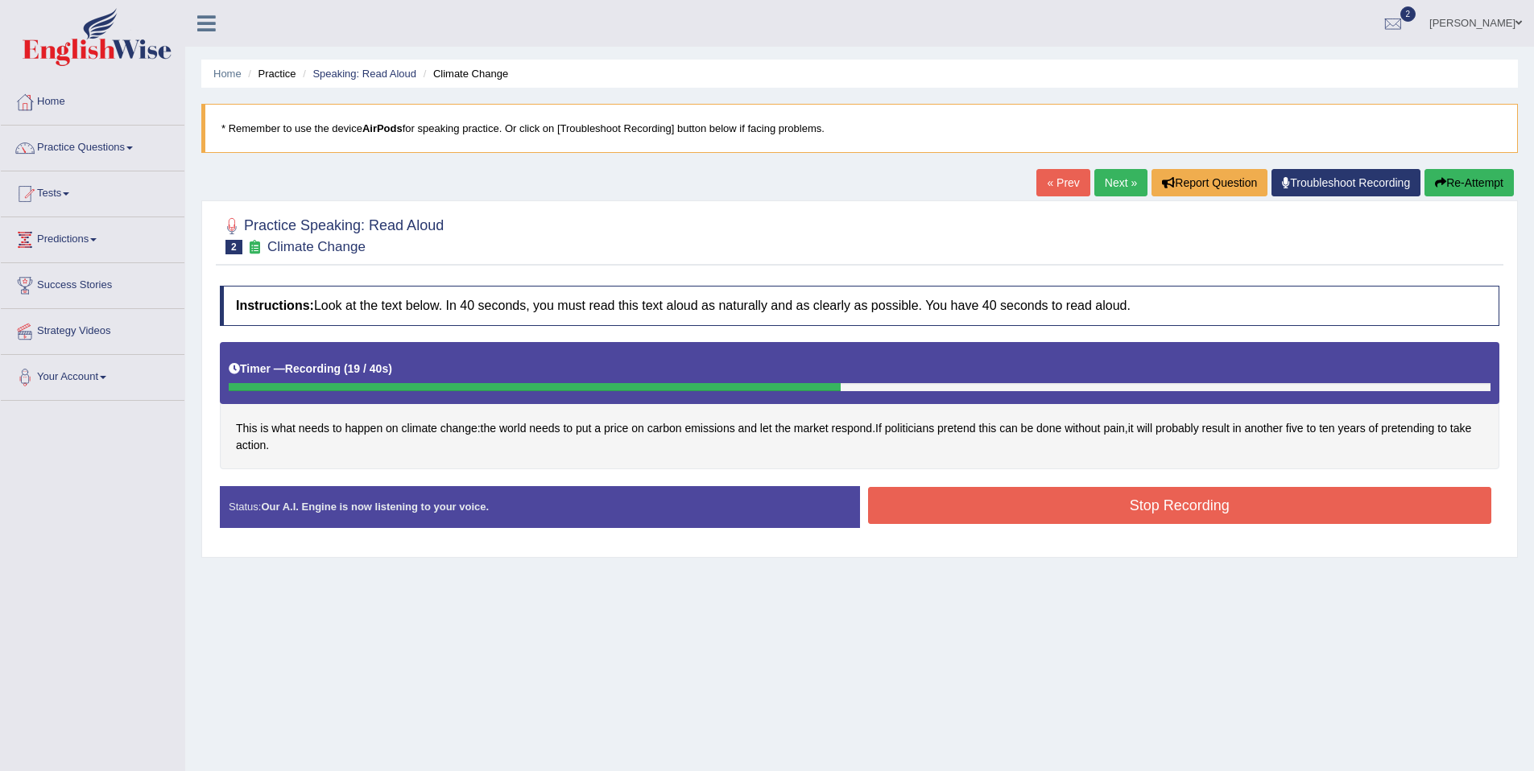
click at [948, 501] on button "Stop Recording" at bounding box center [1180, 505] width 624 height 37
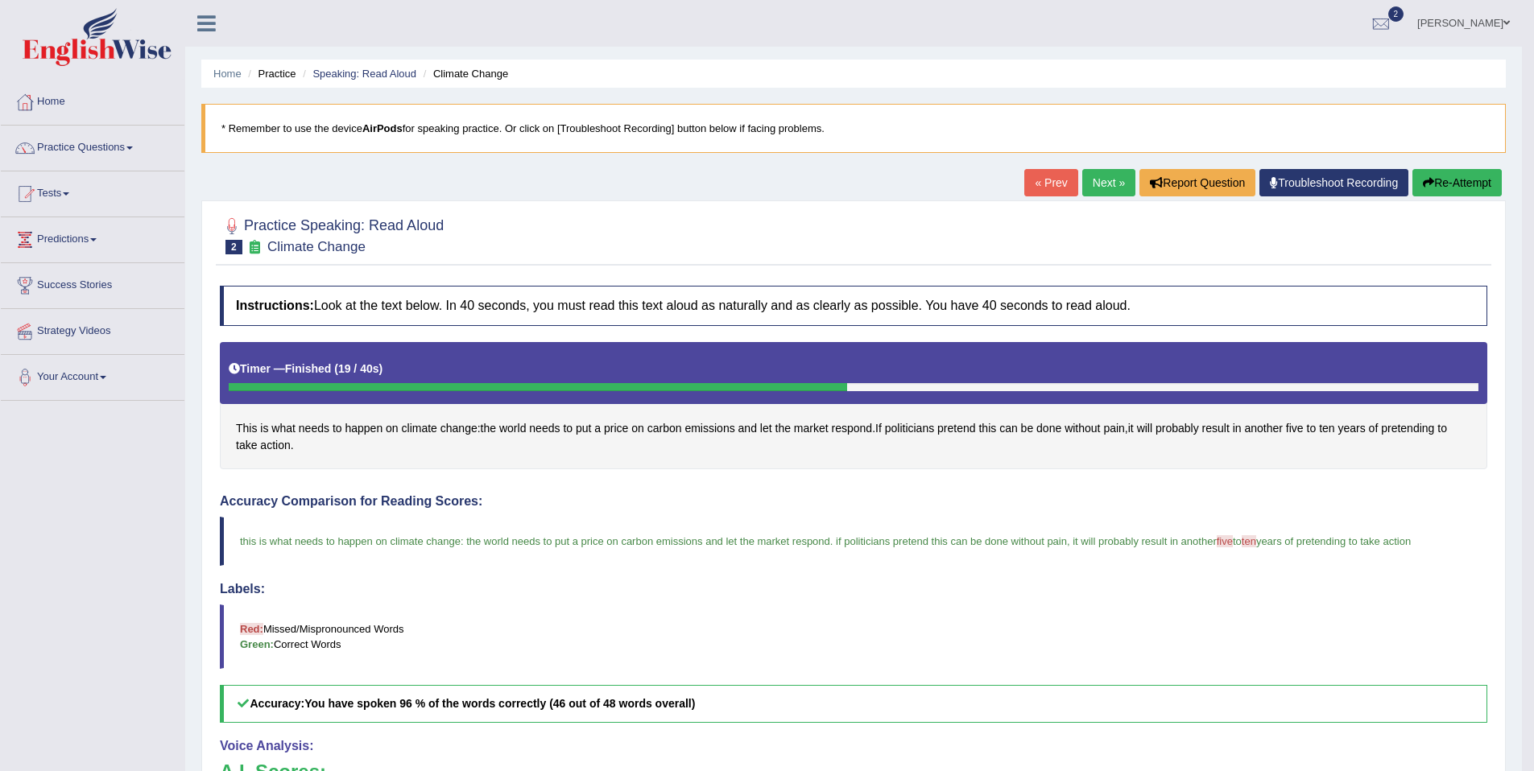
click at [1106, 183] on link "Next »" at bounding box center [1108, 182] width 53 height 27
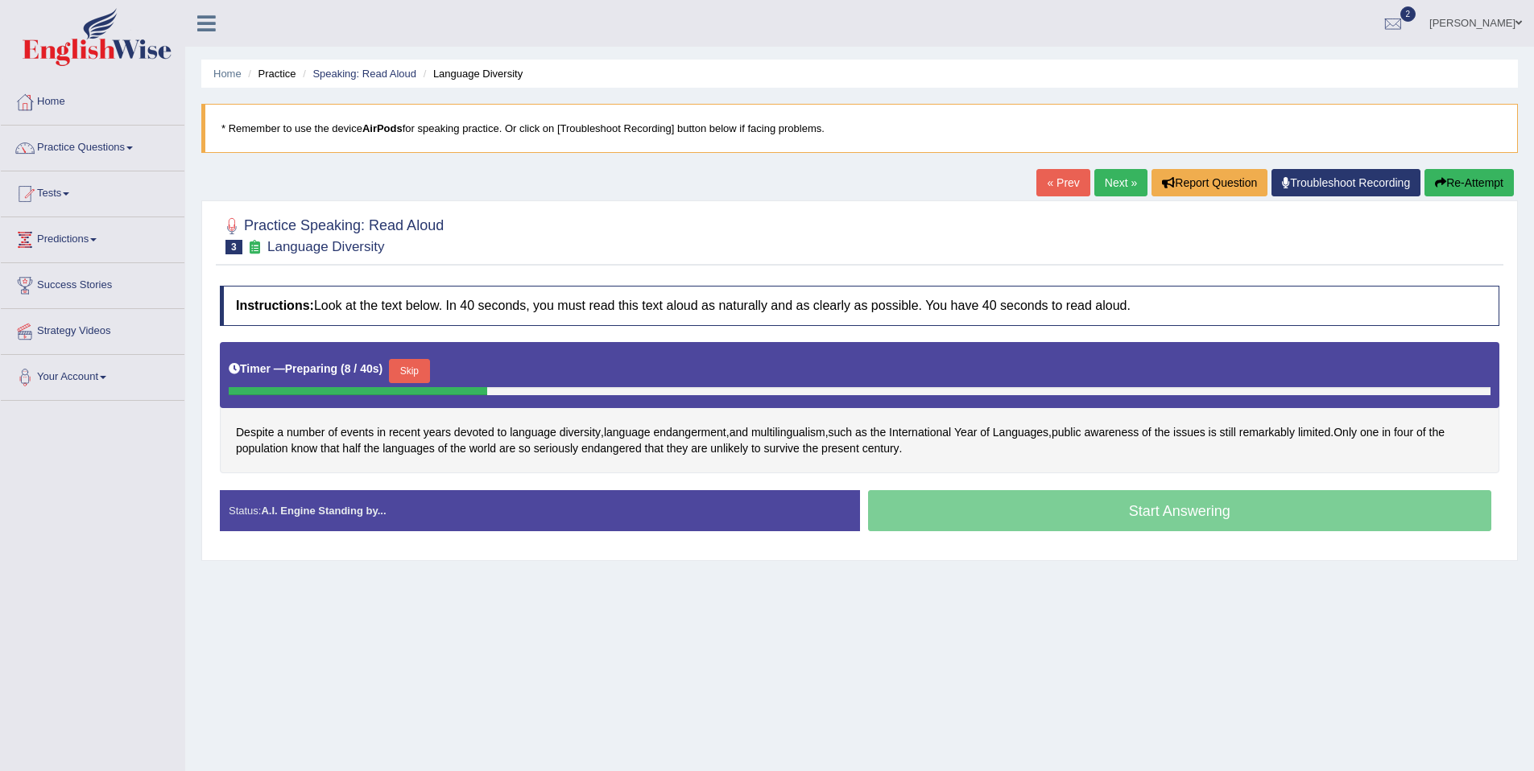
click at [913, 519] on div "Start Answering" at bounding box center [1180, 512] width 640 height 45
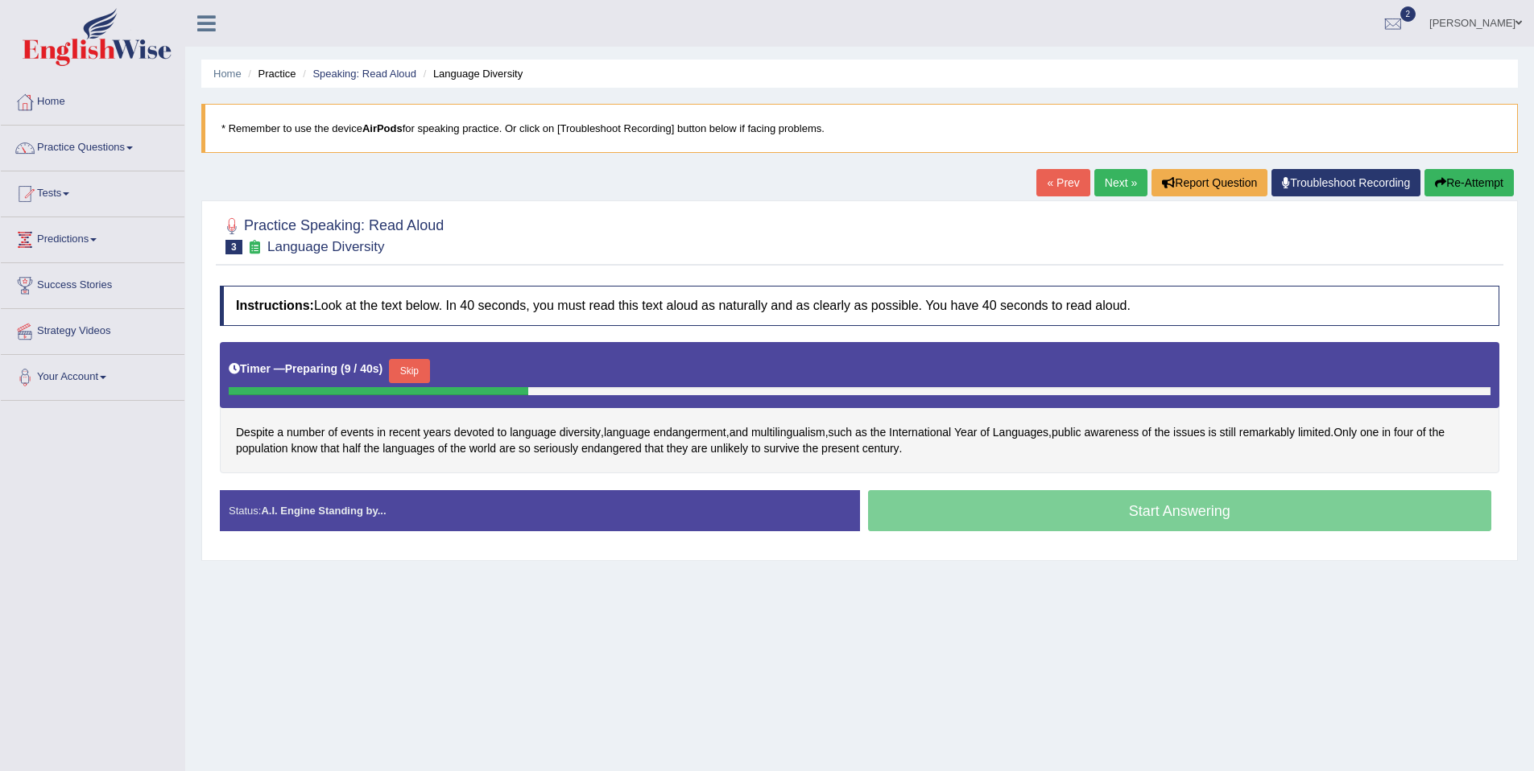
click at [913, 519] on div "Start Answering" at bounding box center [1180, 512] width 640 height 45
click at [423, 368] on button "Skip" at bounding box center [415, 371] width 40 height 24
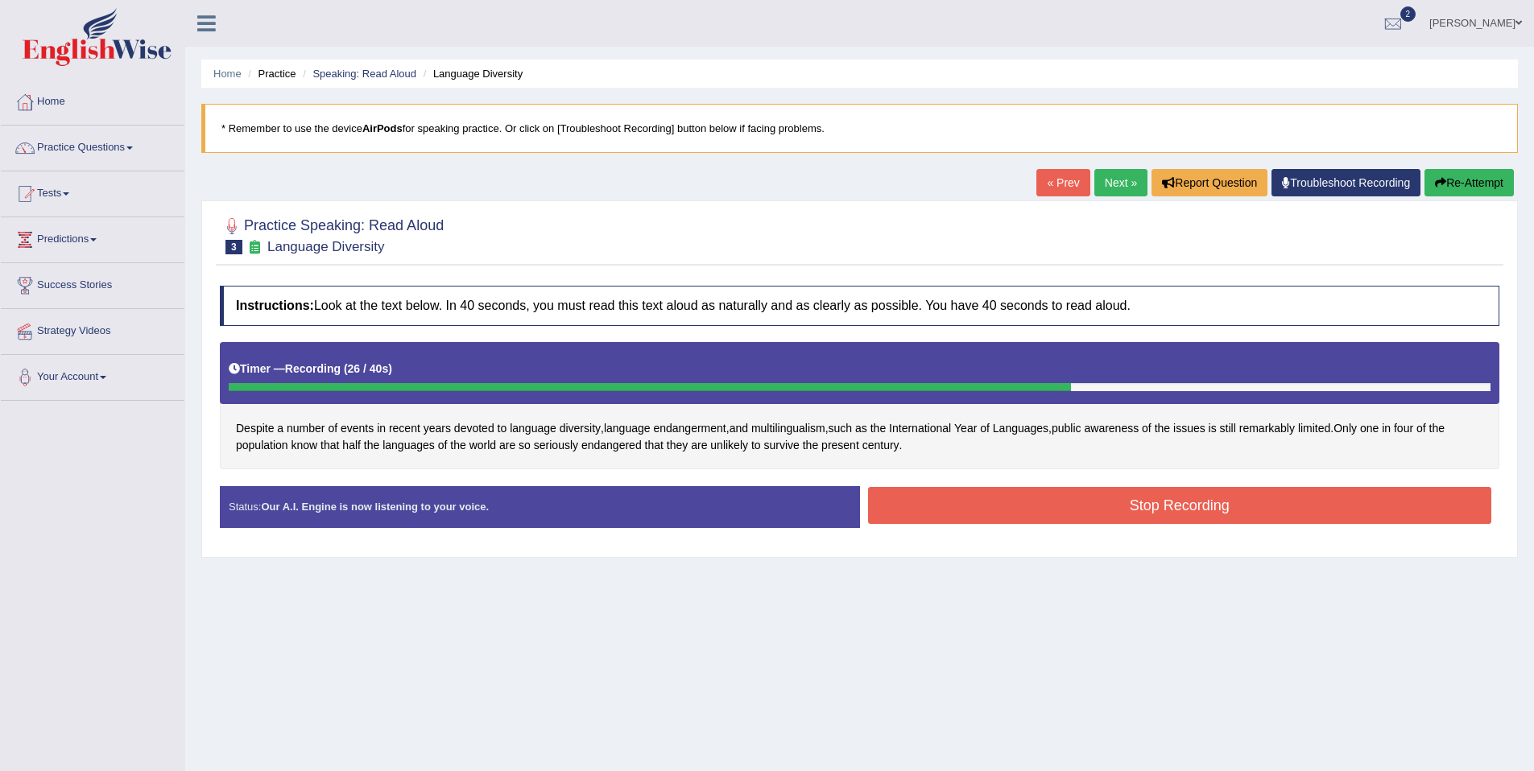
click at [929, 499] on button "Stop Recording" at bounding box center [1180, 505] width 624 height 37
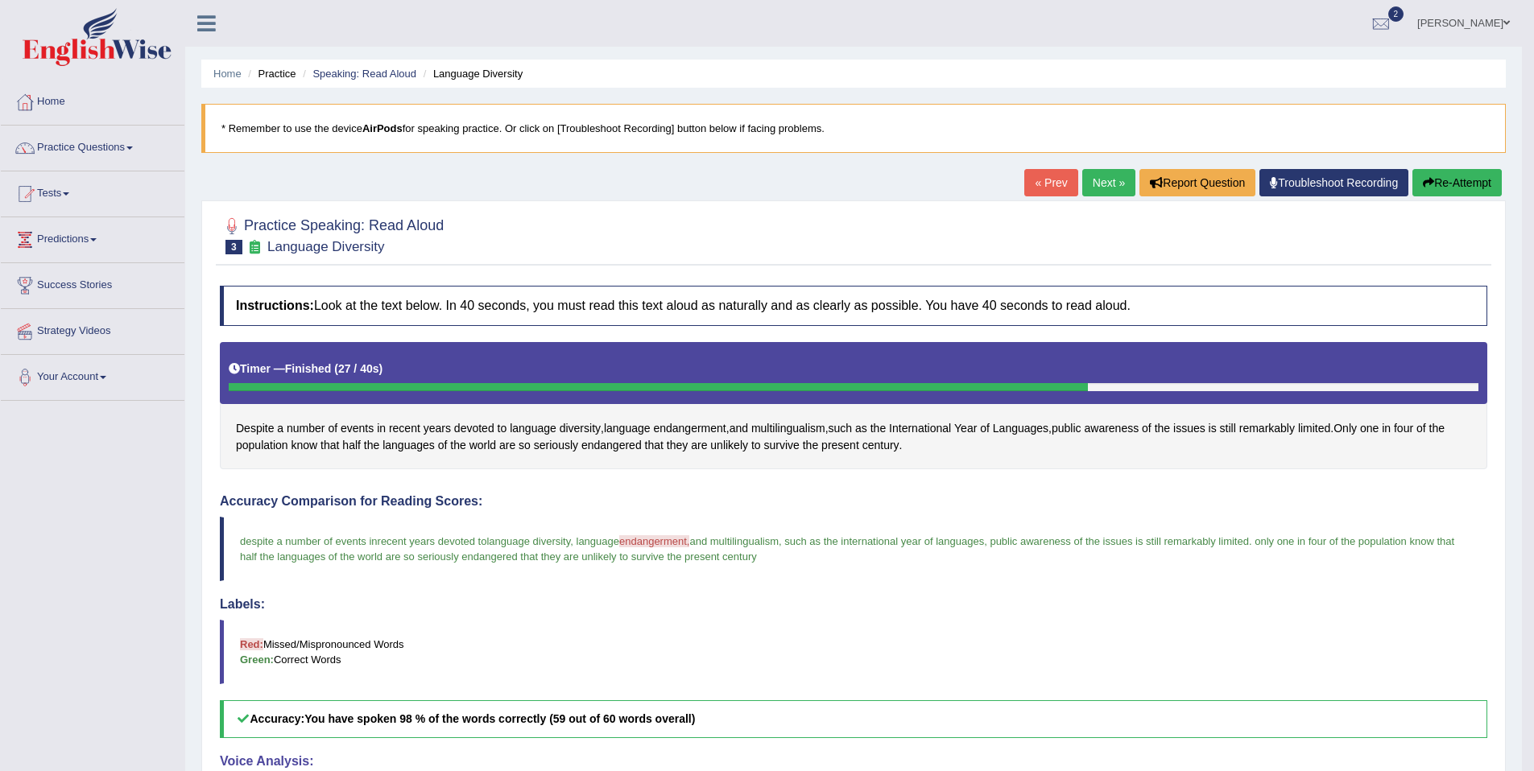
click at [1094, 190] on link "Next »" at bounding box center [1108, 182] width 53 height 27
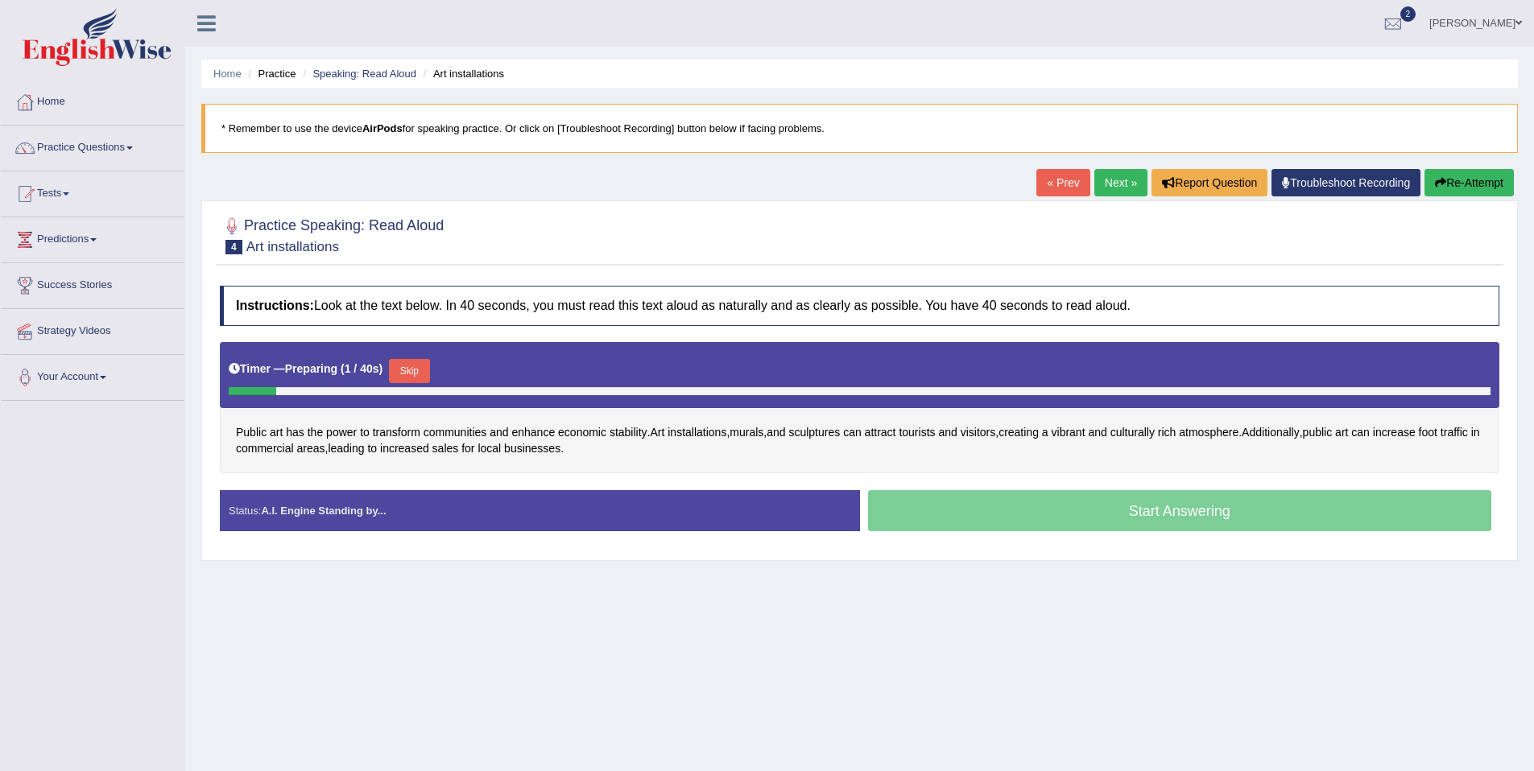
click at [413, 371] on button "Skip" at bounding box center [409, 371] width 40 height 24
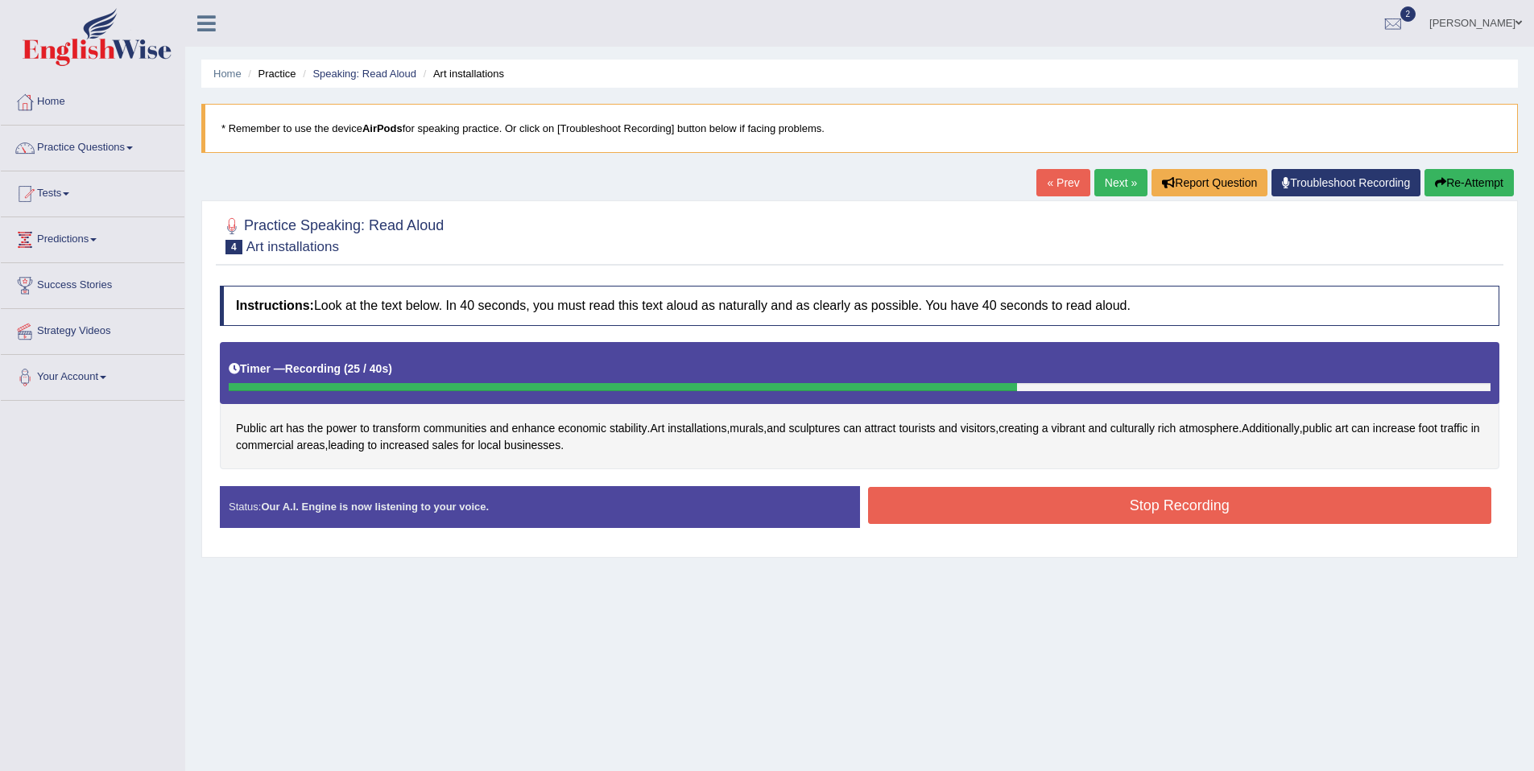
click at [1015, 500] on button "Stop Recording" at bounding box center [1180, 505] width 624 height 37
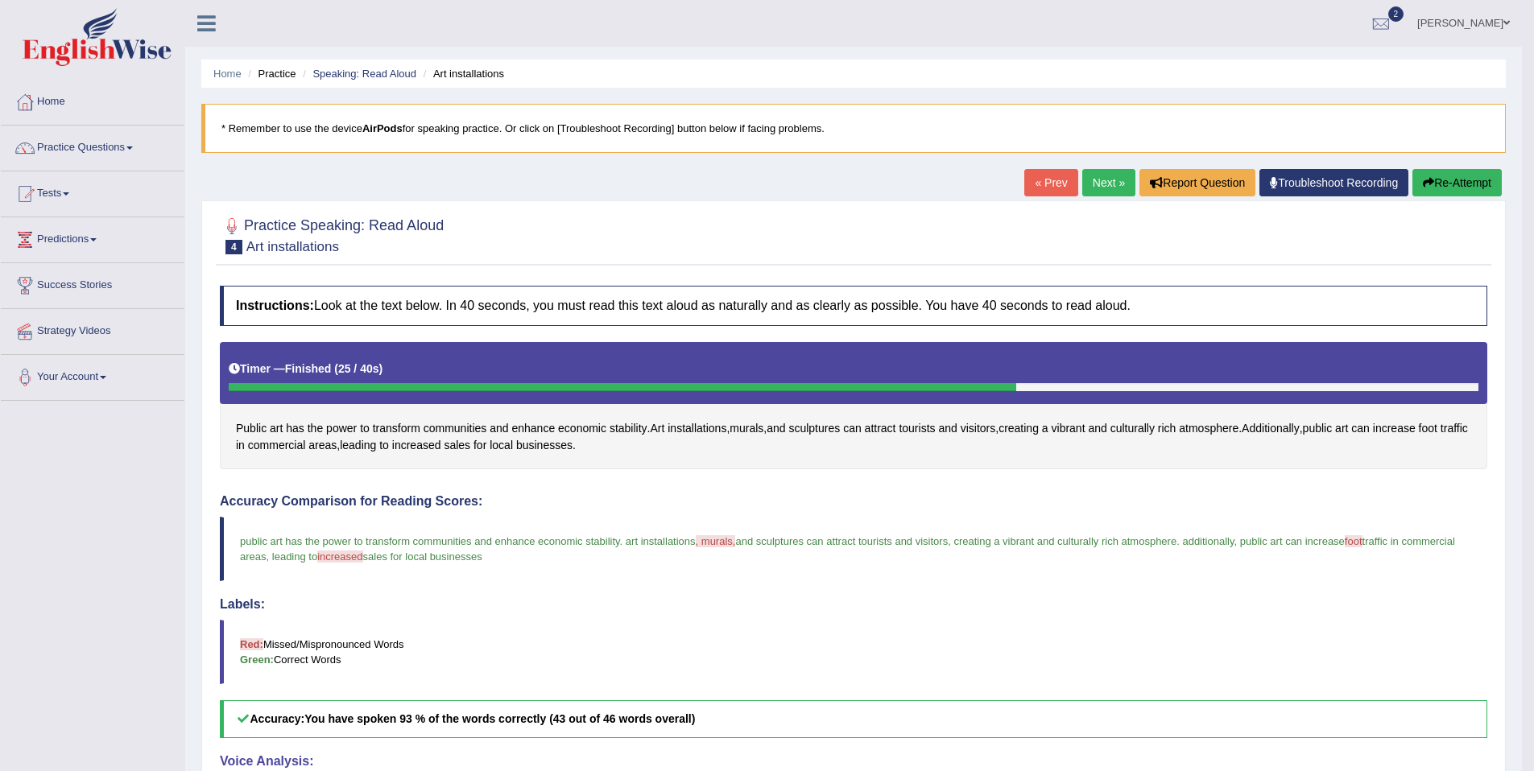
click at [1087, 184] on link "Next »" at bounding box center [1108, 182] width 53 height 27
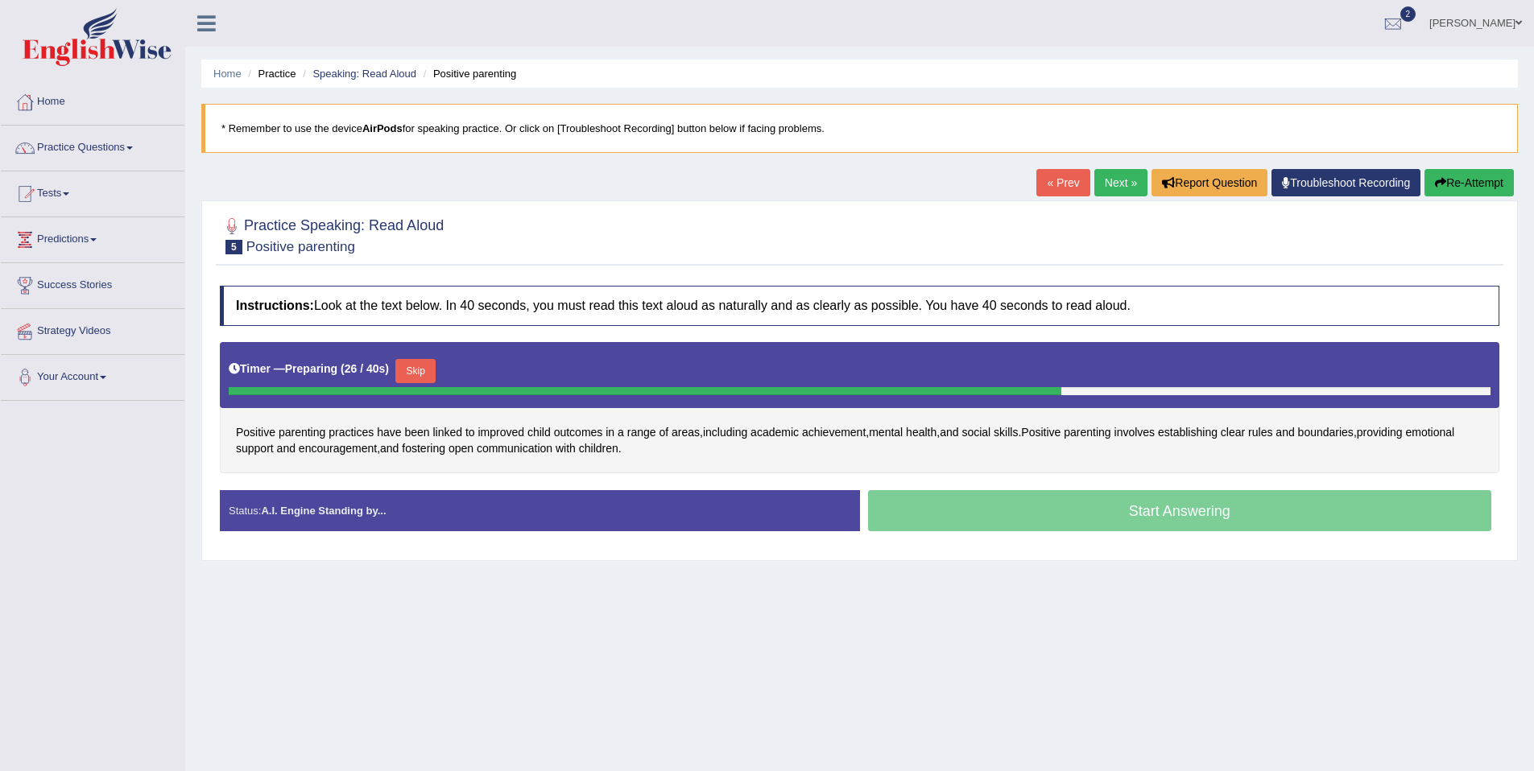
click at [412, 370] on button "Skip" at bounding box center [415, 371] width 40 height 24
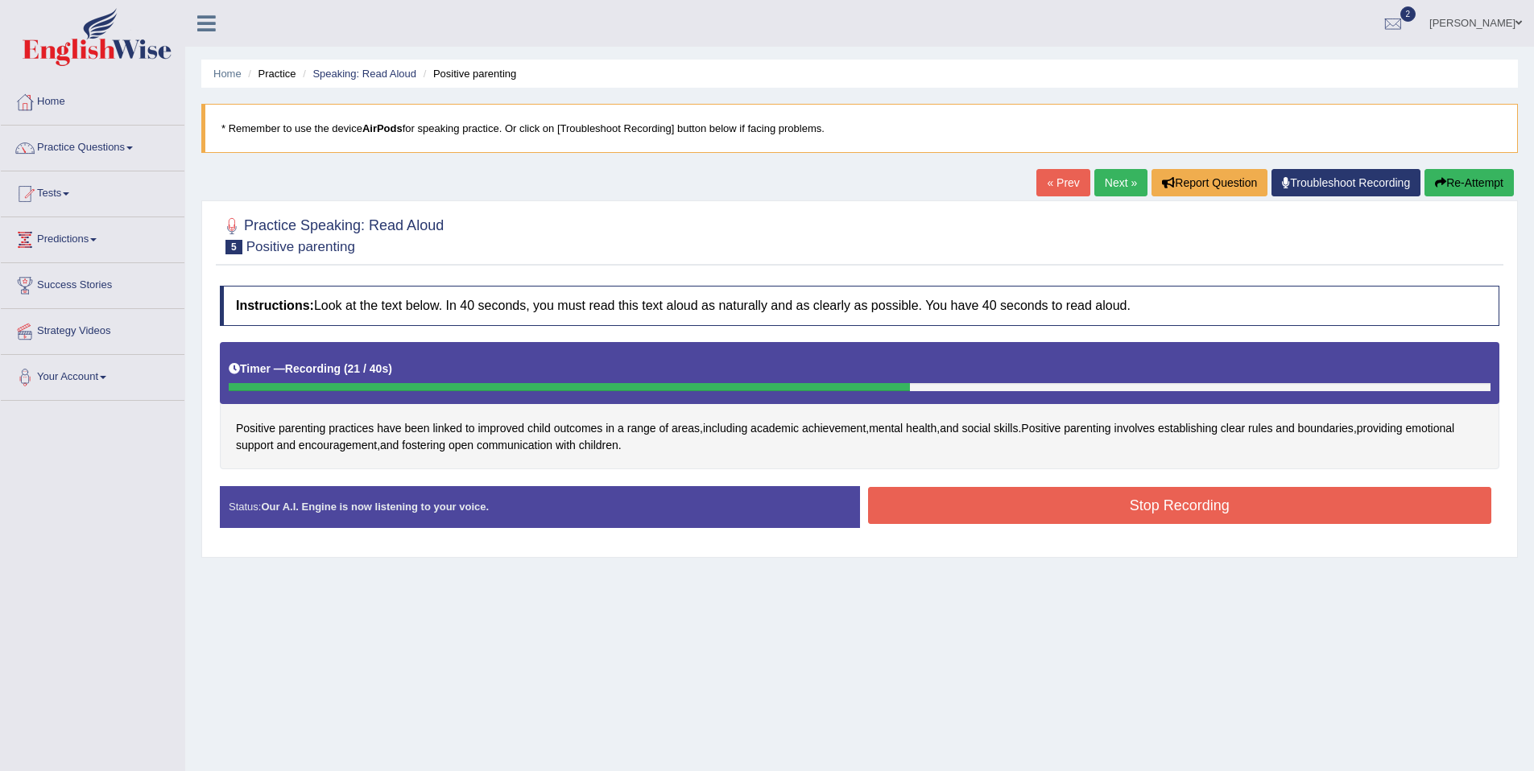
click at [1033, 506] on button "Stop Recording" at bounding box center [1180, 505] width 624 height 37
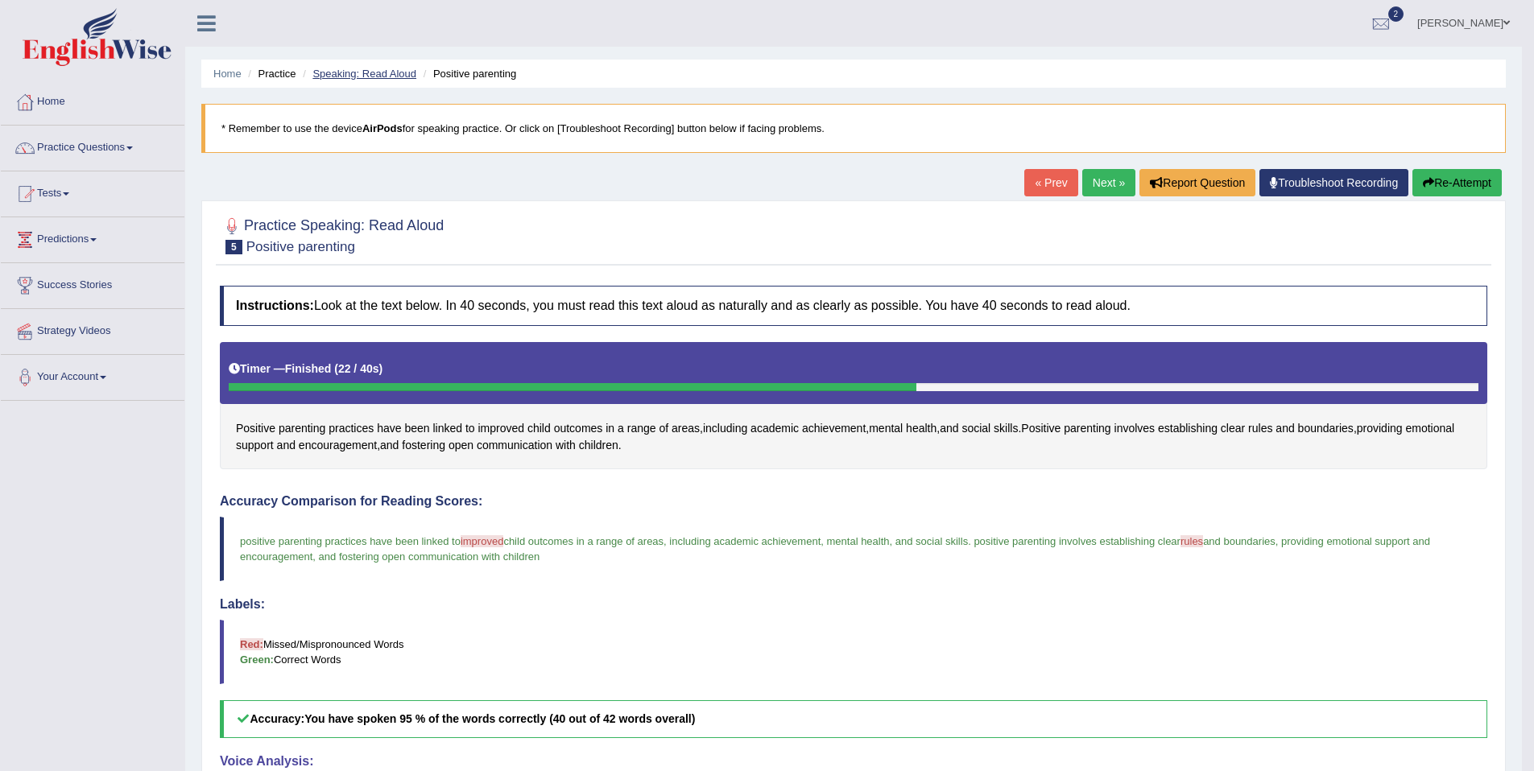
click at [368, 78] on link "Speaking: Read Aloud" at bounding box center [364, 74] width 104 height 12
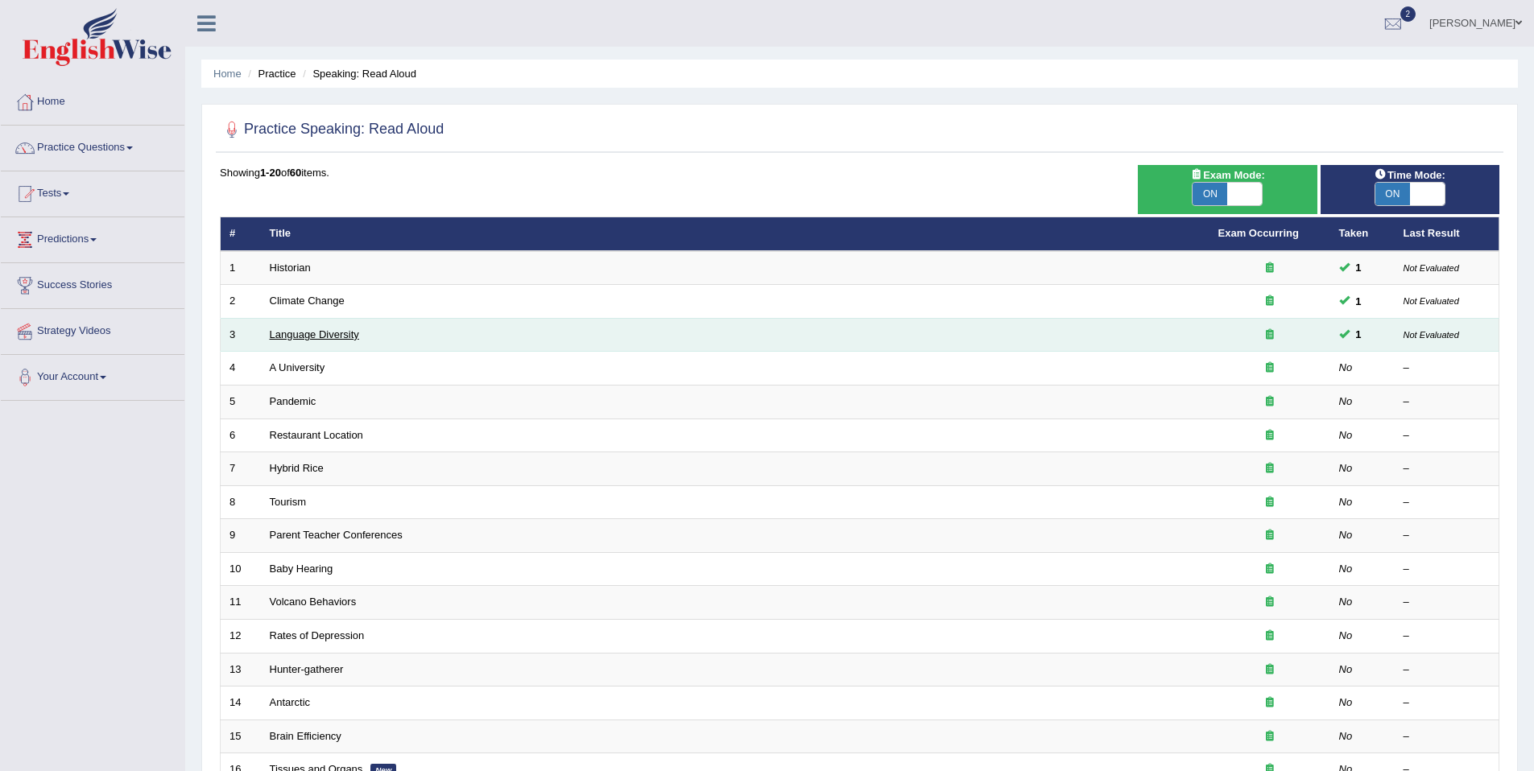
click at [302, 337] on link "Language Diversity" at bounding box center [314, 335] width 89 height 12
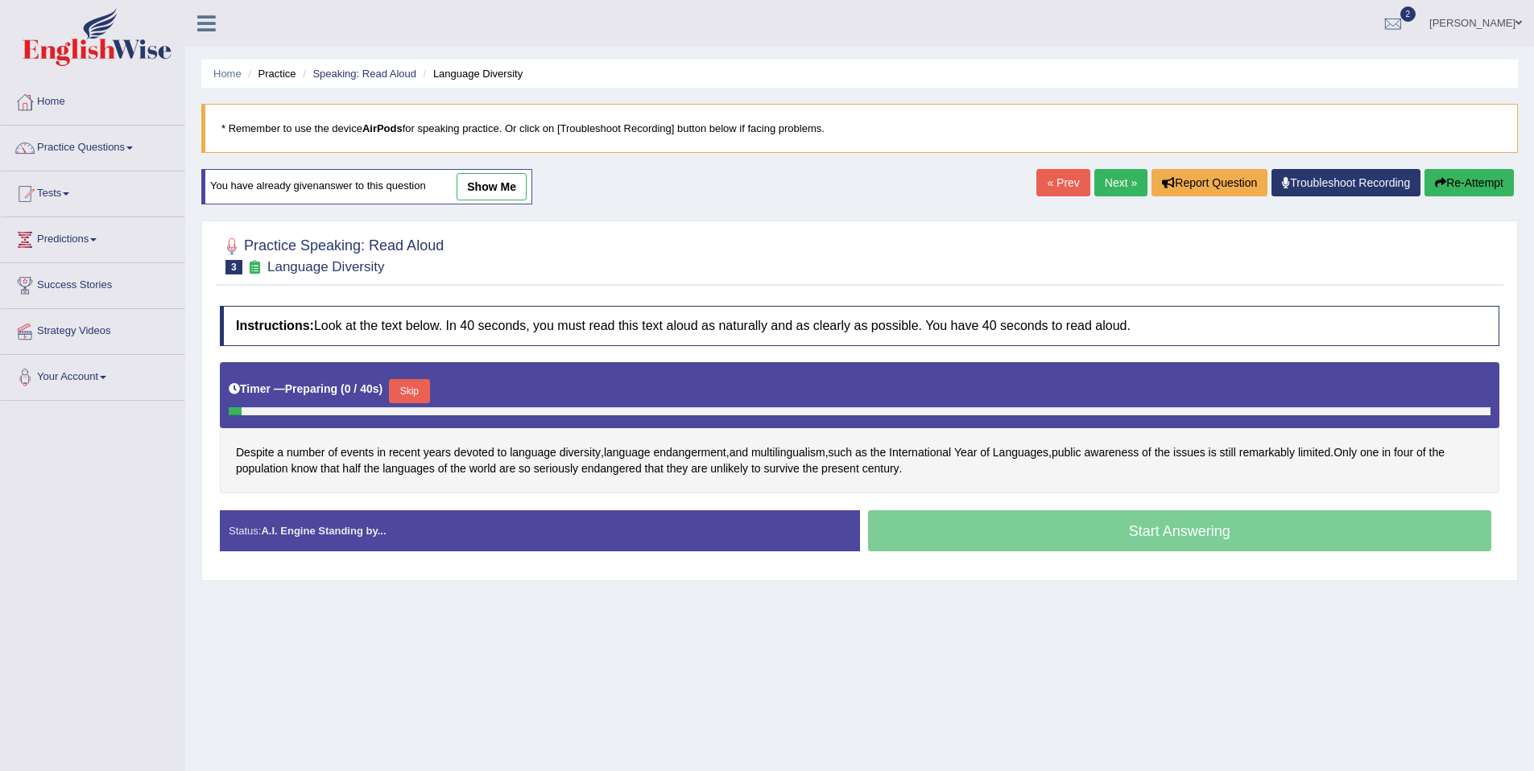
click at [484, 191] on link "show me" at bounding box center [492, 186] width 70 height 27
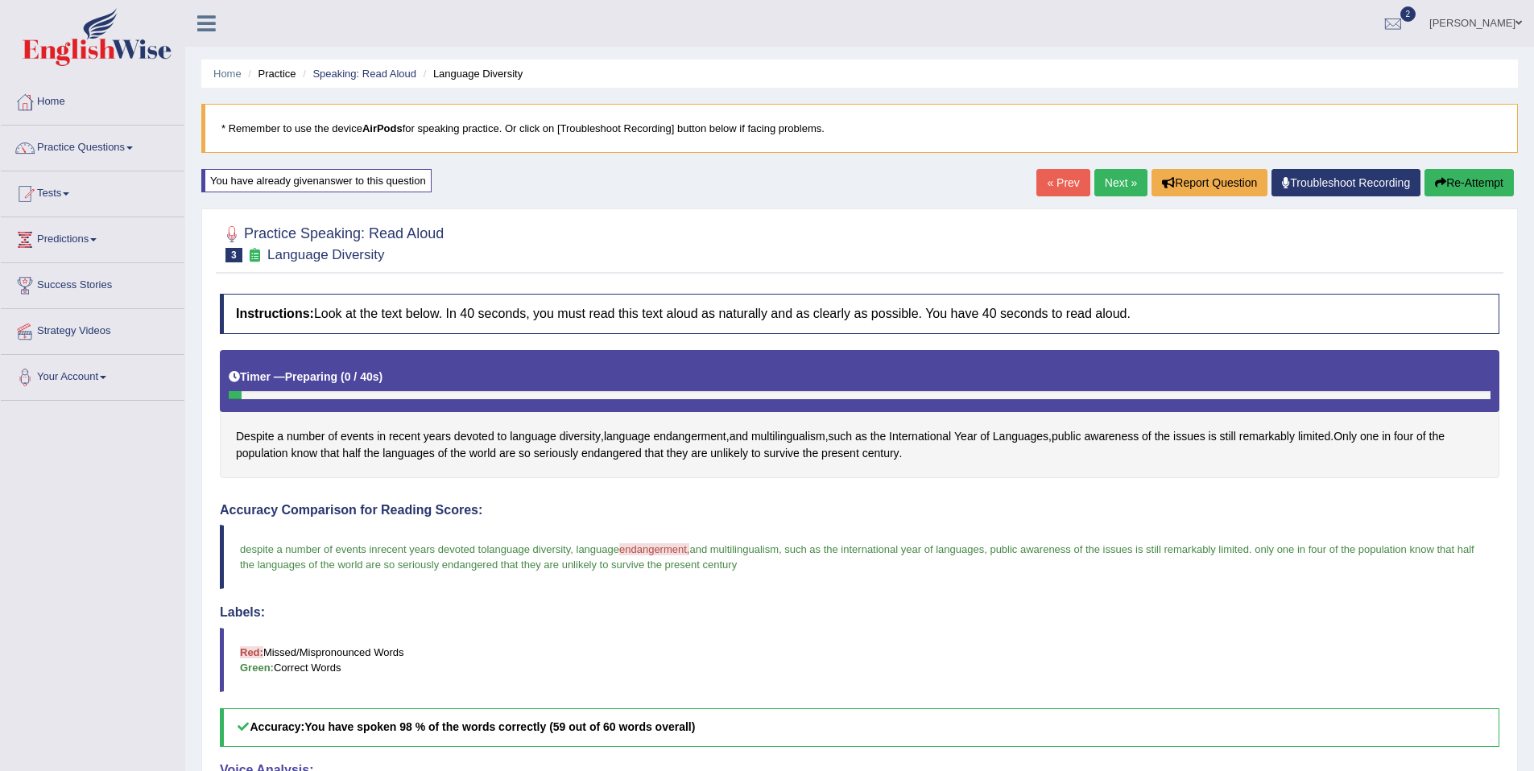
click at [273, 69] on li "Practice" at bounding box center [270, 73] width 52 height 15
click at [340, 72] on link "Speaking: Read Aloud" at bounding box center [364, 74] width 104 height 12
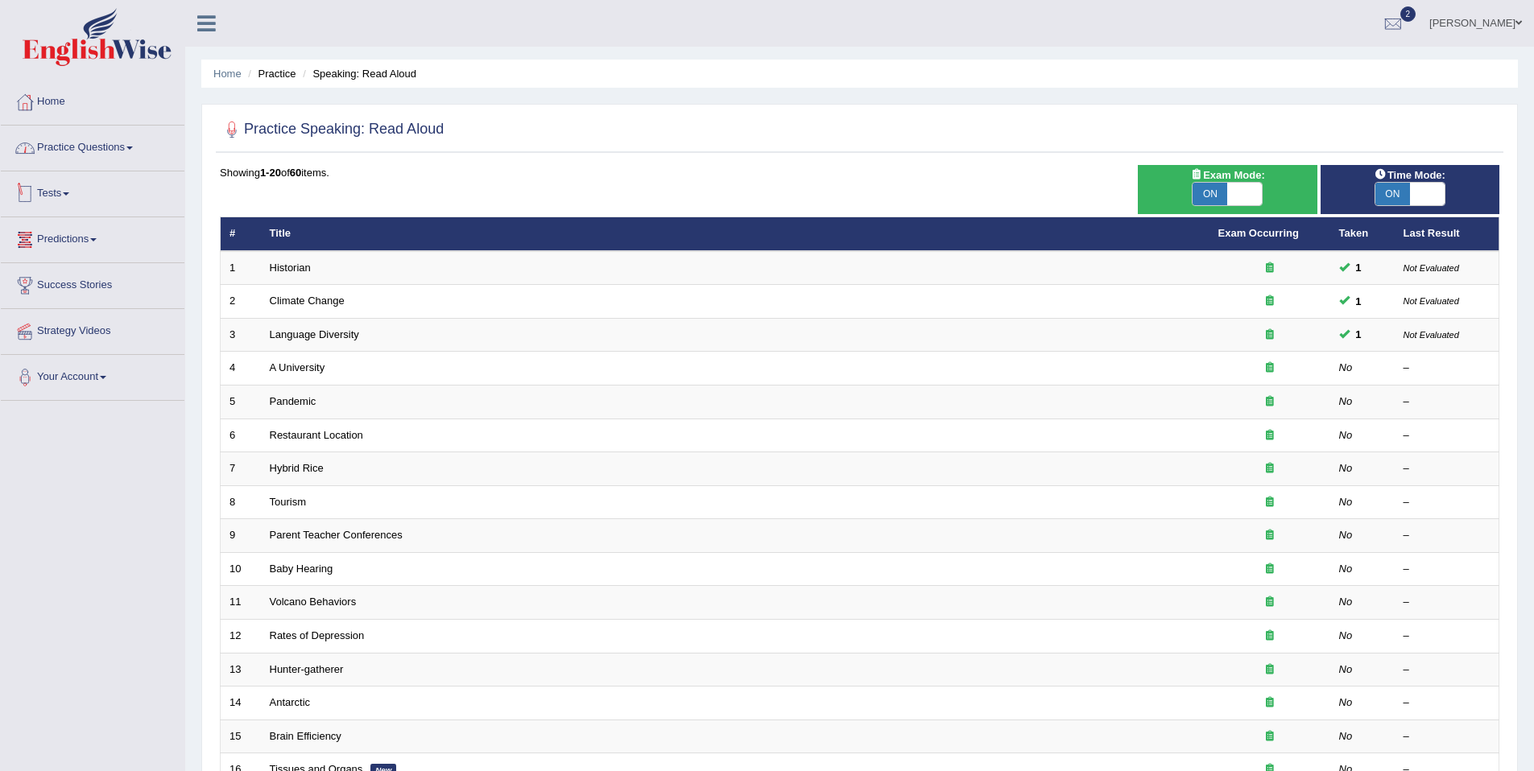
click at [115, 139] on link "Practice Questions" at bounding box center [93, 146] width 184 height 40
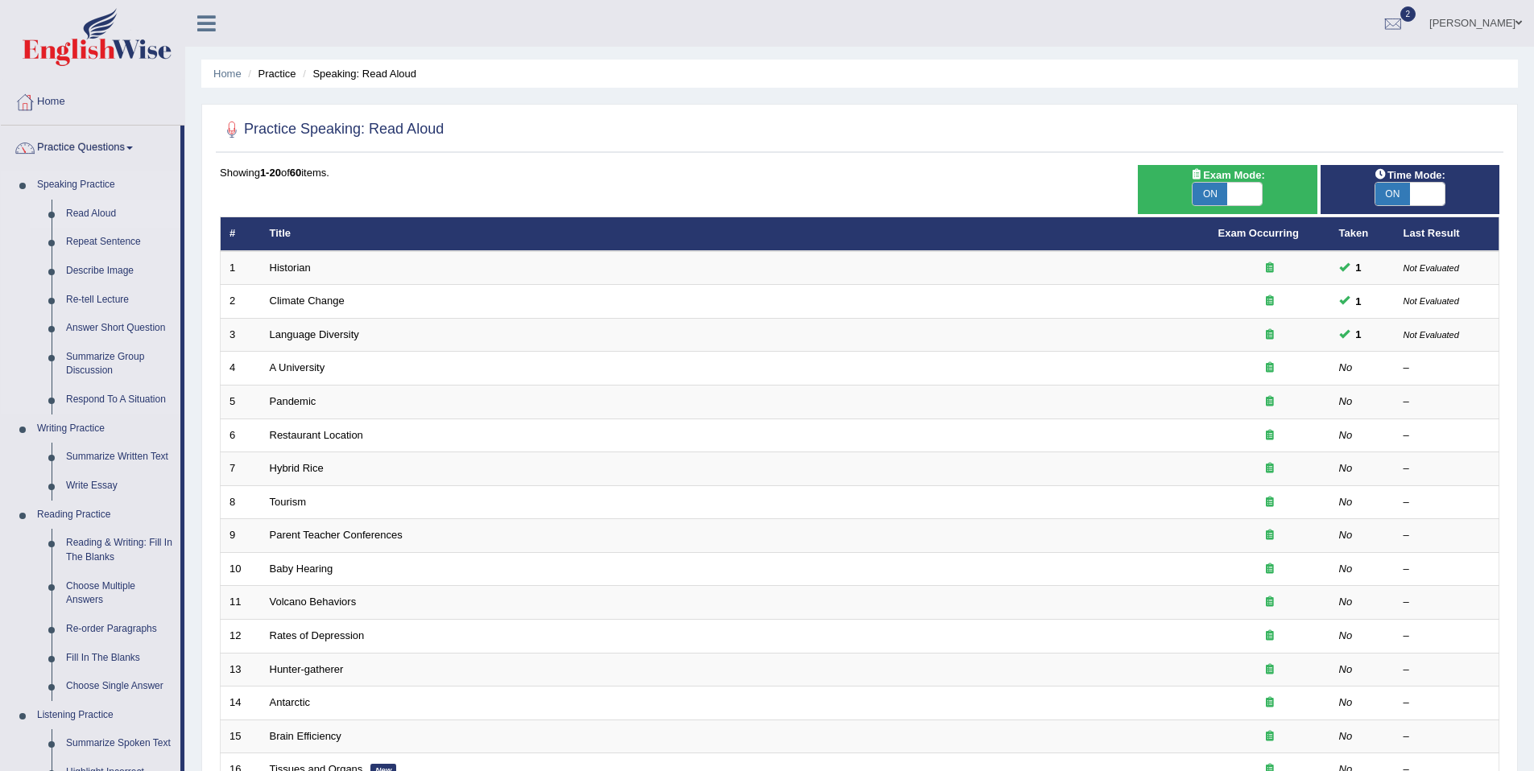
click at [90, 213] on link "Read Aloud" at bounding box center [120, 214] width 122 height 29
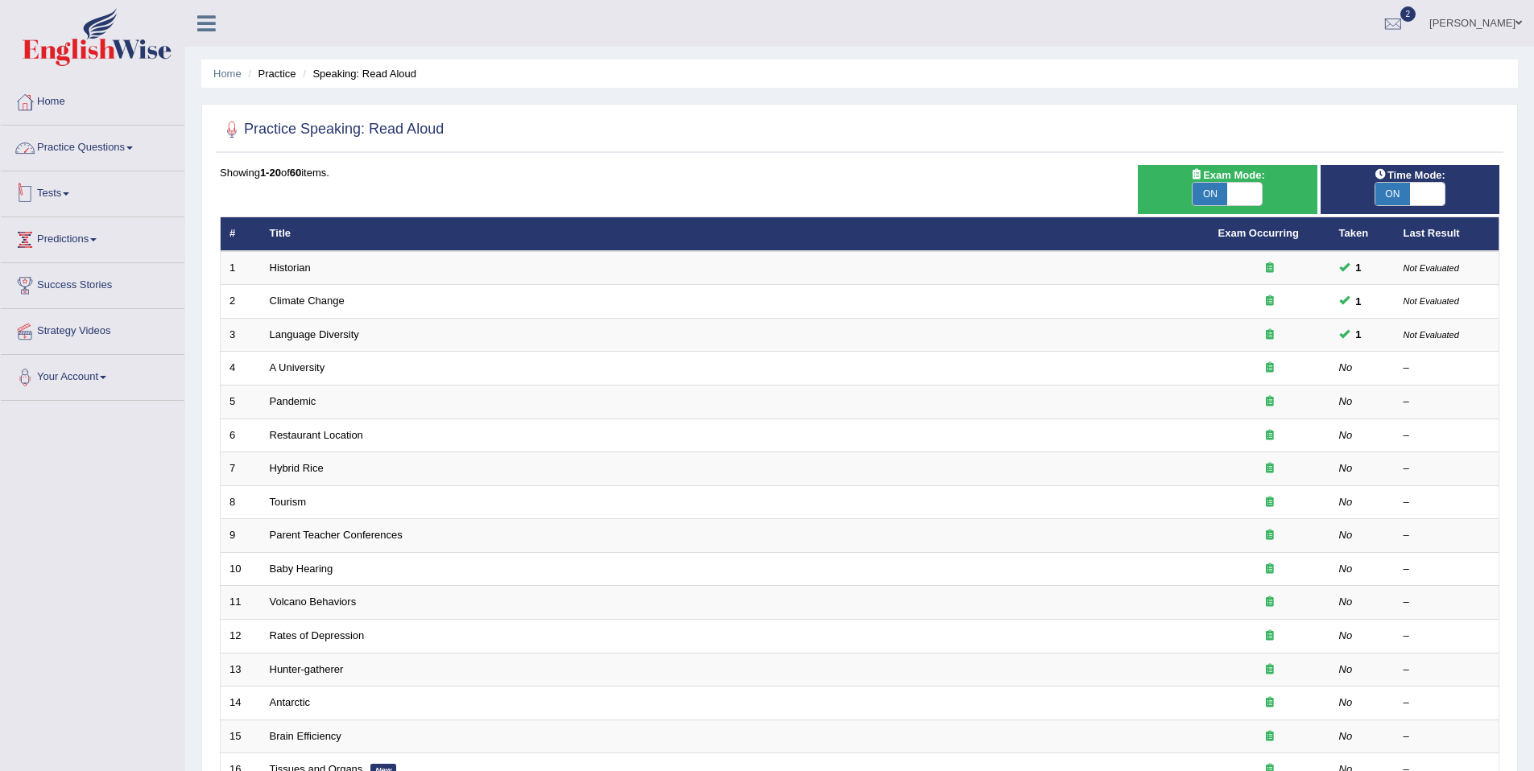
click at [68, 143] on link "Practice Questions" at bounding box center [93, 146] width 184 height 40
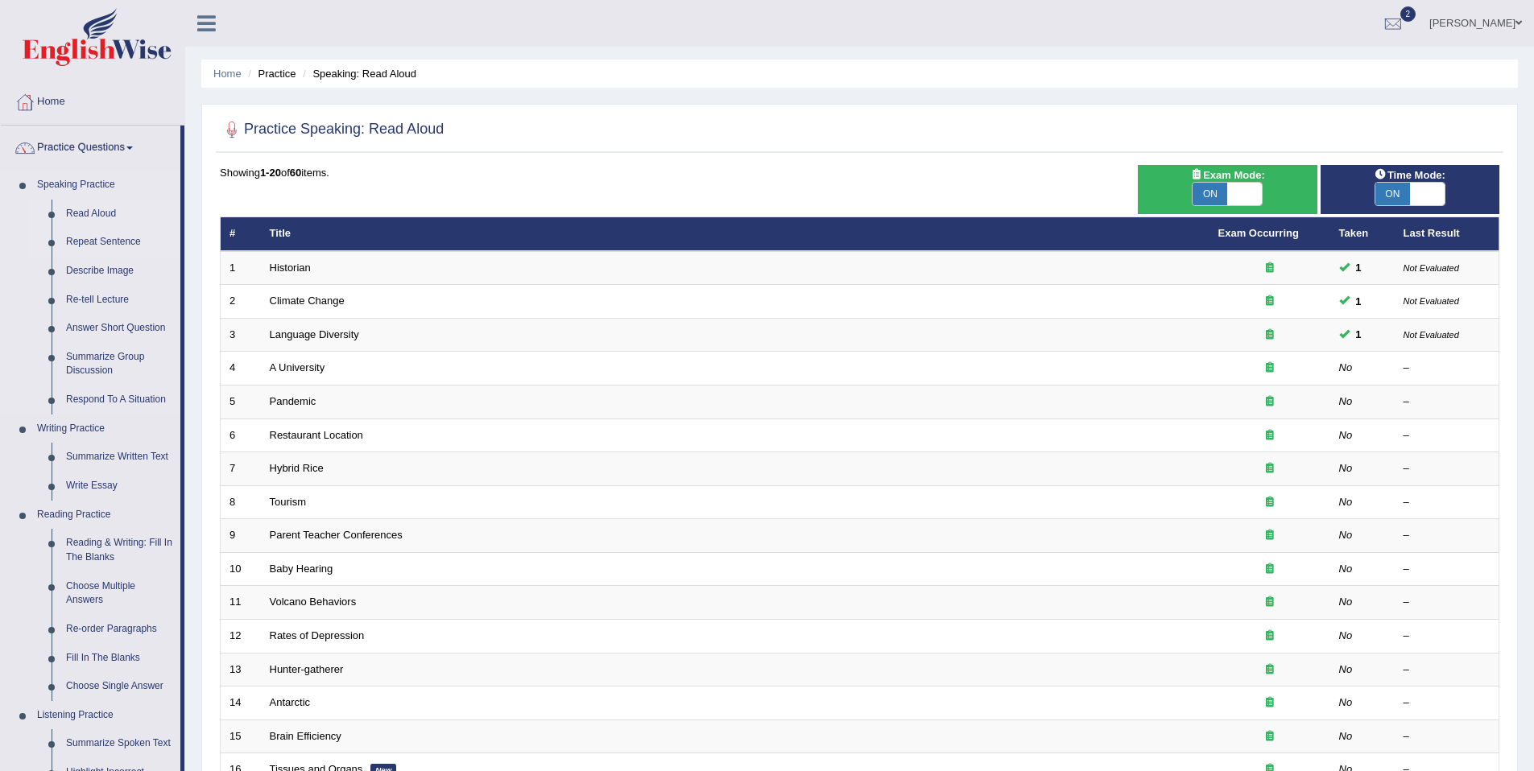
click at [76, 243] on link "Repeat Sentence" at bounding box center [120, 242] width 122 height 29
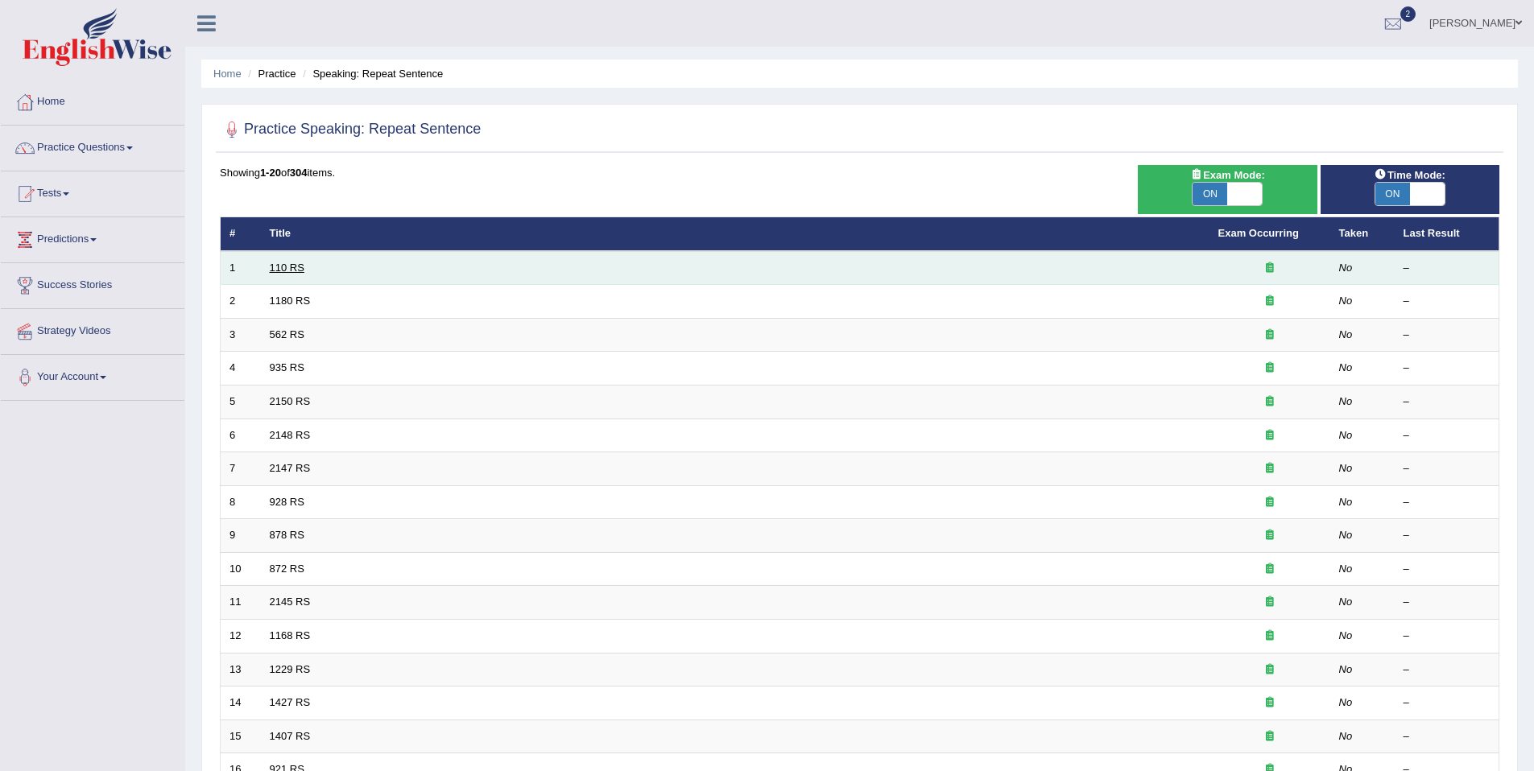
click at [281, 267] on link "110 RS" at bounding box center [287, 268] width 35 height 12
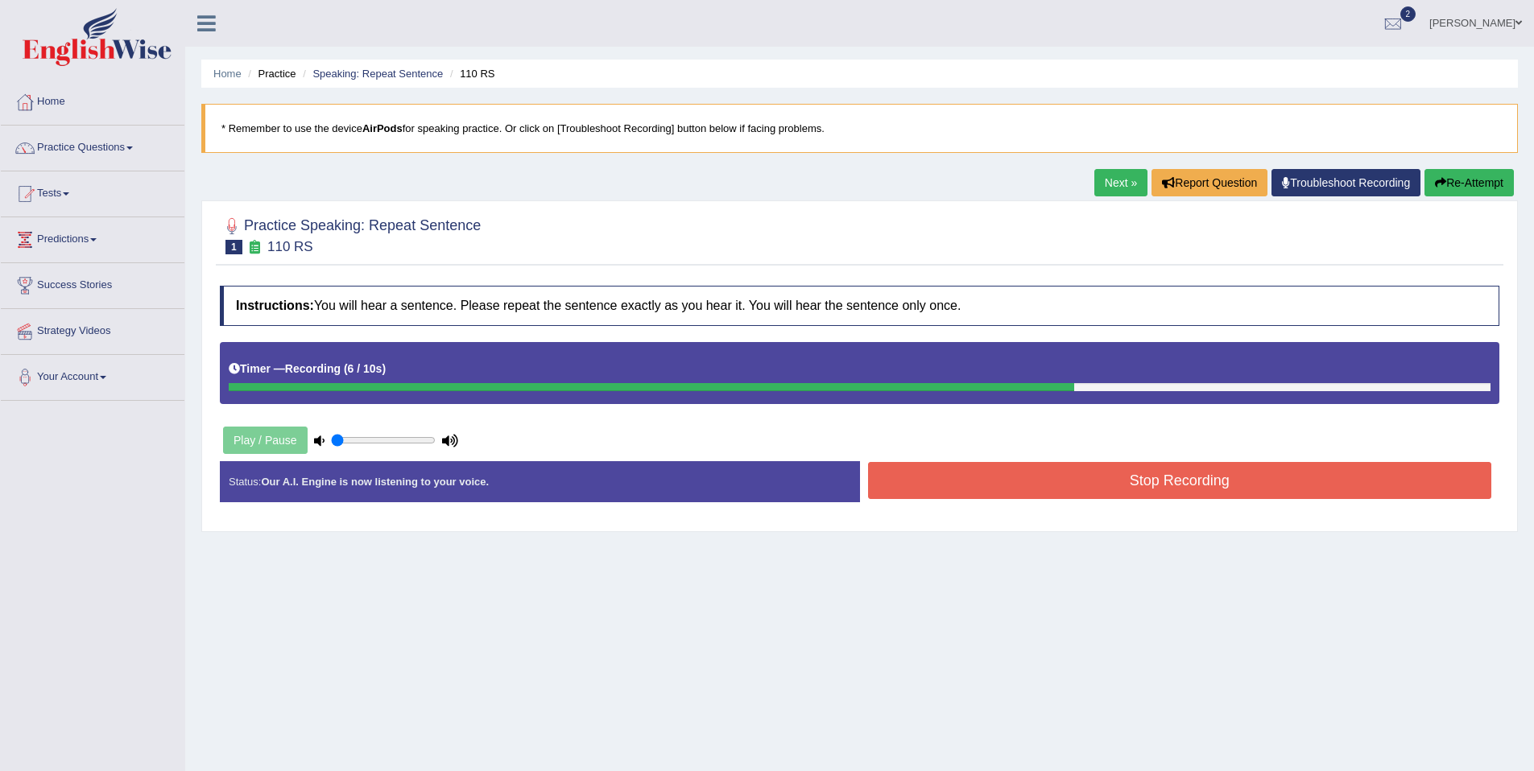
click at [1044, 473] on button "Stop Recording" at bounding box center [1180, 480] width 624 height 37
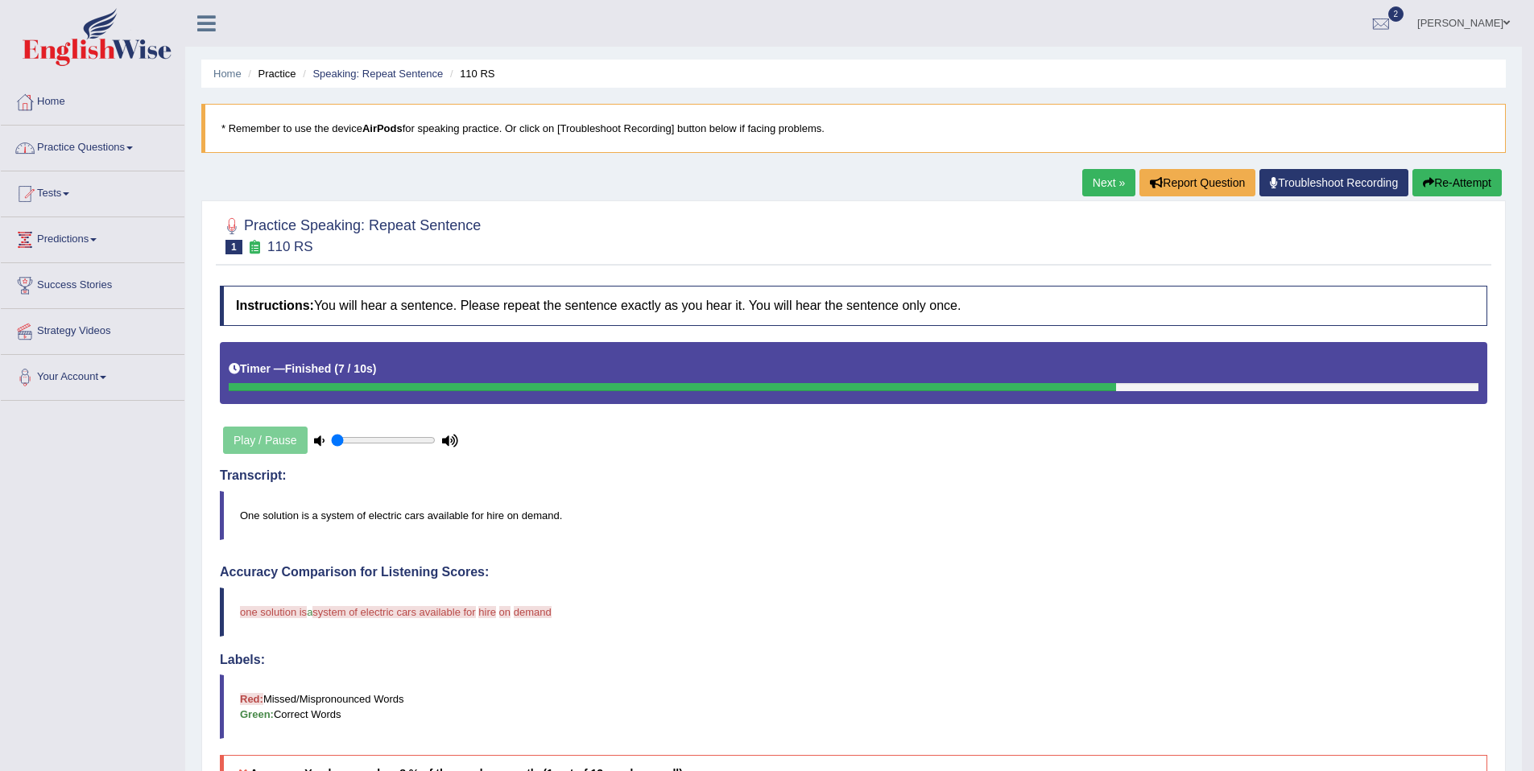
click at [111, 149] on link "Practice Questions" at bounding box center [93, 146] width 184 height 40
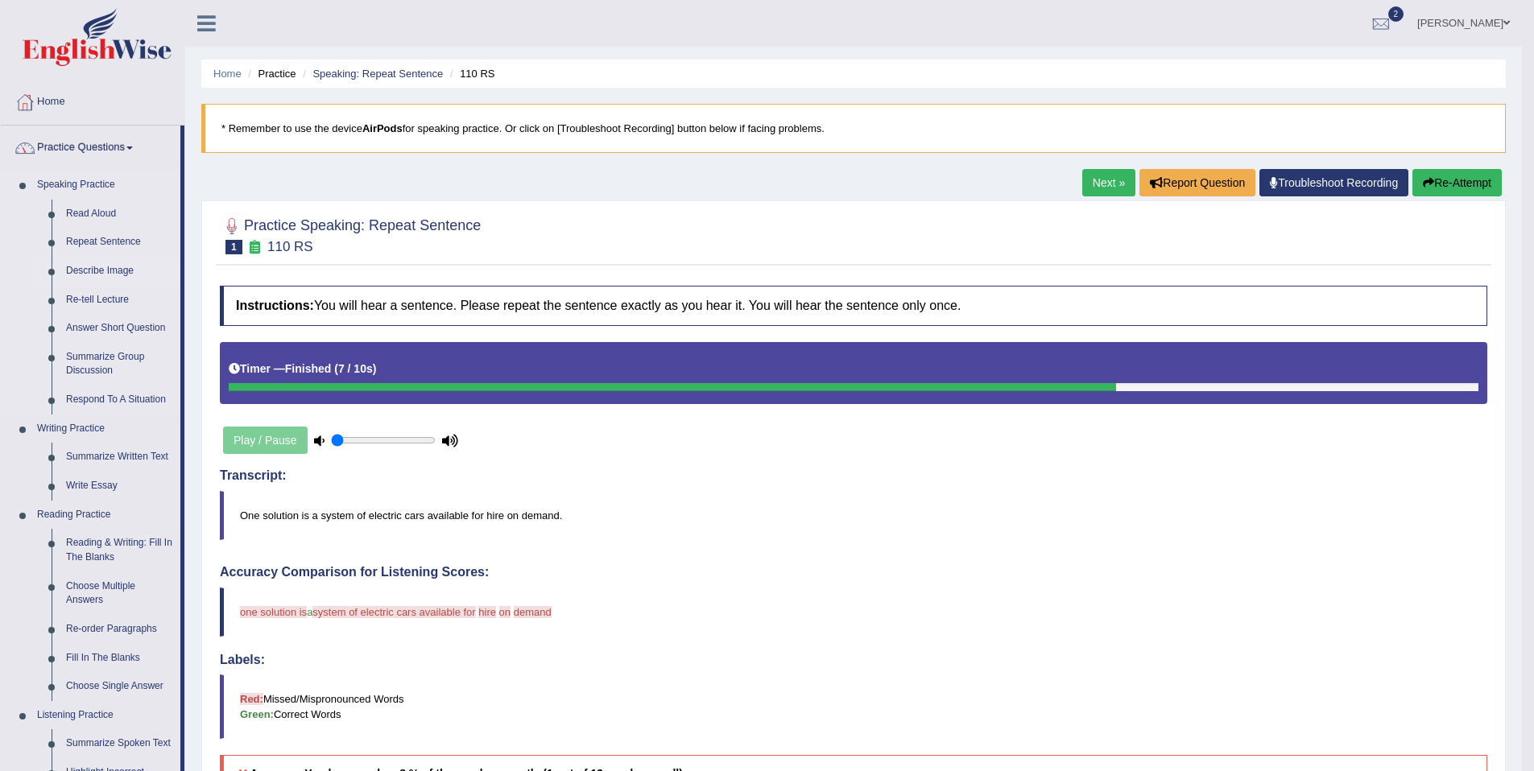
click at [108, 268] on link "Describe Image" at bounding box center [120, 271] width 122 height 29
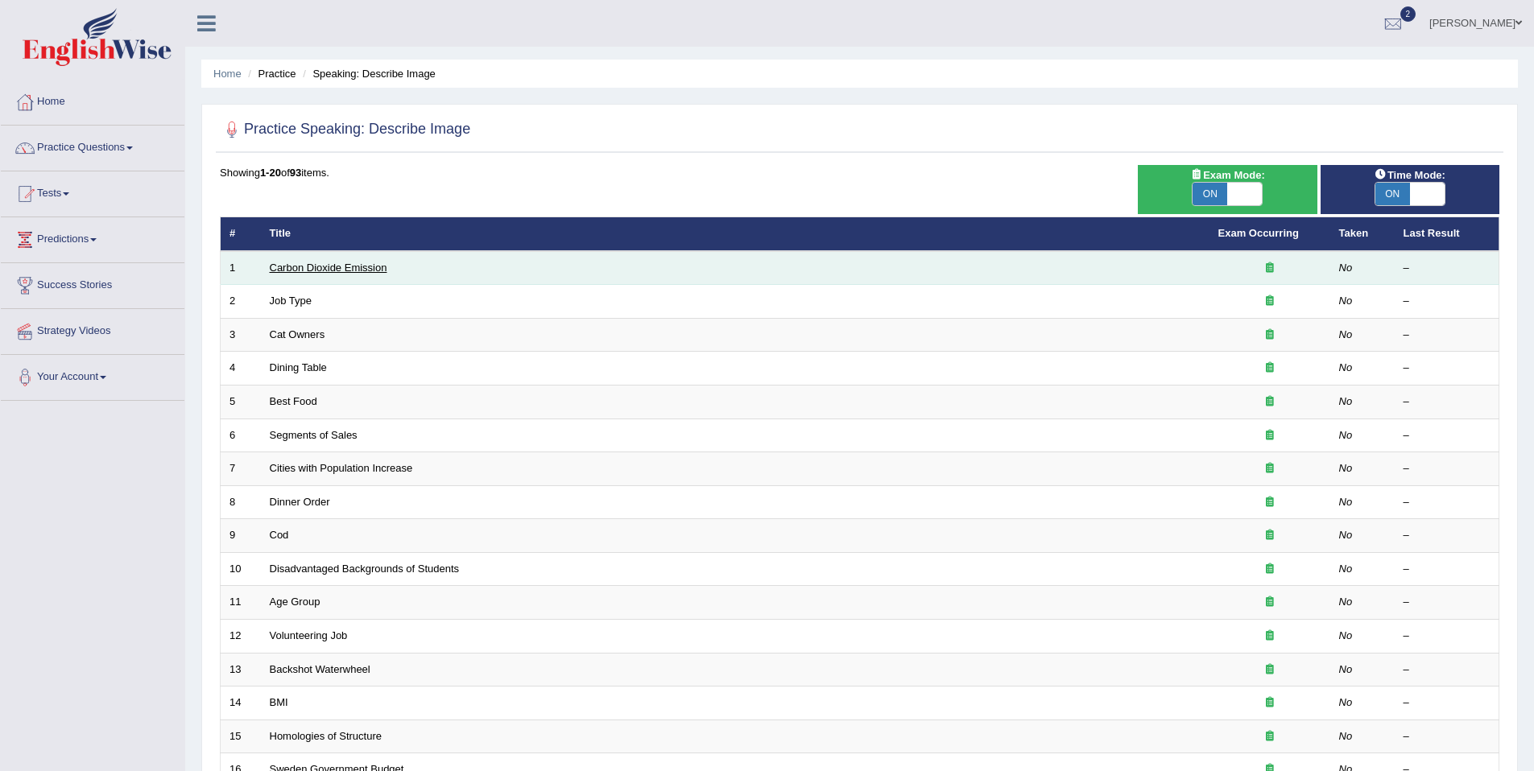
click at [306, 271] on link "Carbon Dioxide Emission" at bounding box center [329, 268] width 118 height 12
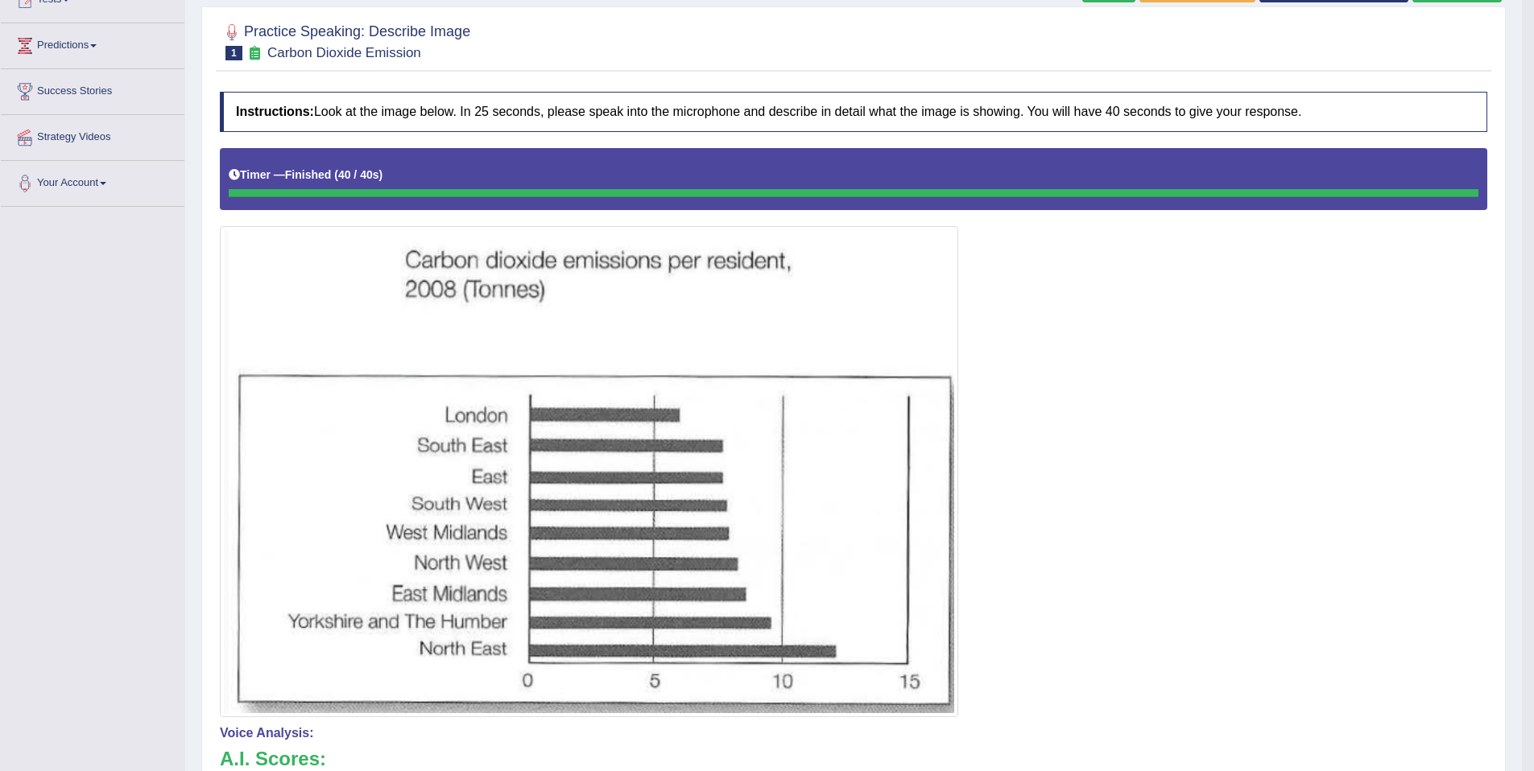
scroll to position [154, 0]
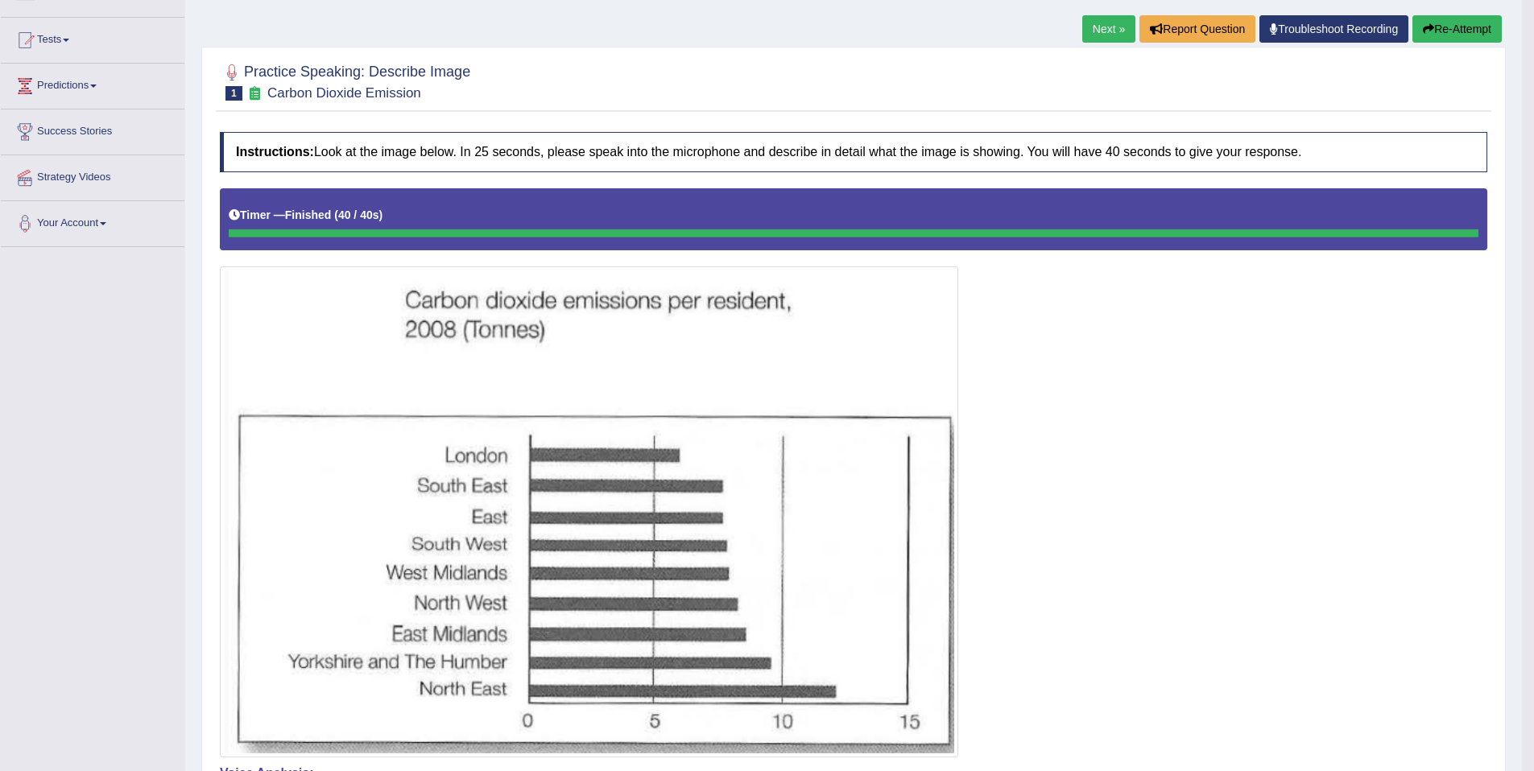
click at [1102, 26] on link "Next »" at bounding box center [1108, 28] width 53 height 27
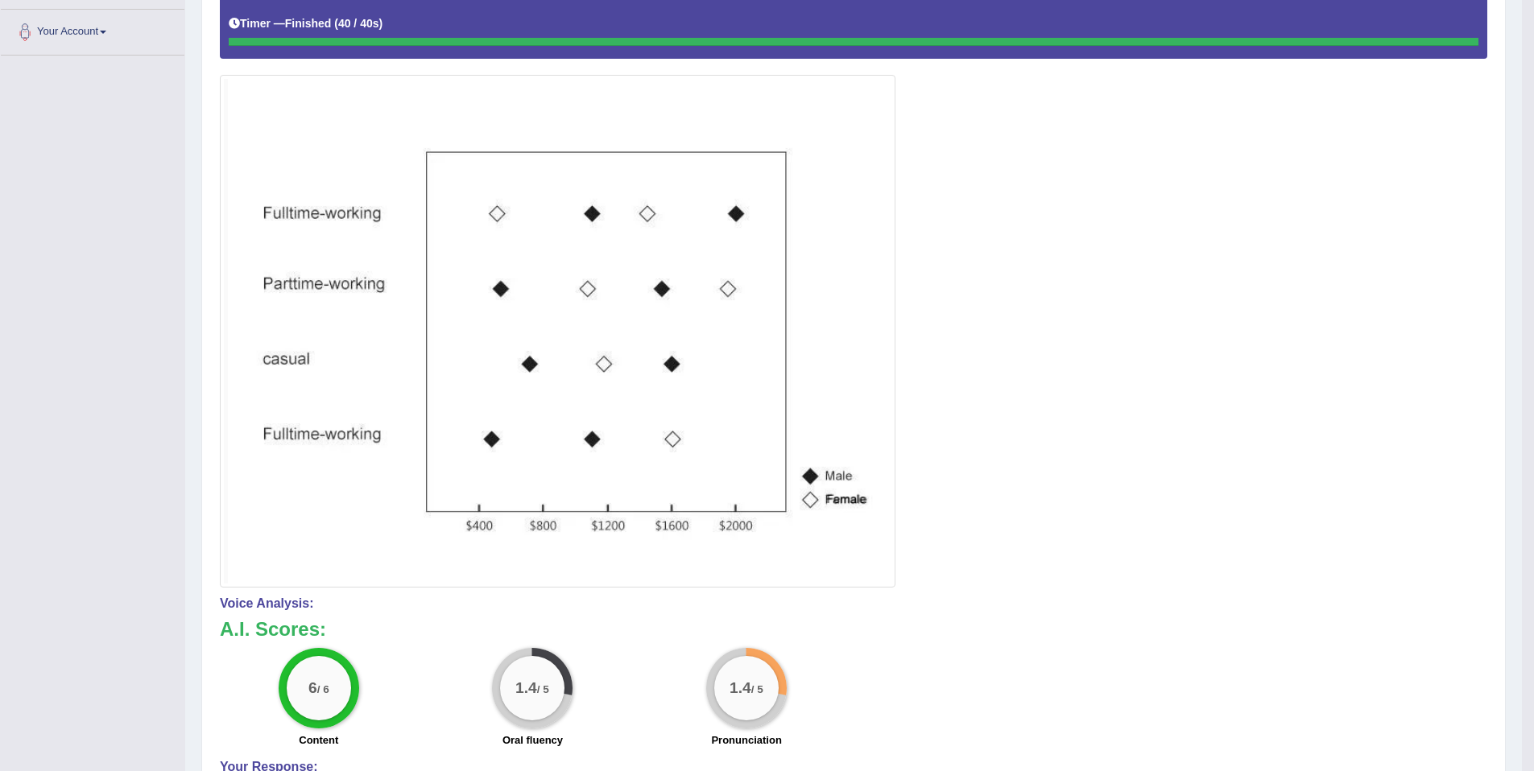
scroll to position [151, 0]
